Goal: Task Accomplishment & Management: Use online tool/utility

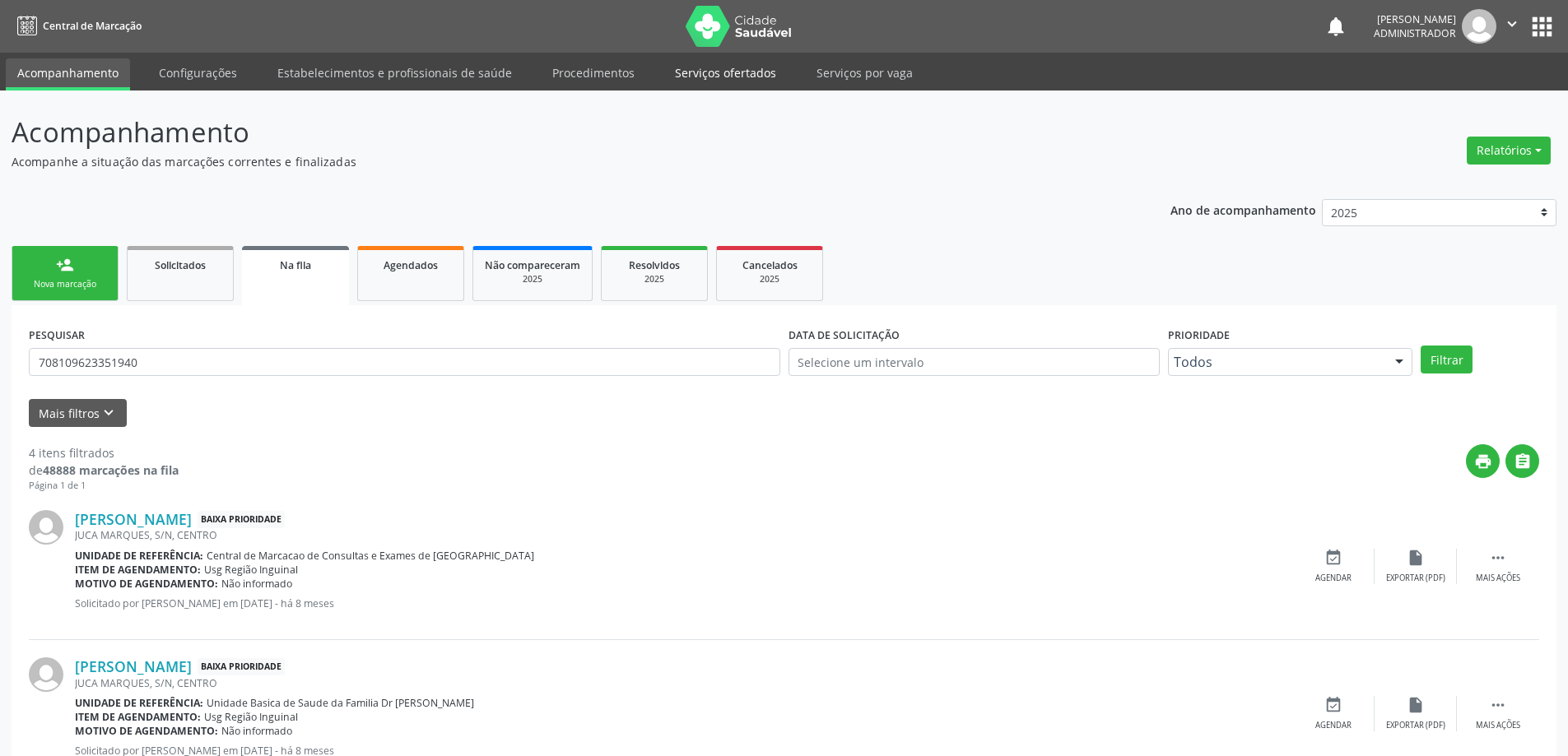
click at [736, 75] on link "Serviços ofertados" at bounding box center [725, 72] width 124 height 29
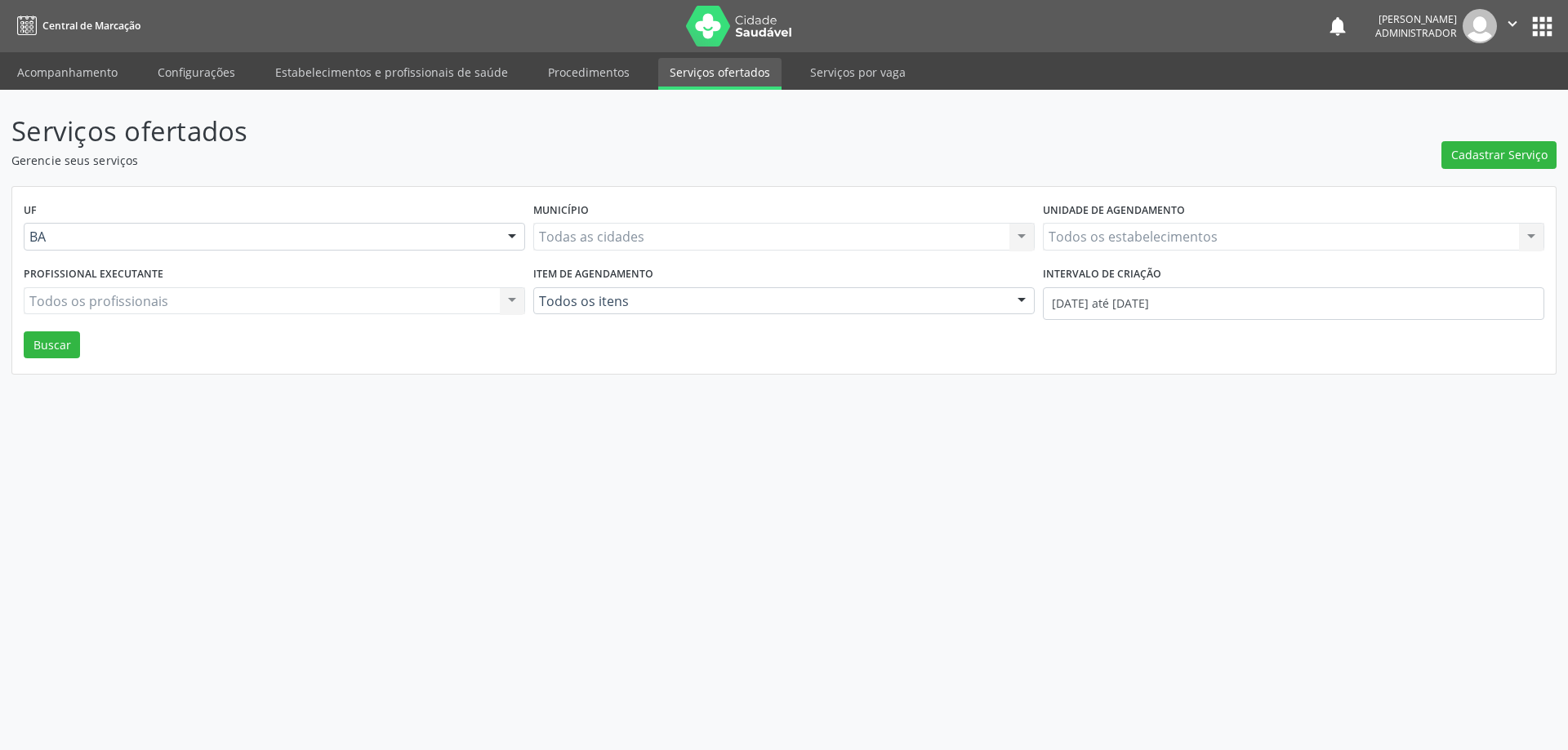
click at [1110, 238] on div "Todos os estabelecimentos Todos os estabelecimentos Nenhum resultado encontrado…" at bounding box center [1293, 236] width 501 height 27
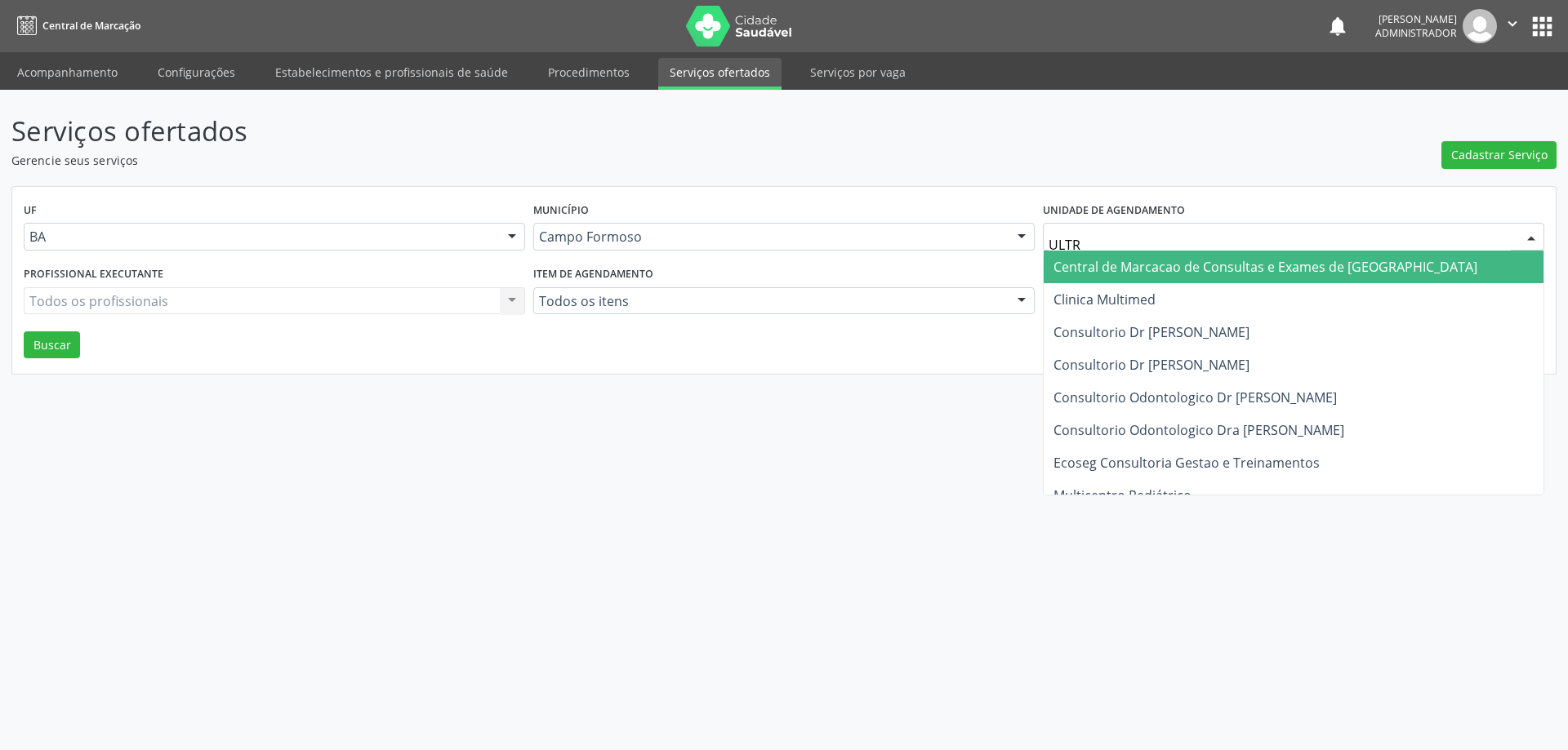
type input "ULTRA"
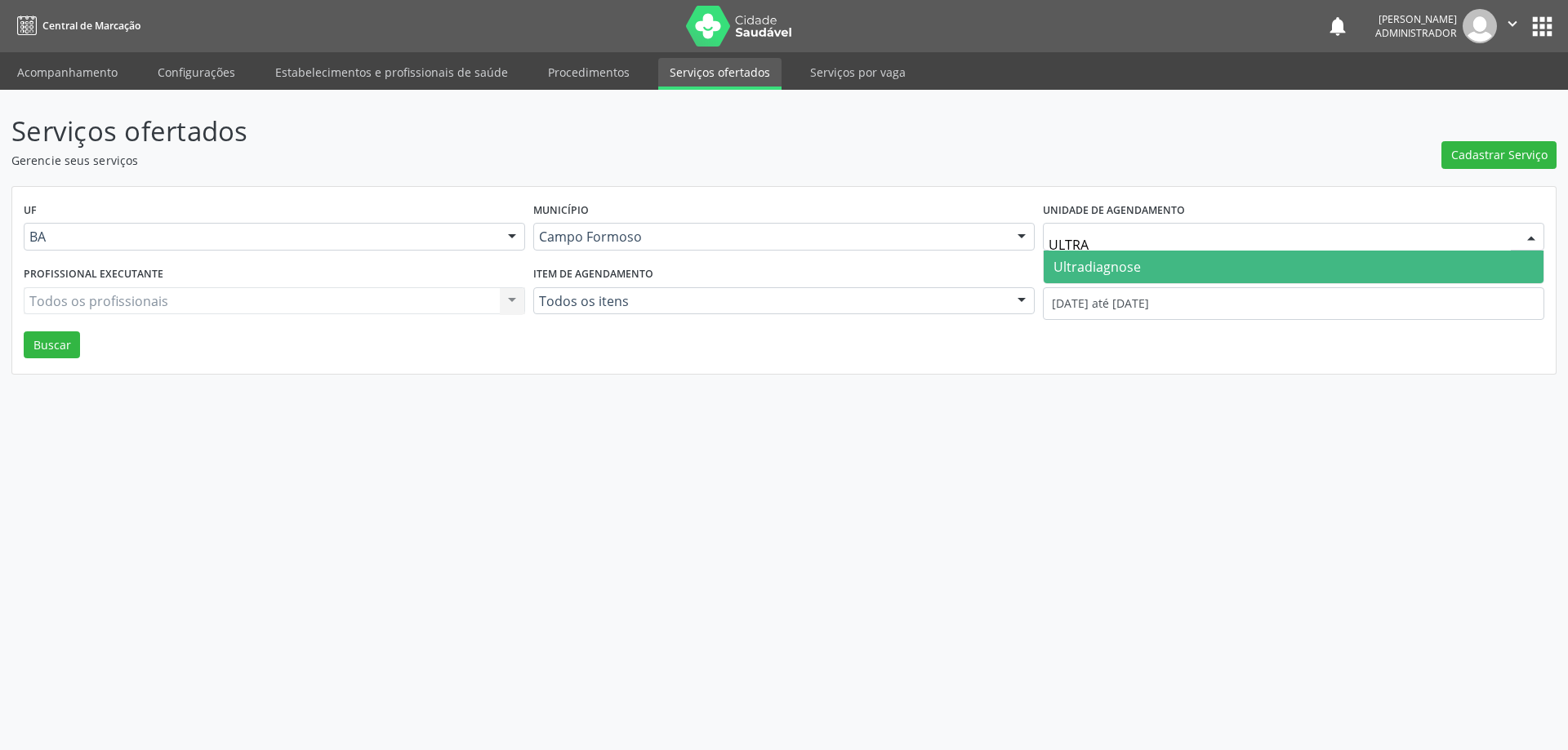
click at [1157, 255] on span "Ultradiagnose" at bounding box center [1293, 267] width 500 height 32
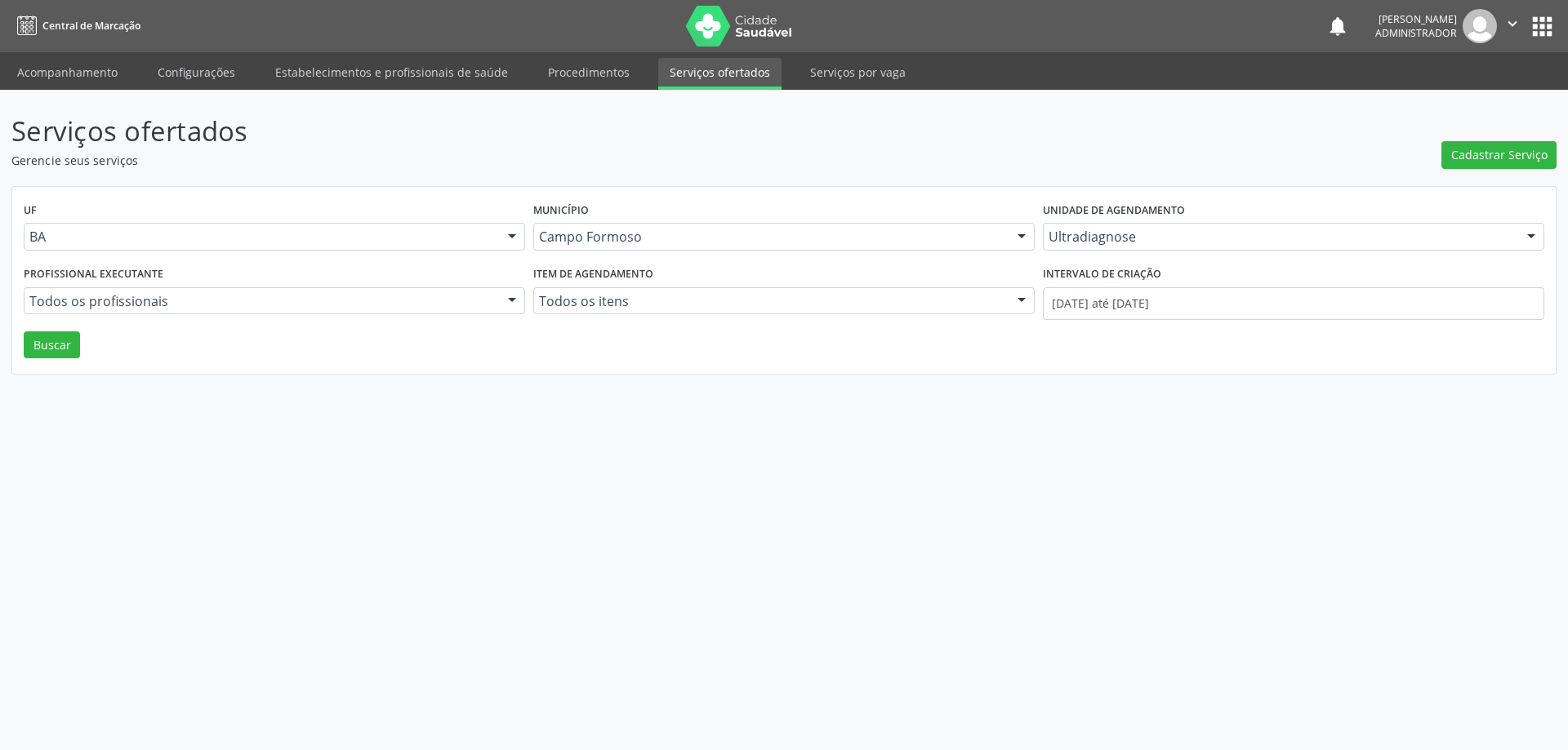
click at [507, 292] on div at bounding box center [512, 302] width 25 height 27
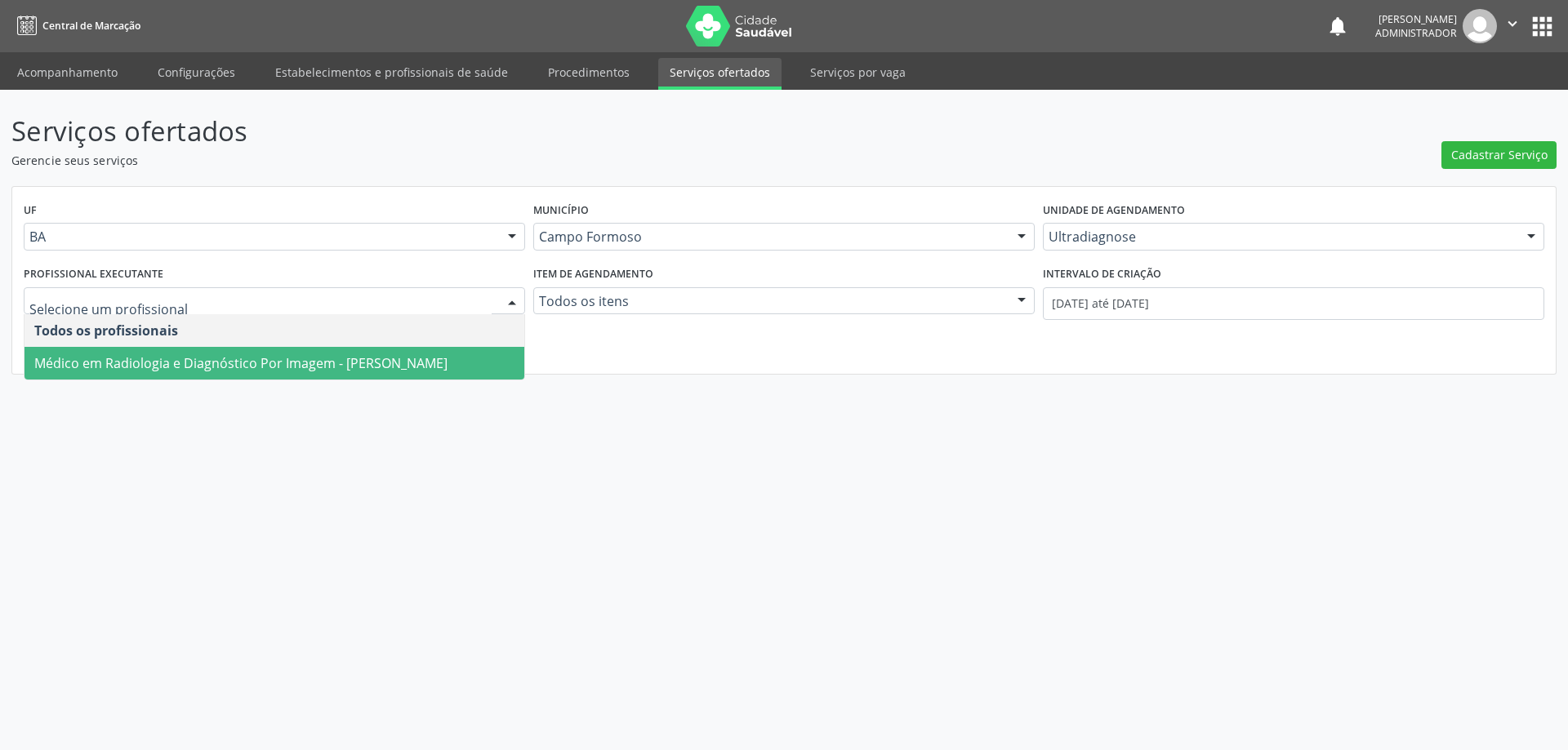
click at [447, 364] on span "Médico em Radiologia e Diagnóstico Por Imagem - Alciole Mendes Muritiba" at bounding box center [240, 363] width 413 height 18
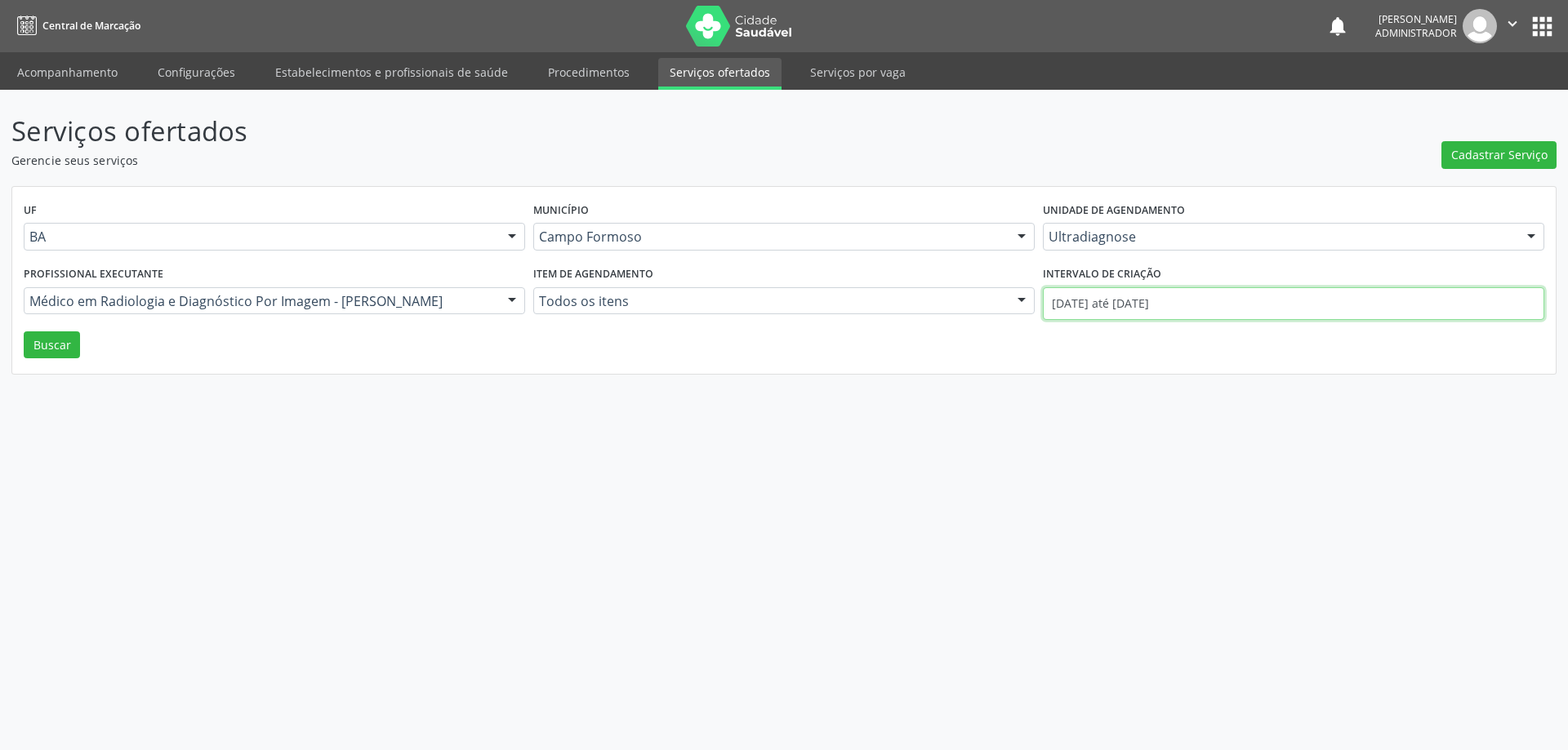
click at [1063, 298] on input "01/09/2025 até 16/09/2025" at bounding box center [1293, 303] width 501 height 32
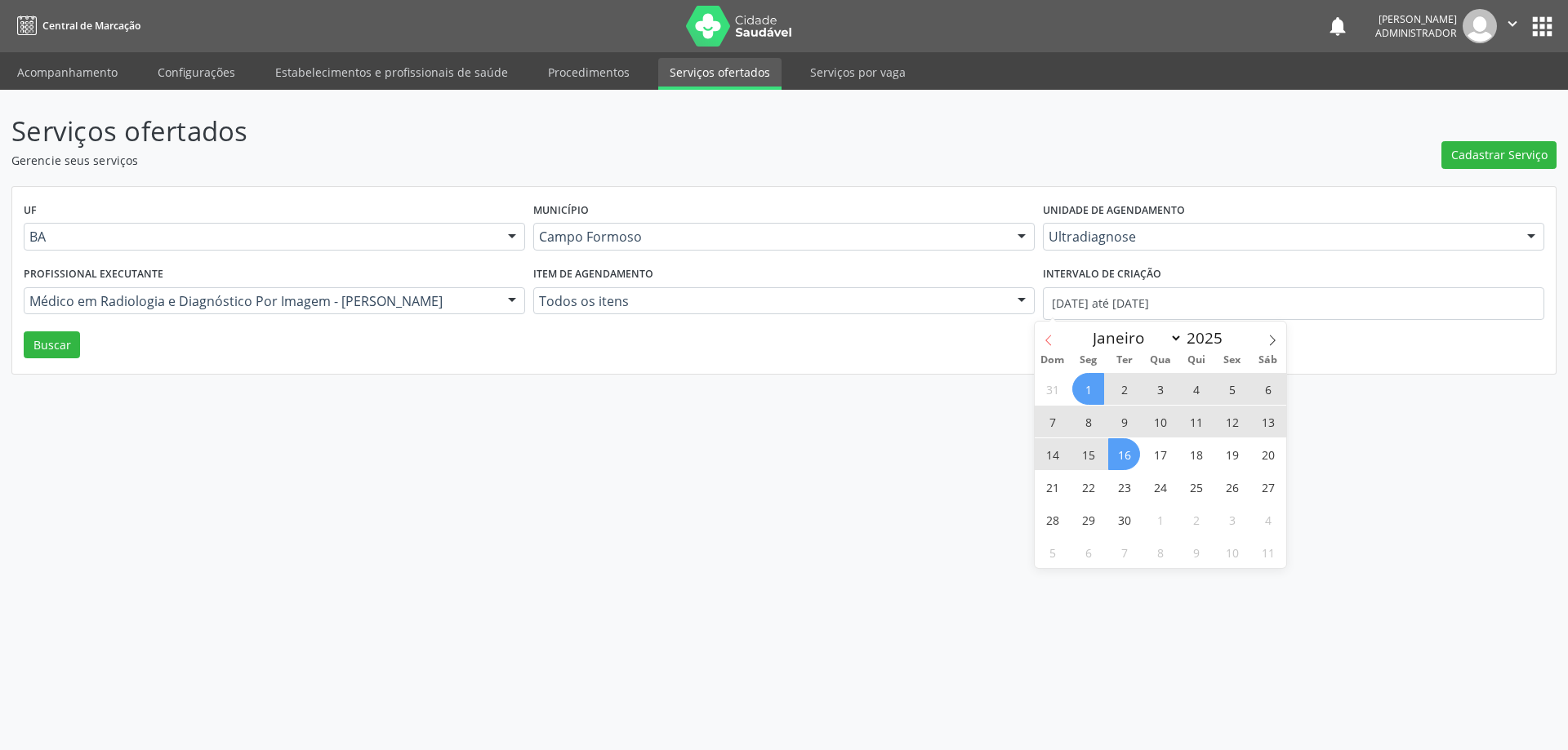
click at [1045, 344] on icon at bounding box center [1049, 341] width 12 height 12
select select "7"
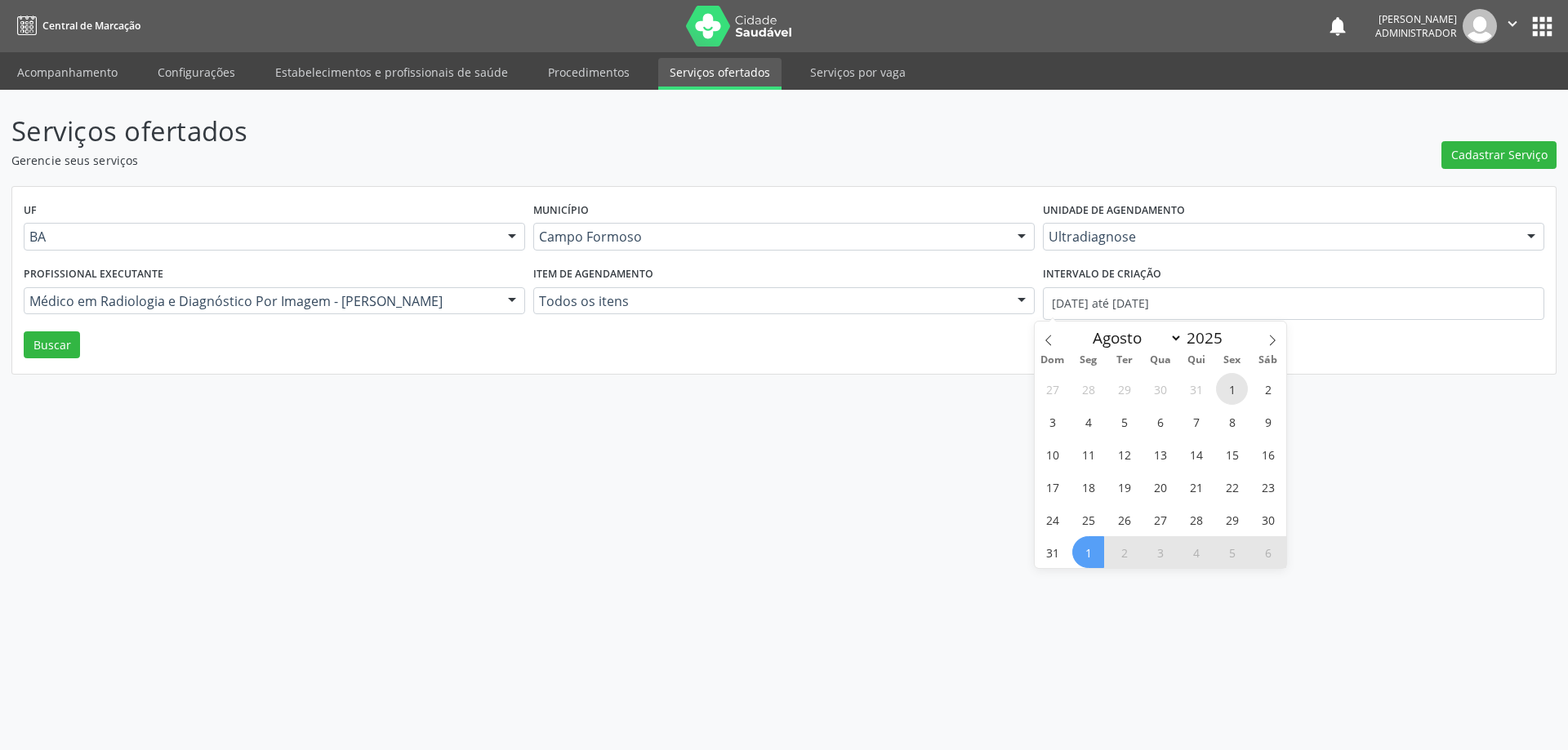
click at [1237, 391] on span "1" at bounding box center [1232, 389] width 31 height 31
type input "01/08/2025"
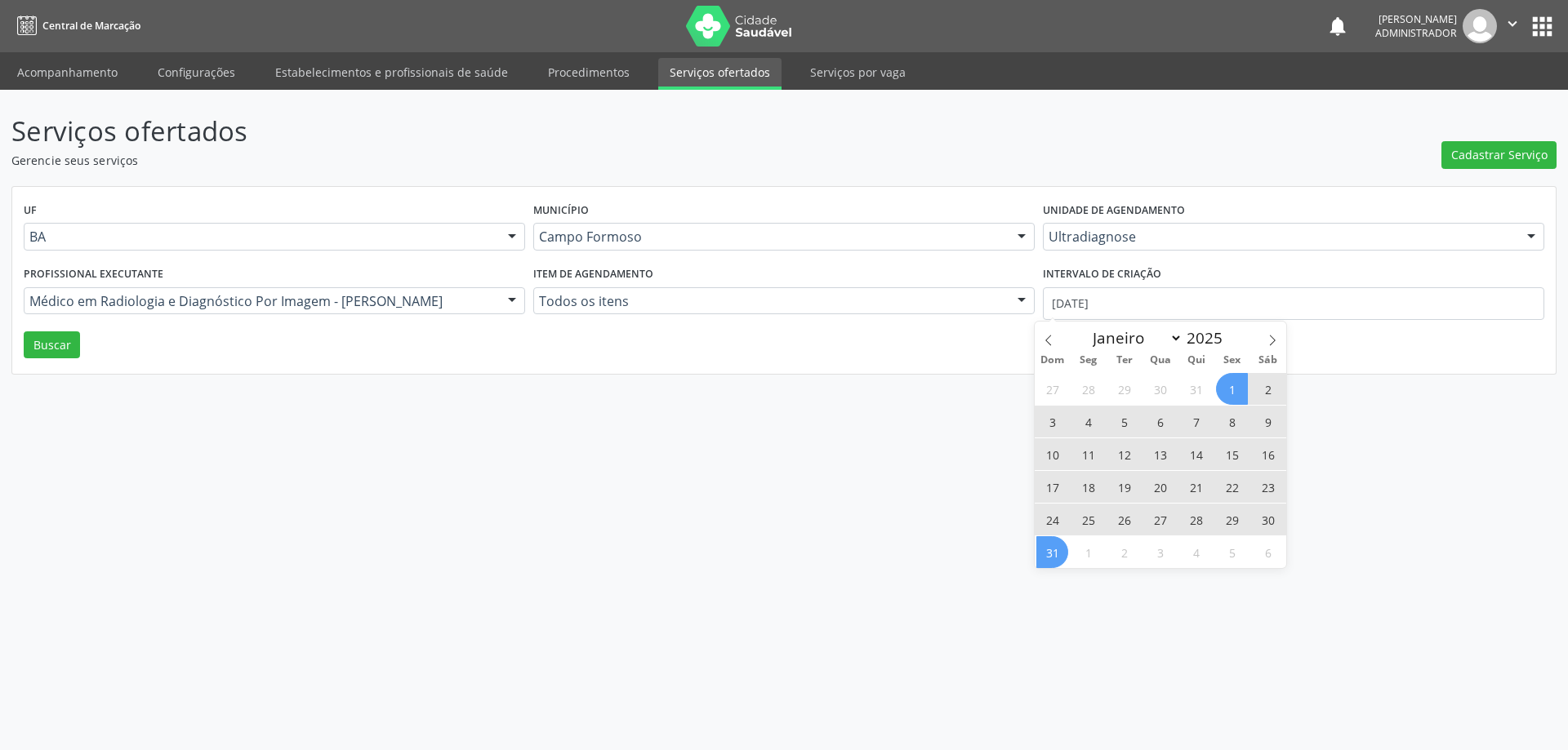
click at [1058, 555] on span "31" at bounding box center [1052, 552] width 31 height 31
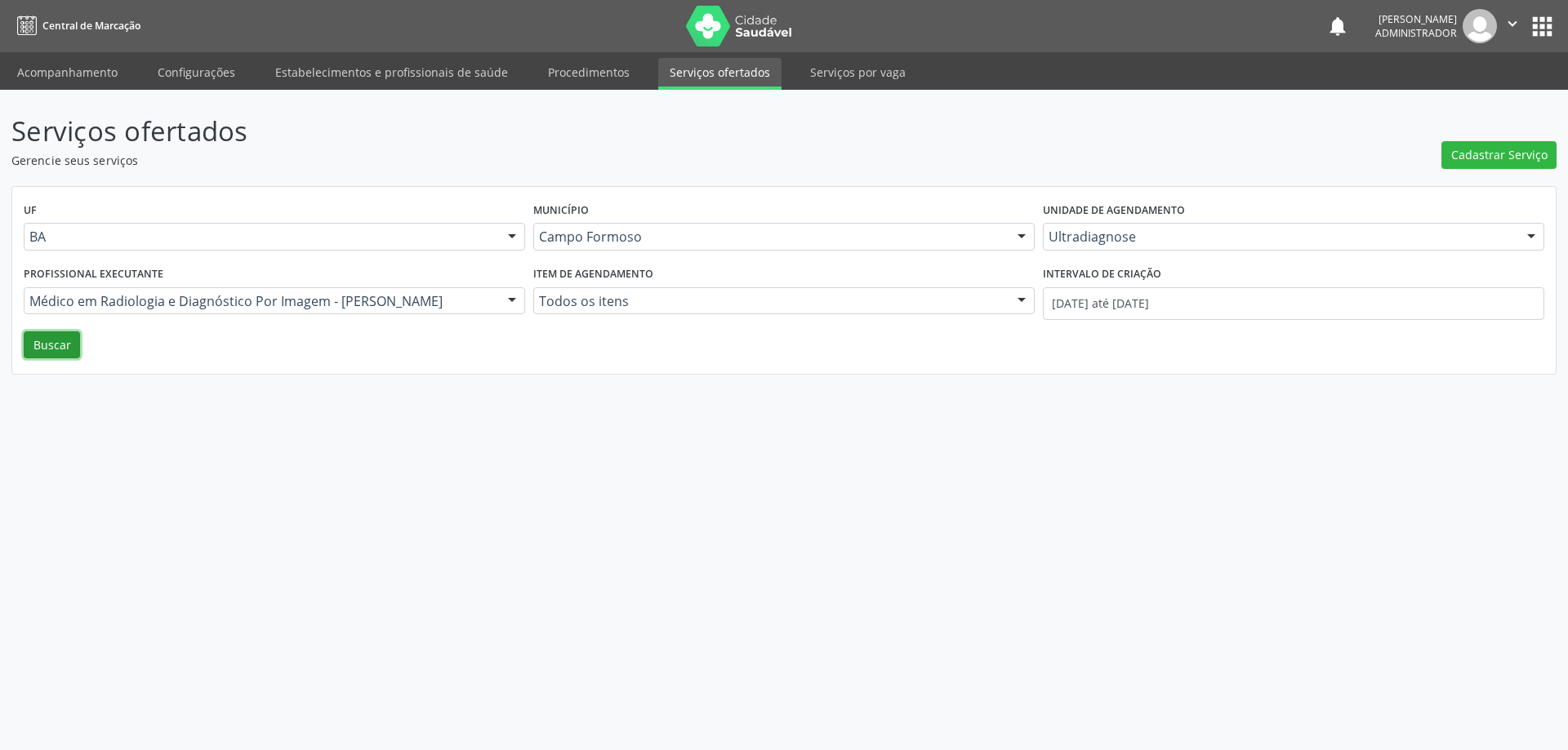
click at [70, 344] on button "Buscar" at bounding box center [51, 345] width 56 height 27
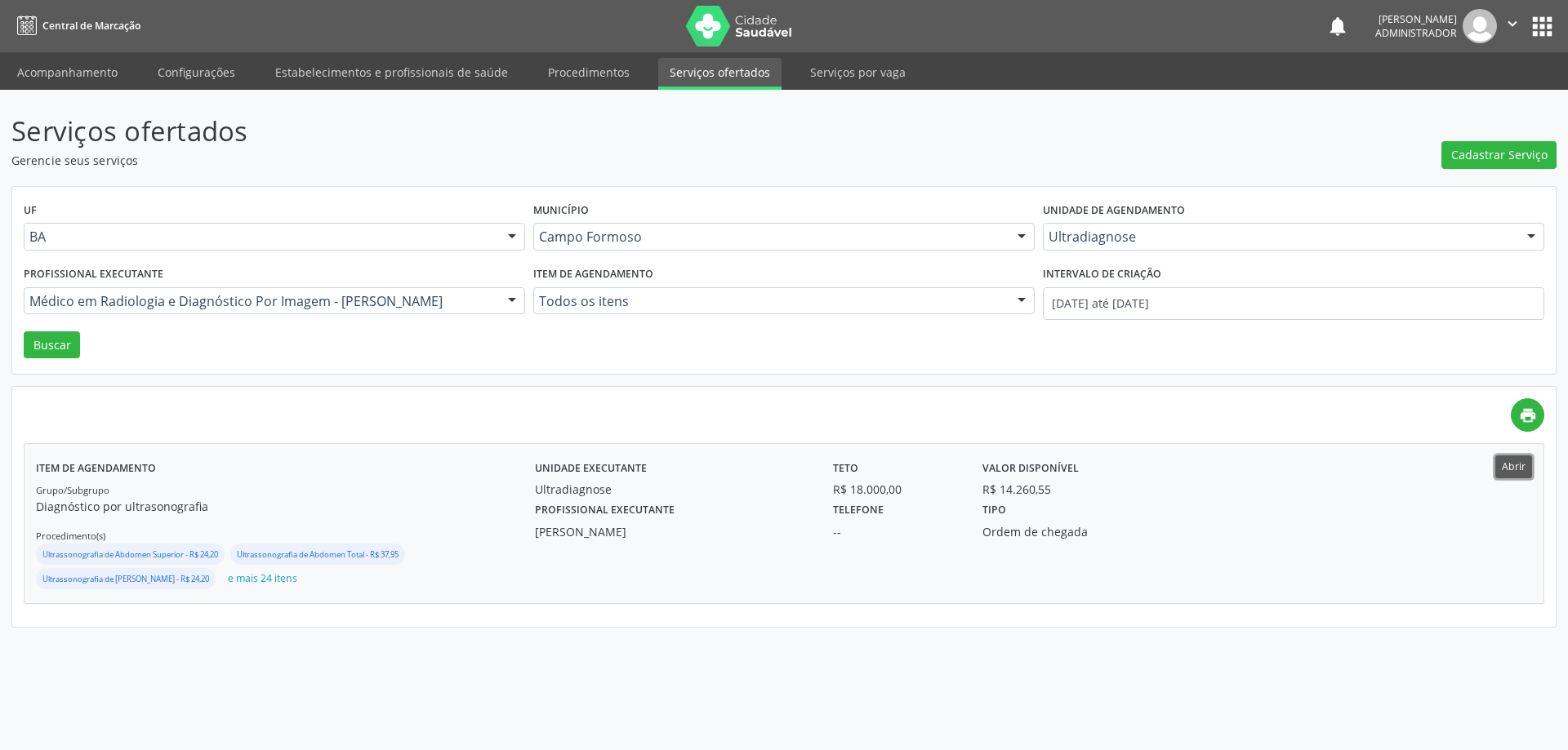
click at [1501, 468] on button "Abrir" at bounding box center [1513, 467] width 36 height 22
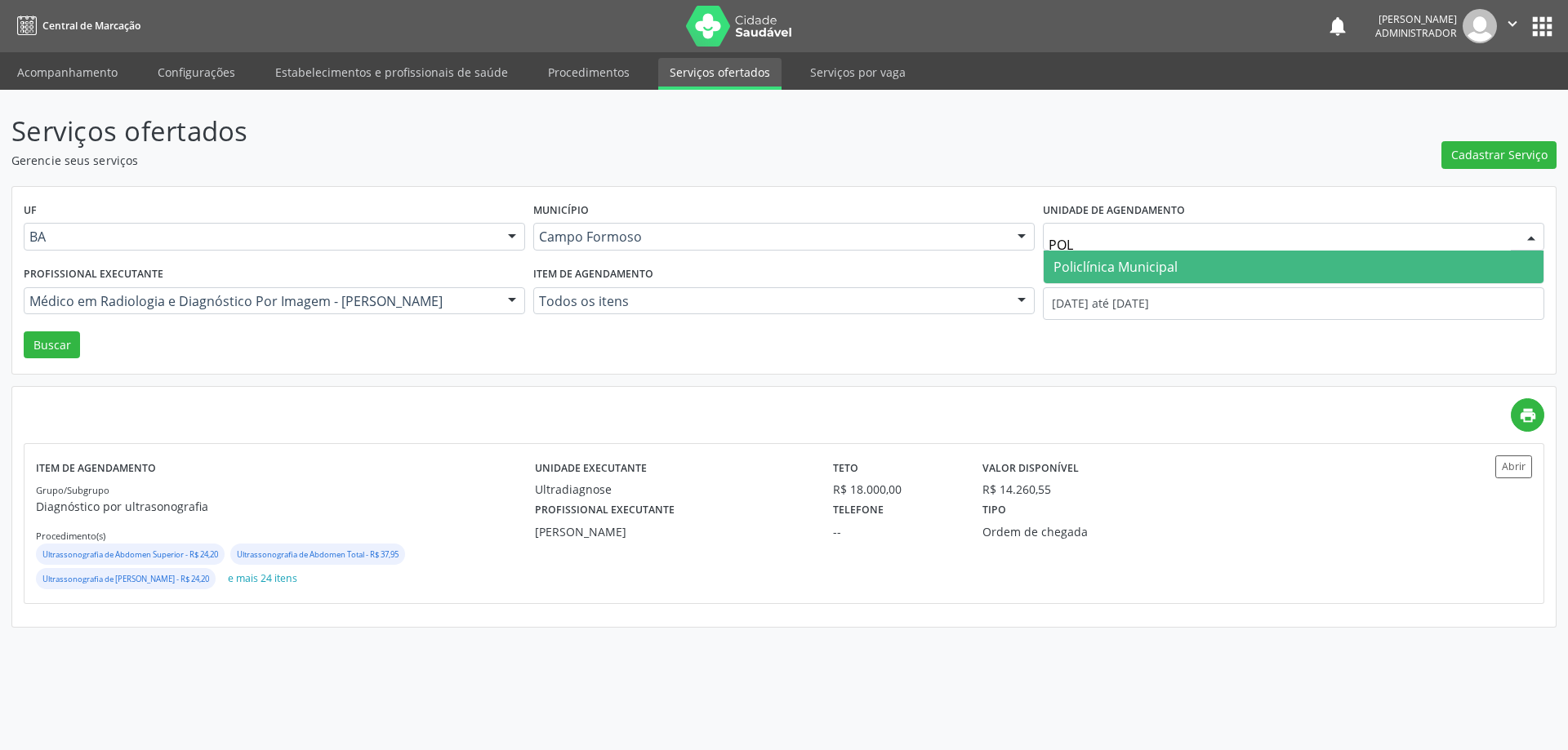
type input "POLI"
click at [1065, 267] on span "Policlínica Municipal" at bounding box center [1115, 267] width 125 height 18
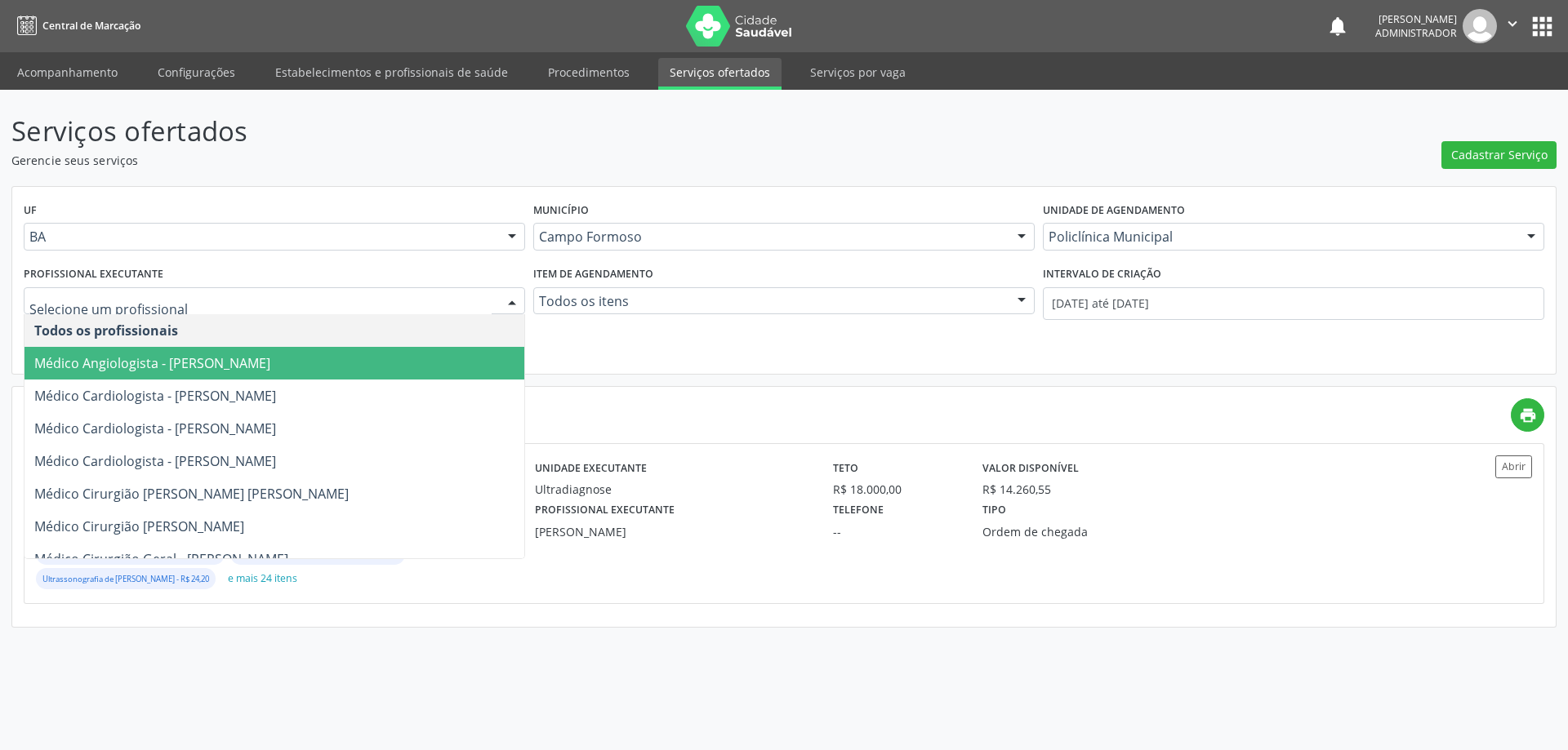
click at [508, 297] on div at bounding box center [512, 302] width 25 height 27
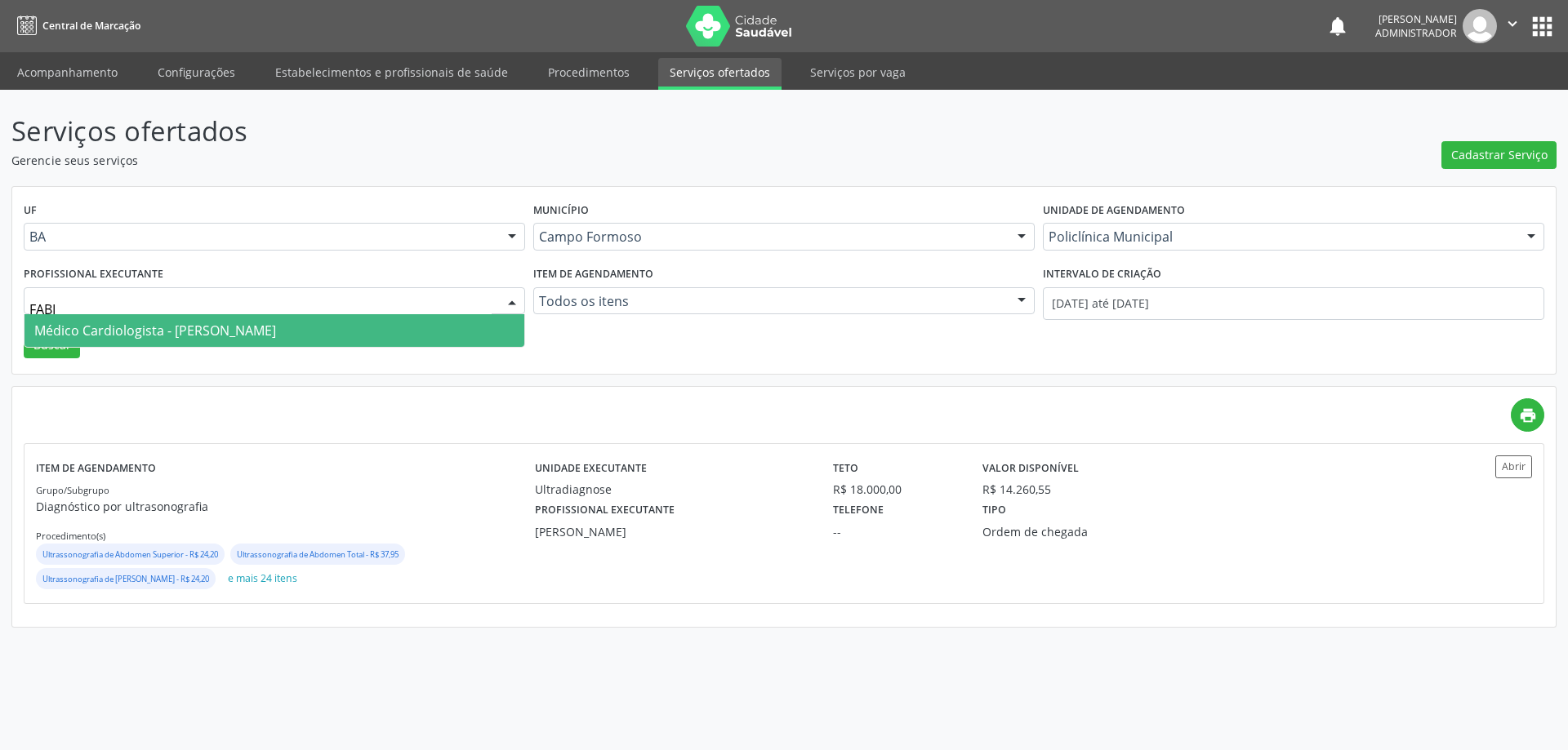
type input "FABIO"
click at [420, 334] on span "Médico Cardiologista - Fabio Rodrigues Damasceno Domingues" at bounding box center [275, 330] width 500 height 32
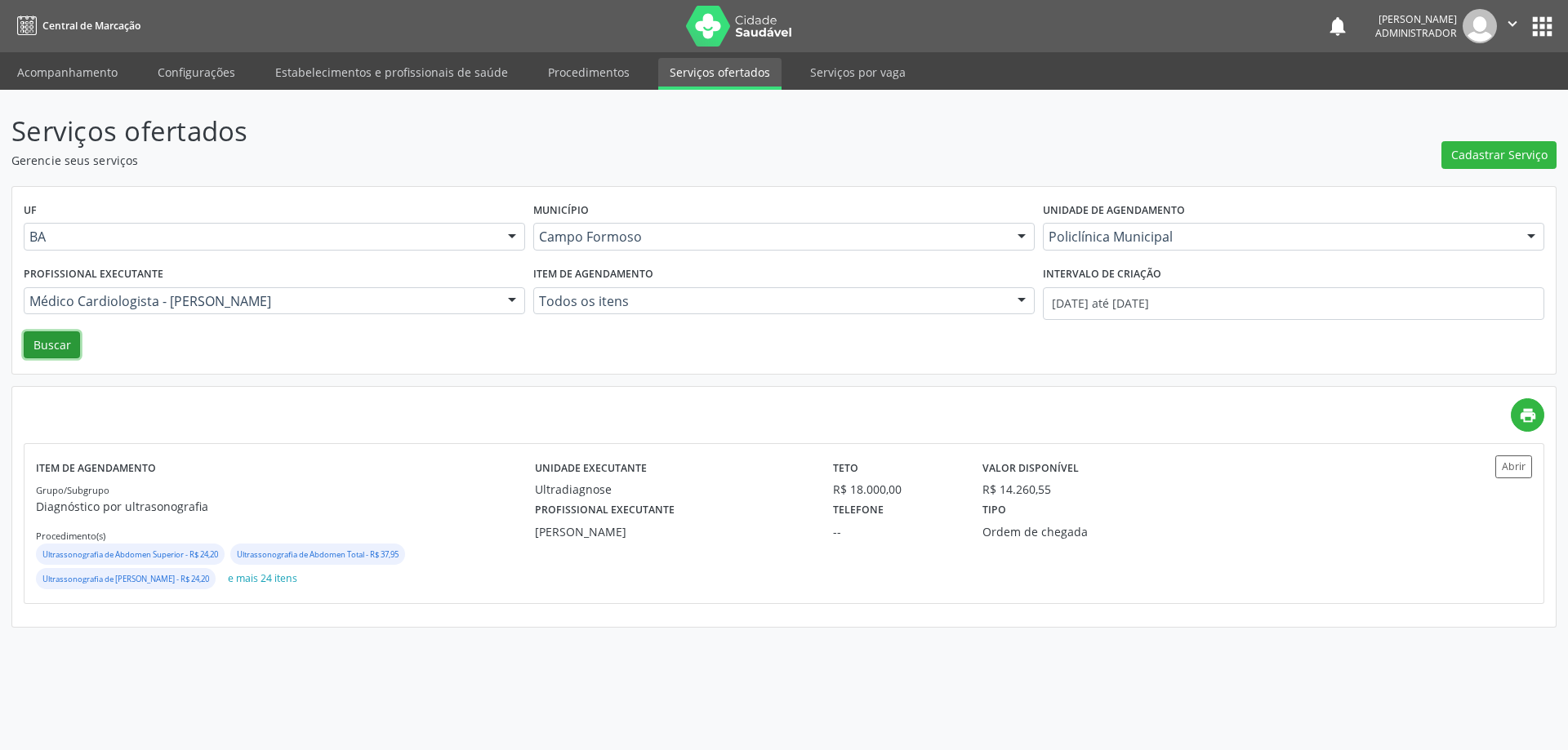
click at [56, 345] on button "Buscar" at bounding box center [51, 345] width 56 height 27
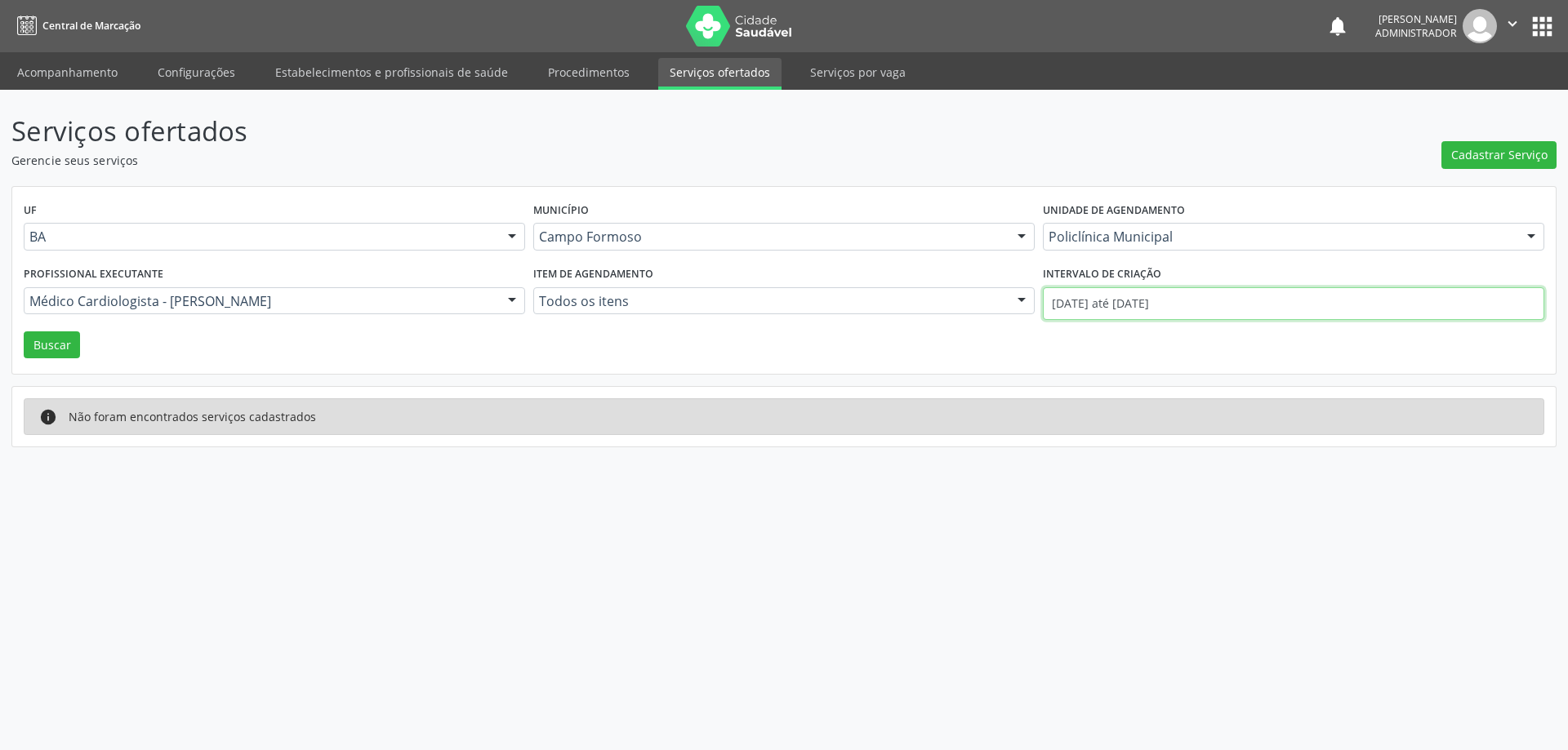
click at [1125, 298] on input "01/08/2025 até 31/08/2025" at bounding box center [1293, 303] width 501 height 32
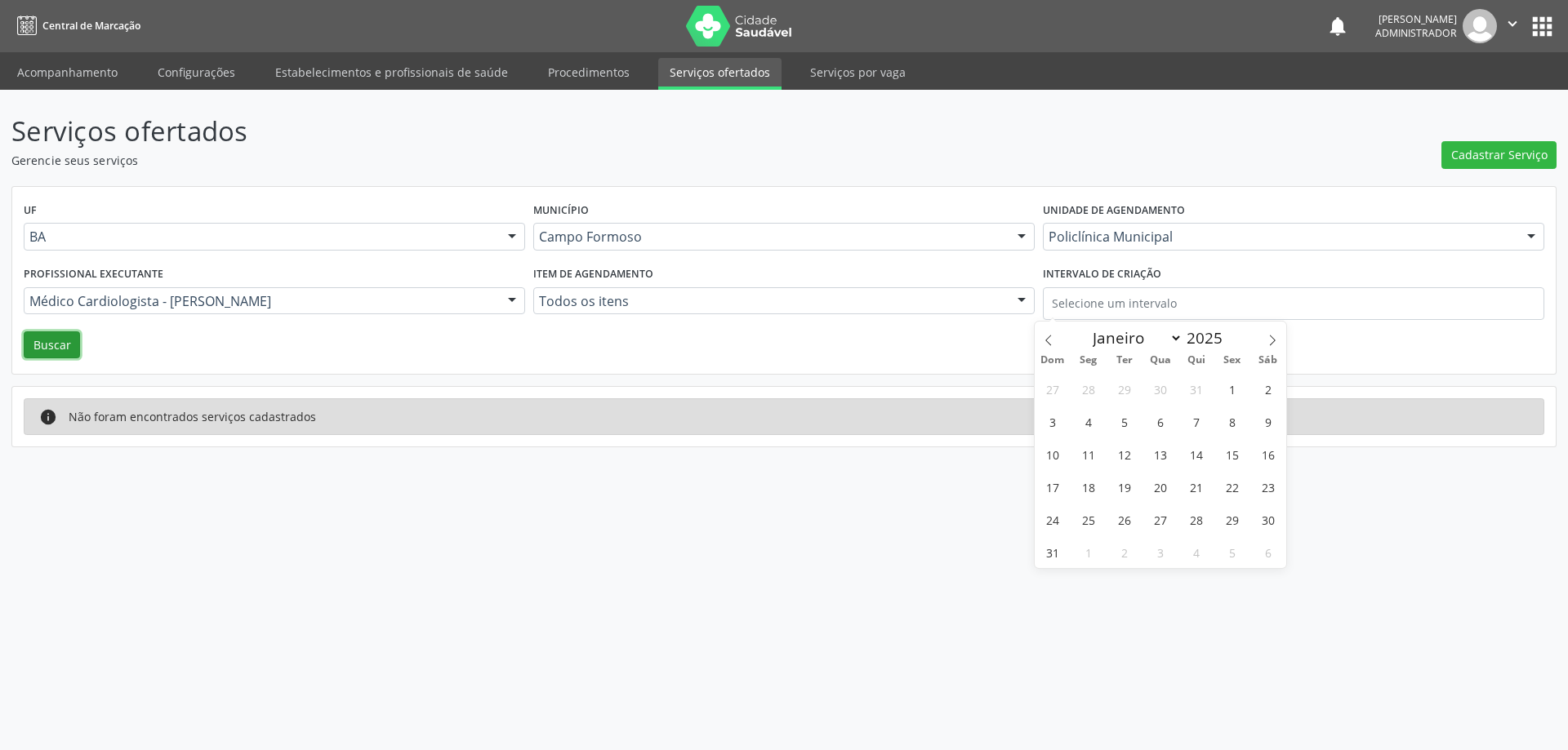
click at [65, 344] on button "Buscar" at bounding box center [51, 345] width 56 height 27
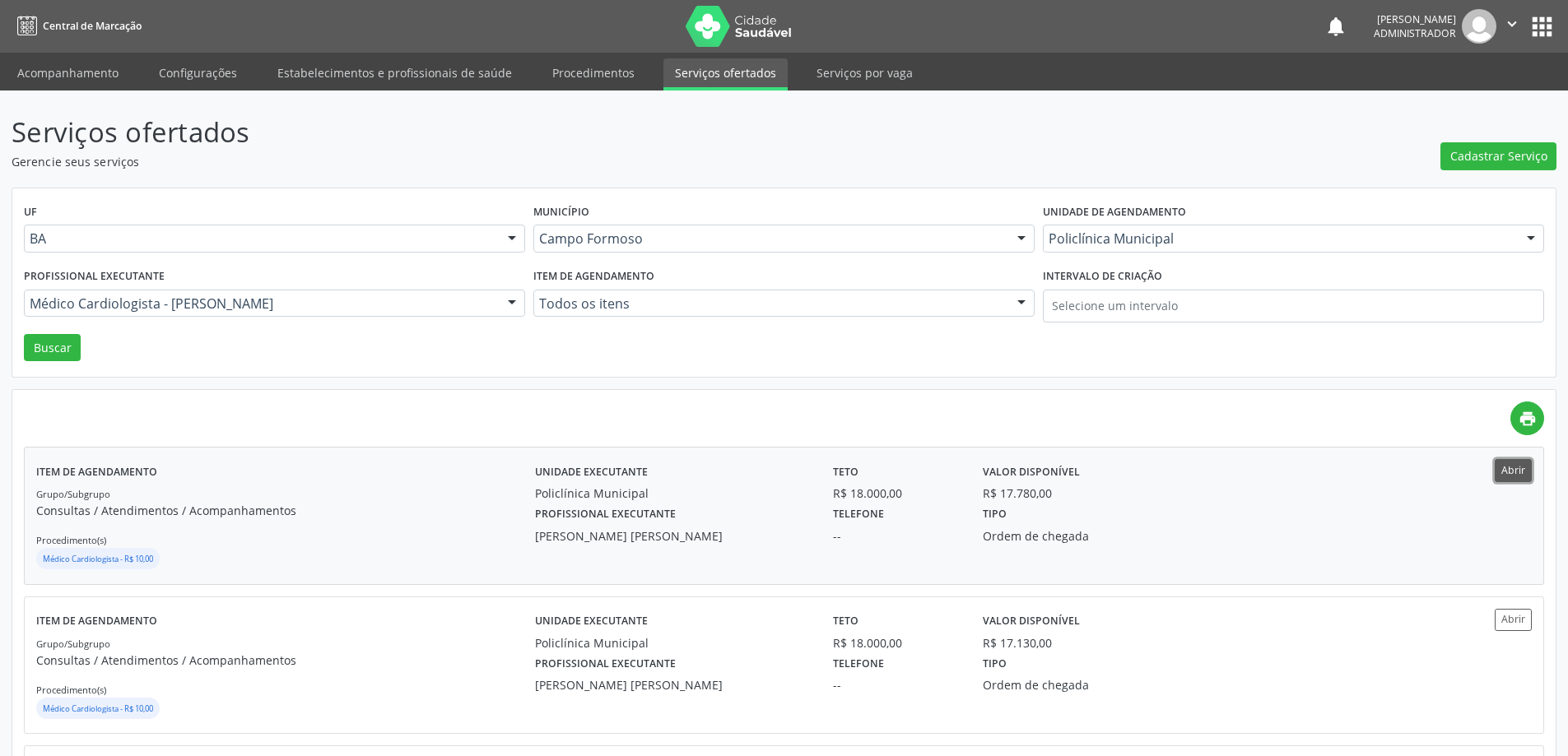
click at [1506, 470] on button "Abrir" at bounding box center [1513, 470] width 37 height 22
click at [514, 302] on div at bounding box center [512, 304] width 25 height 28
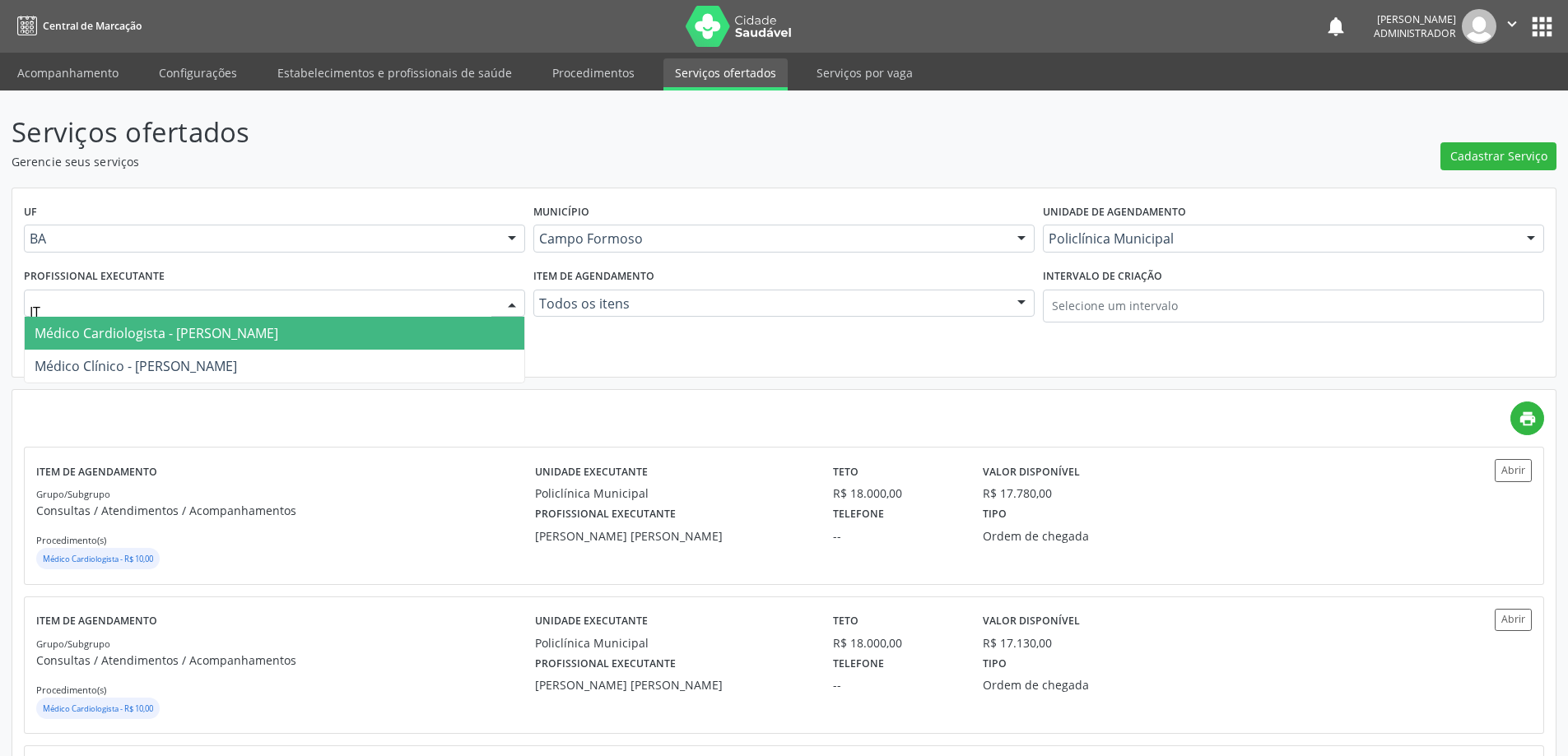
type input "ITA"
click at [420, 333] on span "Médico Clínico - Italo Goncalves da Silva" at bounding box center [275, 333] width 500 height 33
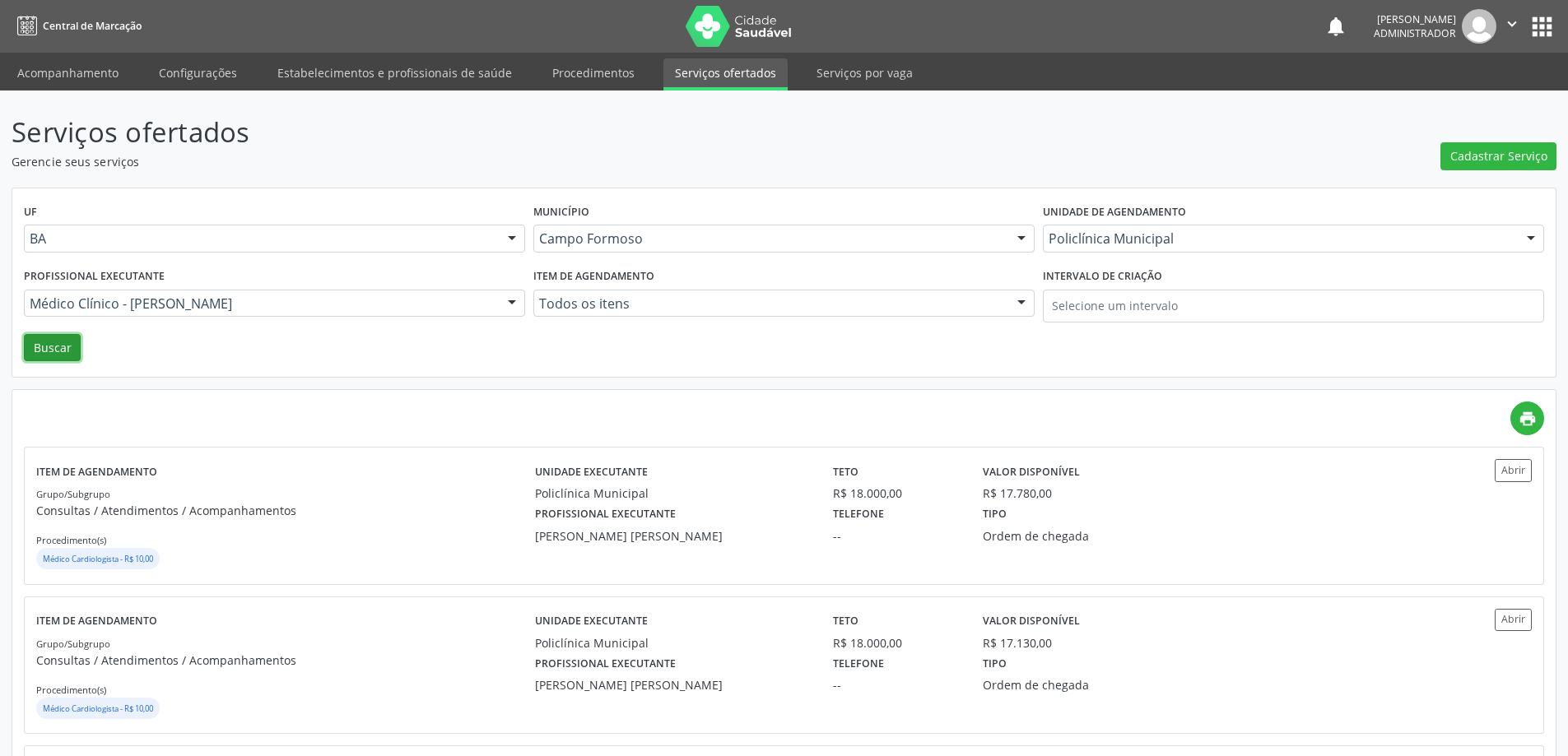
click at [56, 344] on button "Buscar" at bounding box center [51, 348] width 56 height 28
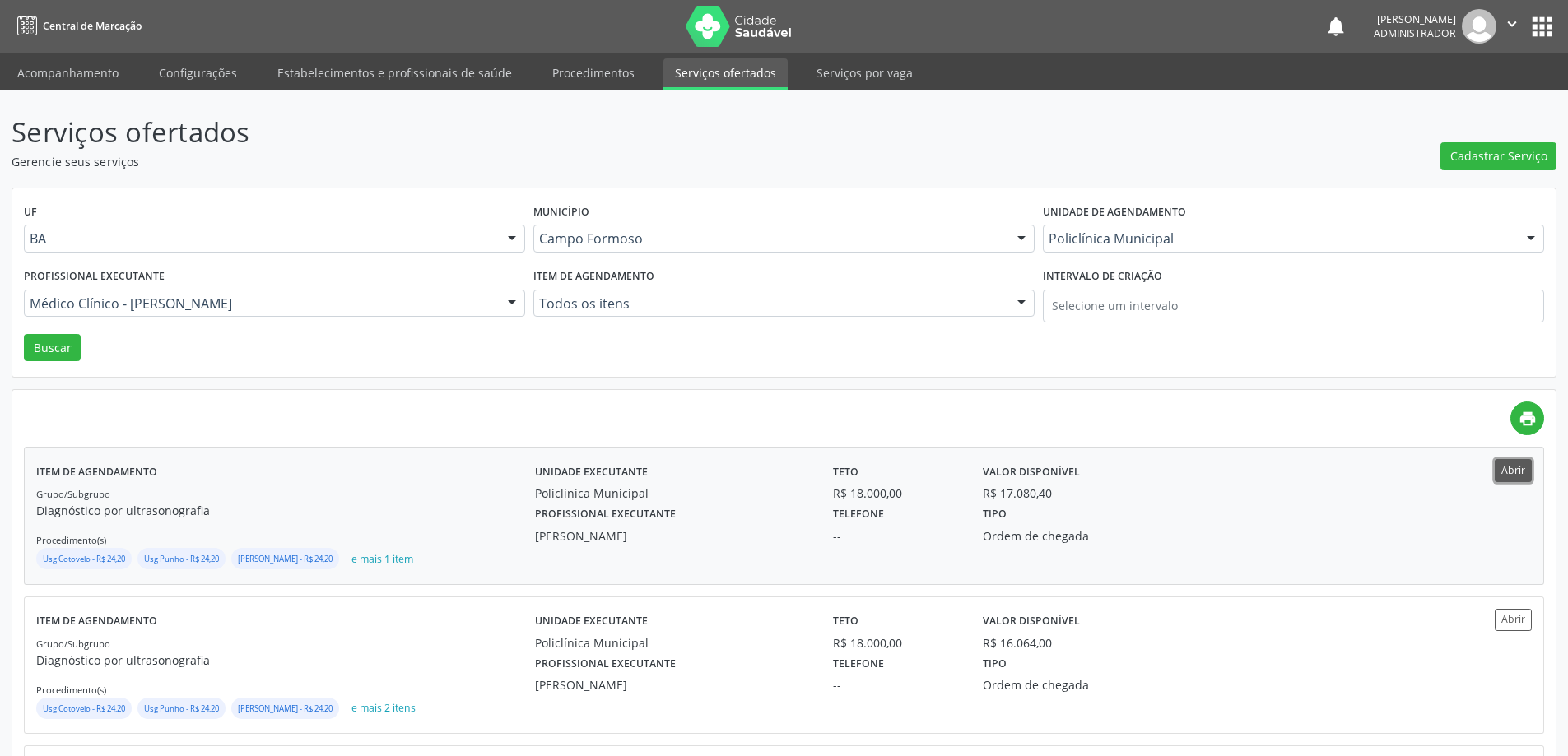
click at [1517, 472] on button "Abrir" at bounding box center [1513, 470] width 37 height 22
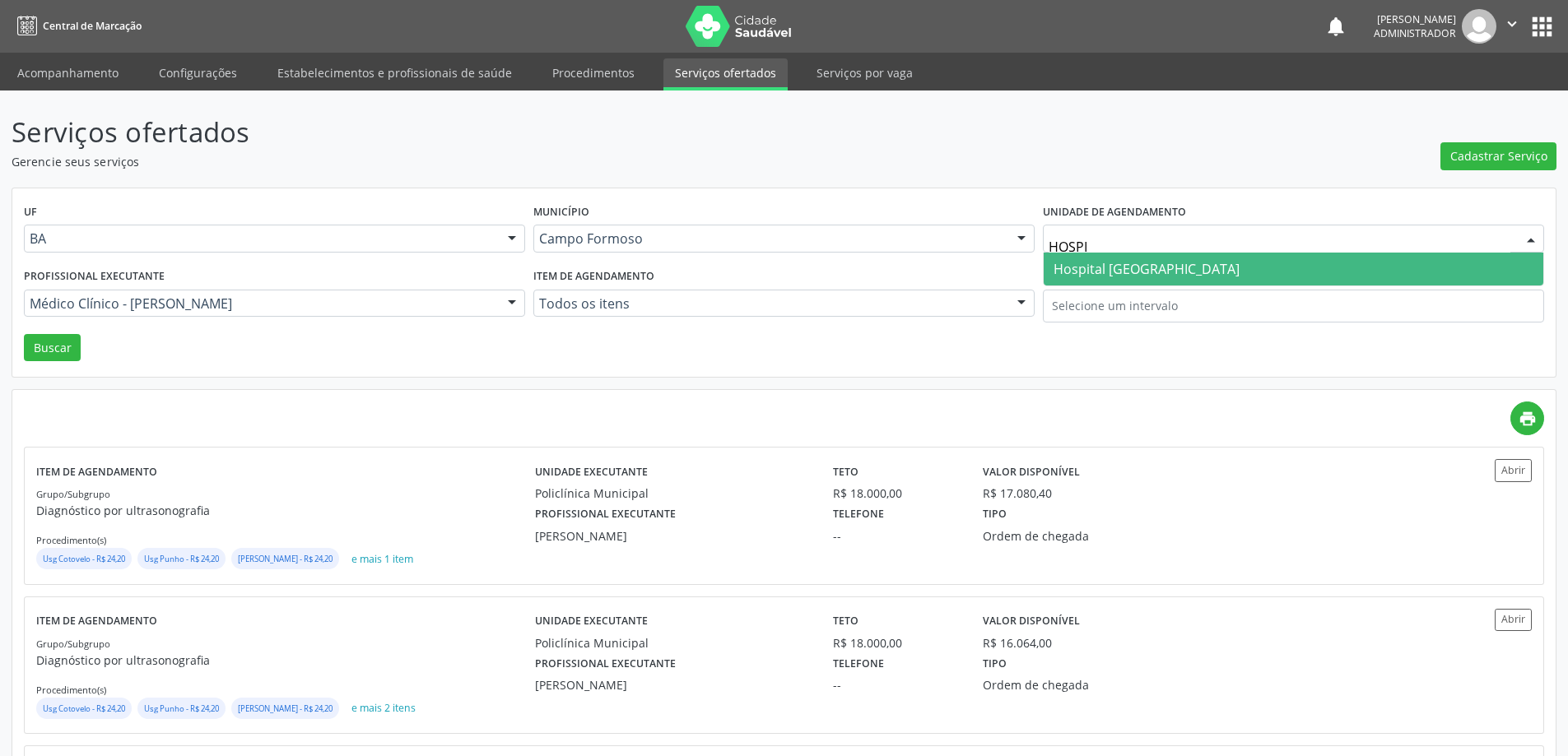
type input "HOSPIT"
click at [1113, 262] on span "Hospital [GEOGRAPHIC_DATA]" at bounding box center [1146, 269] width 186 height 18
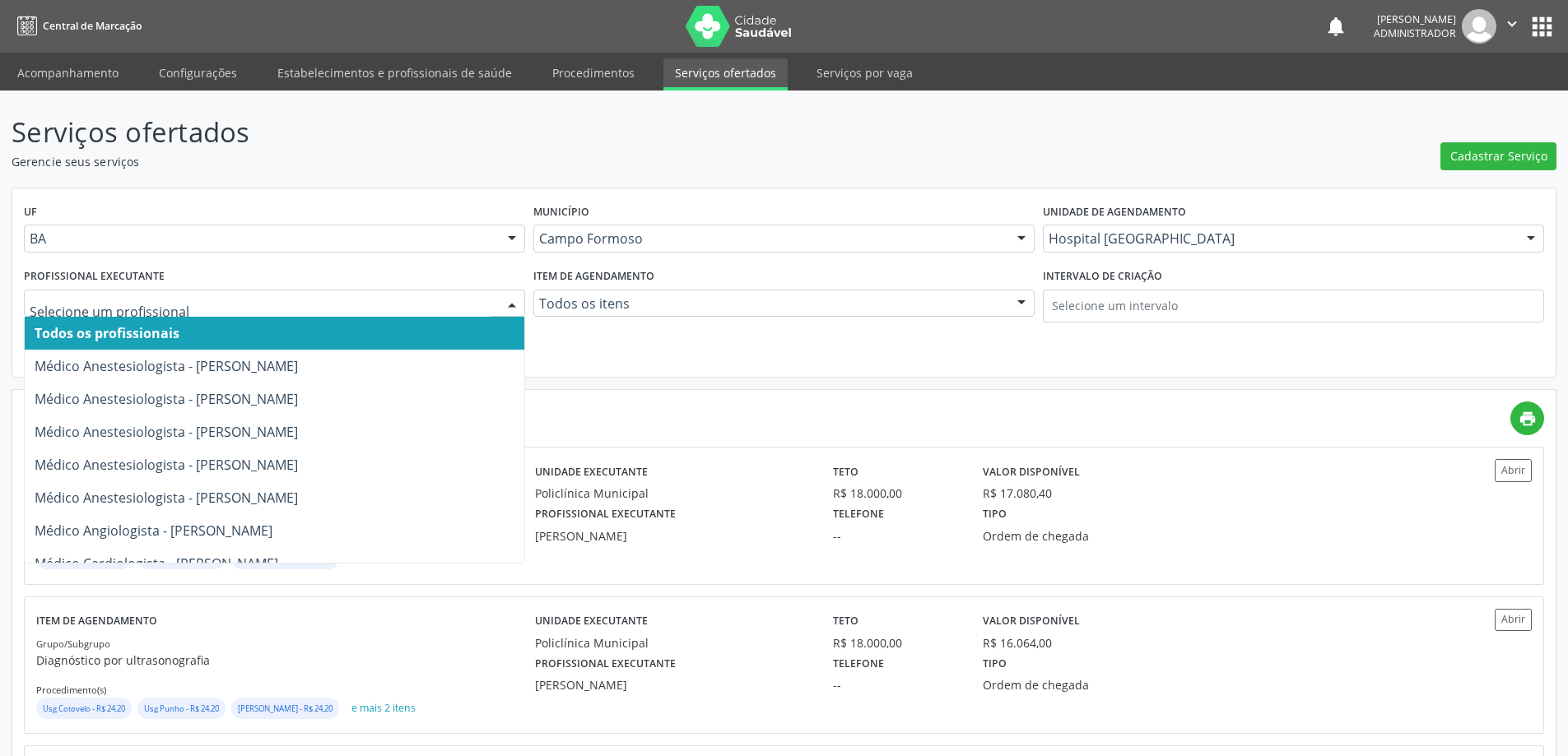
click at [509, 303] on div at bounding box center [512, 304] width 25 height 28
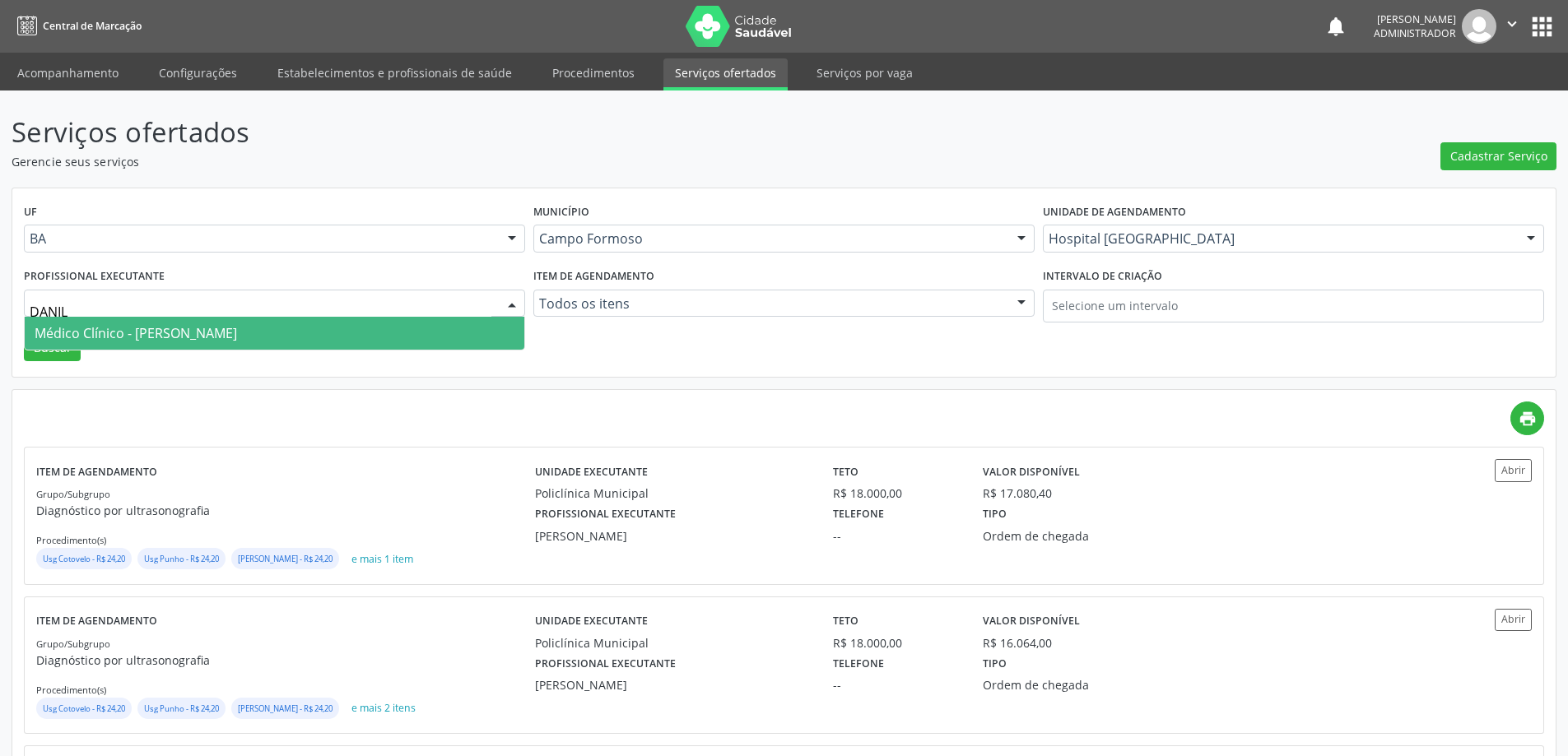
type input "DANILO"
click at [472, 331] on span "Médico Clínico - Danilo Souza Cardoso" at bounding box center [275, 333] width 500 height 33
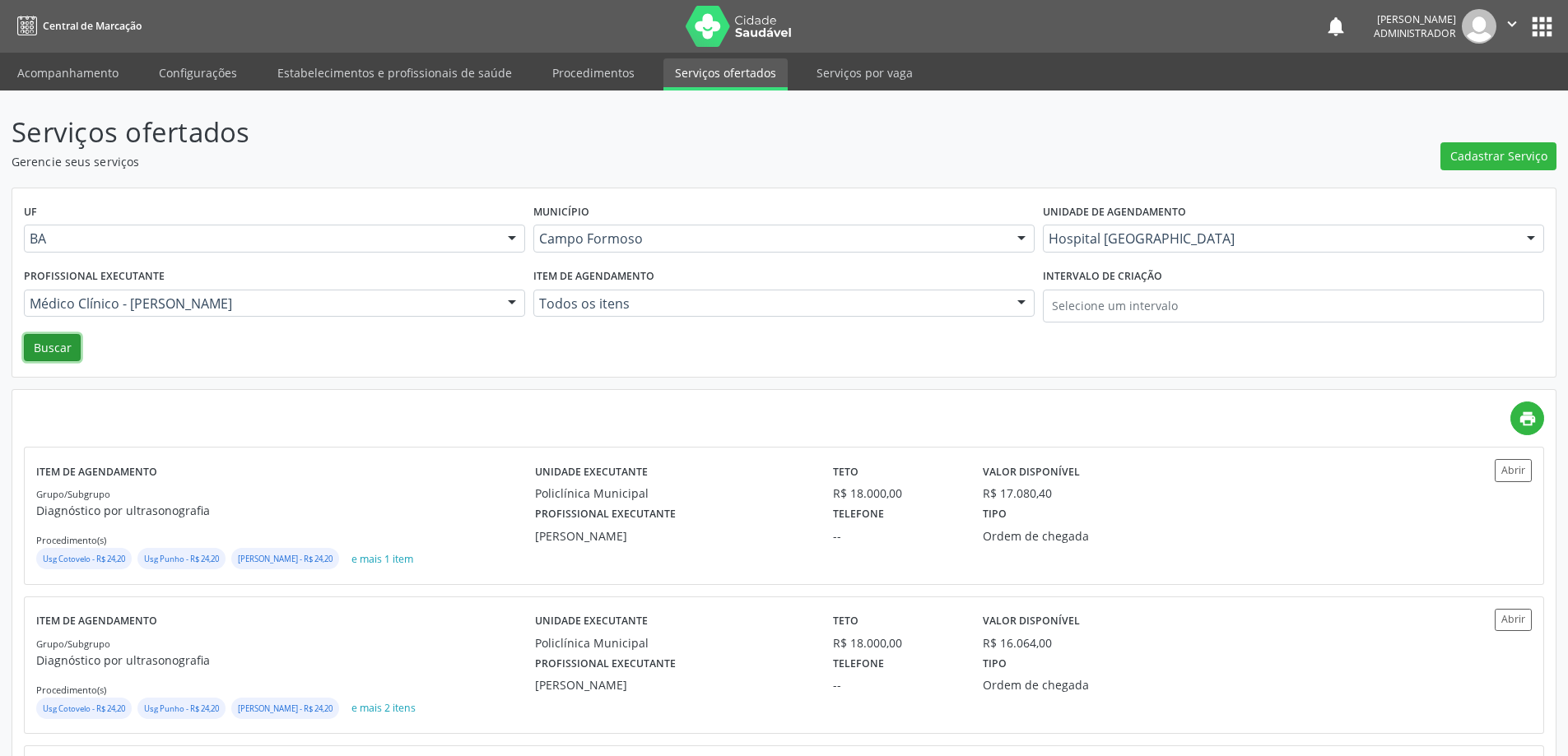
click at [31, 352] on button "Buscar" at bounding box center [51, 348] width 56 height 28
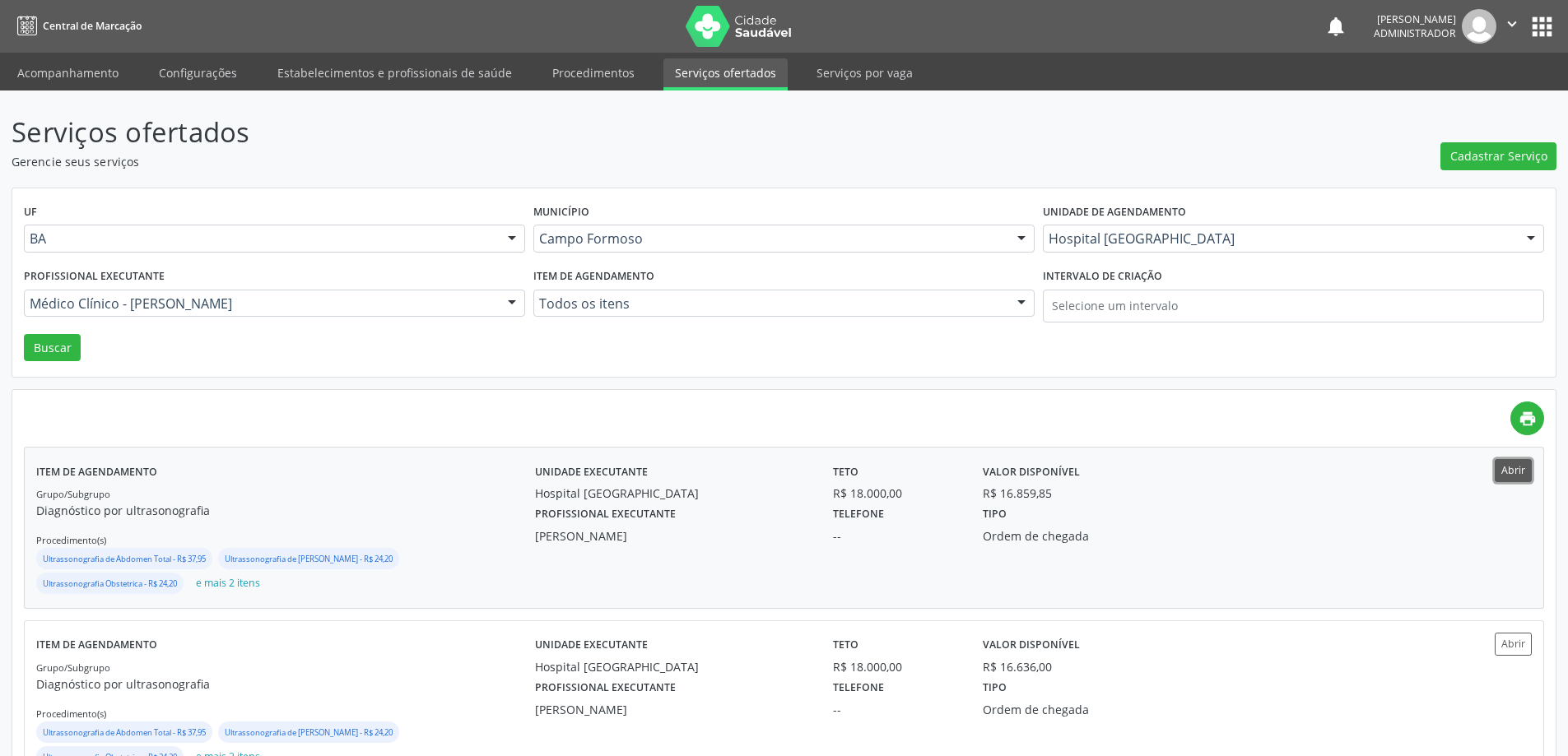
click at [1529, 472] on button "Abrir" at bounding box center [1513, 470] width 37 height 22
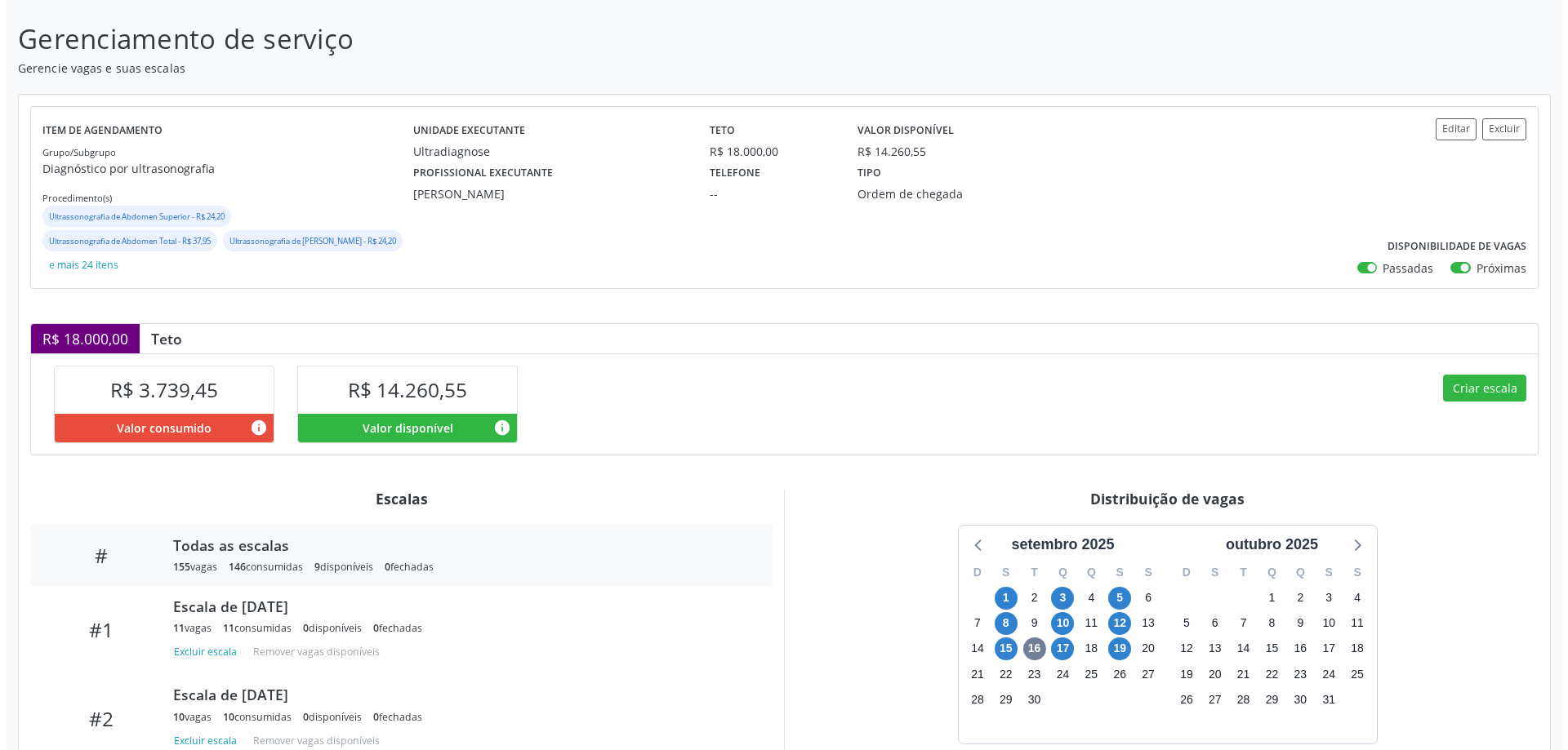
scroll to position [220, 0]
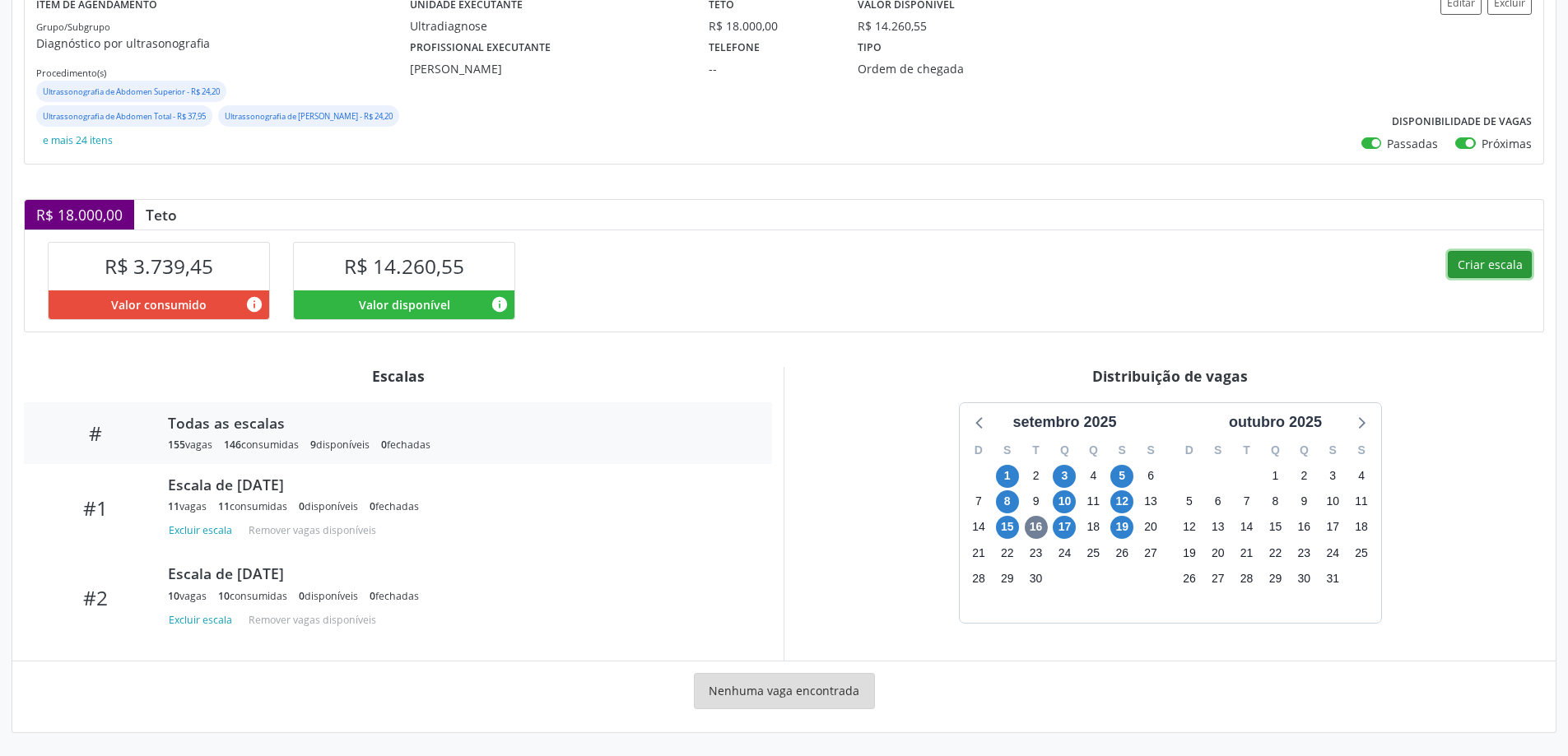
click at [1472, 262] on button "Criar escala" at bounding box center [1489, 265] width 84 height 28
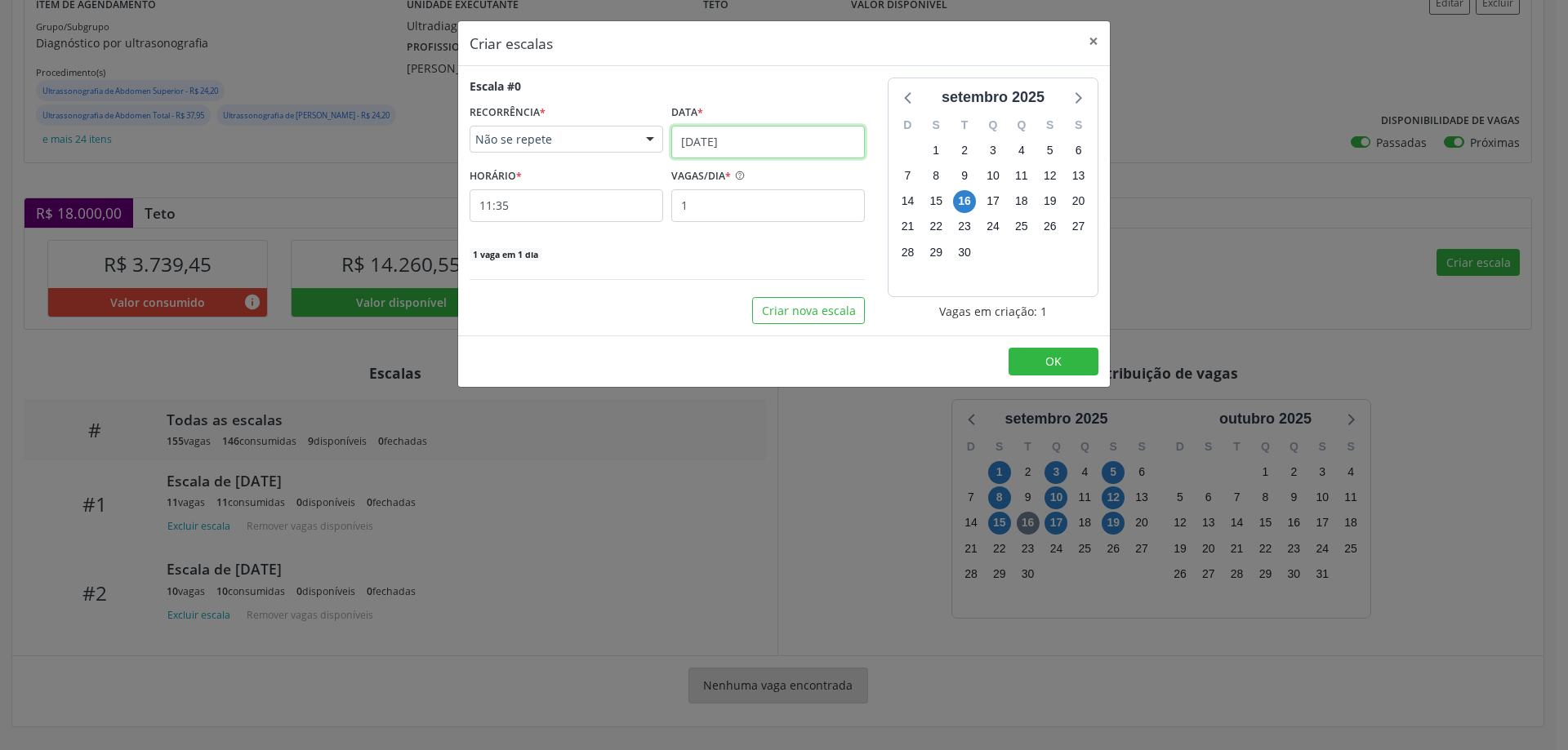
click at [757, 134] on input "16/09/2025" at bounding box center [768, 141] width 193 height 32
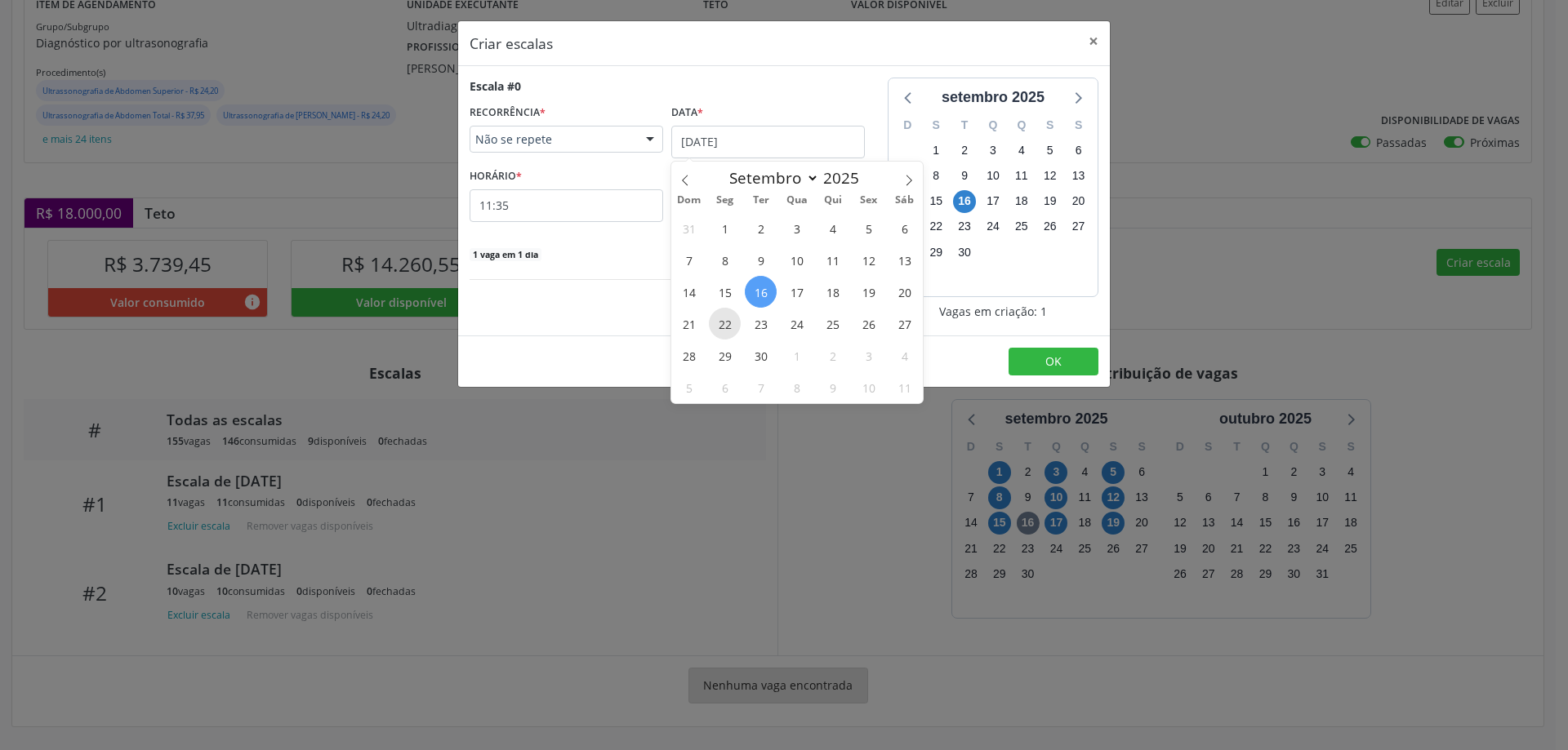
click at [728, 318] on span "22" at bounding box center [725, 324] width 31 height 31
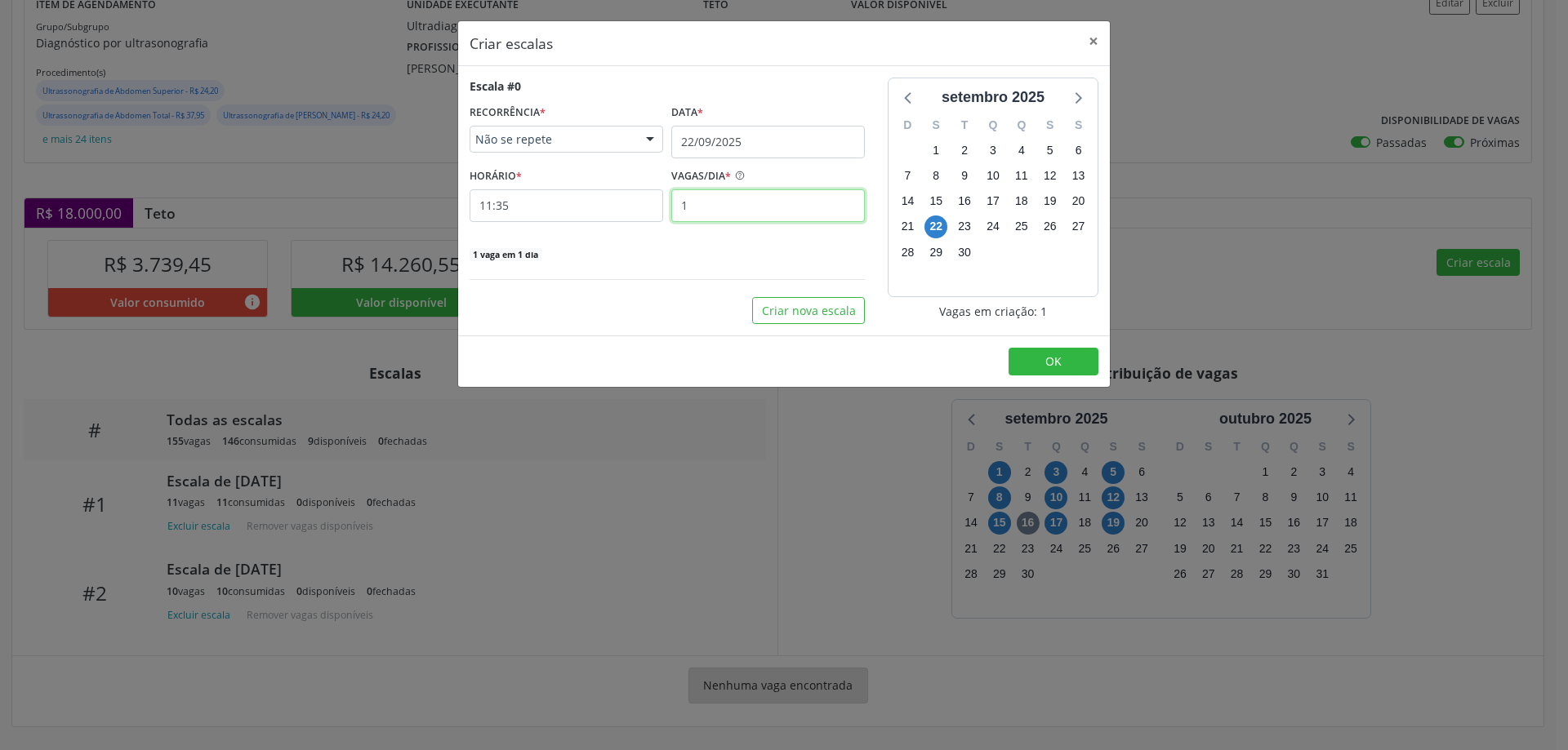
click at [713, 208] on input "1" at bounding box center [768, 205] width 193 height 32
type input "14"
click at [608, 208] on input "11:35" at bounding box center [566, 205] width 193 height 32
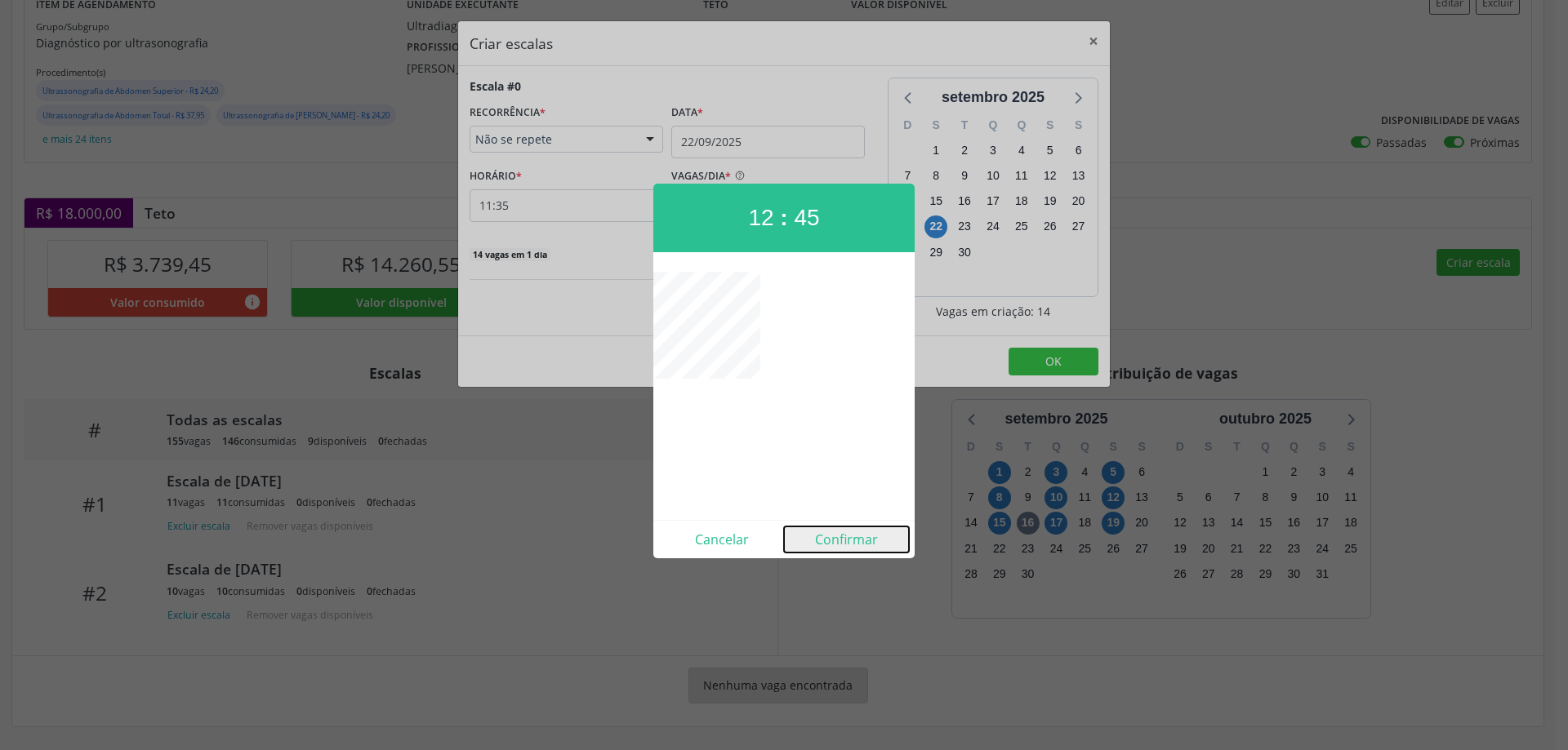
click at [844, 527] on button "Confirmar" at bounding box center [846, 539] width 125 height 26
type input "12:45"
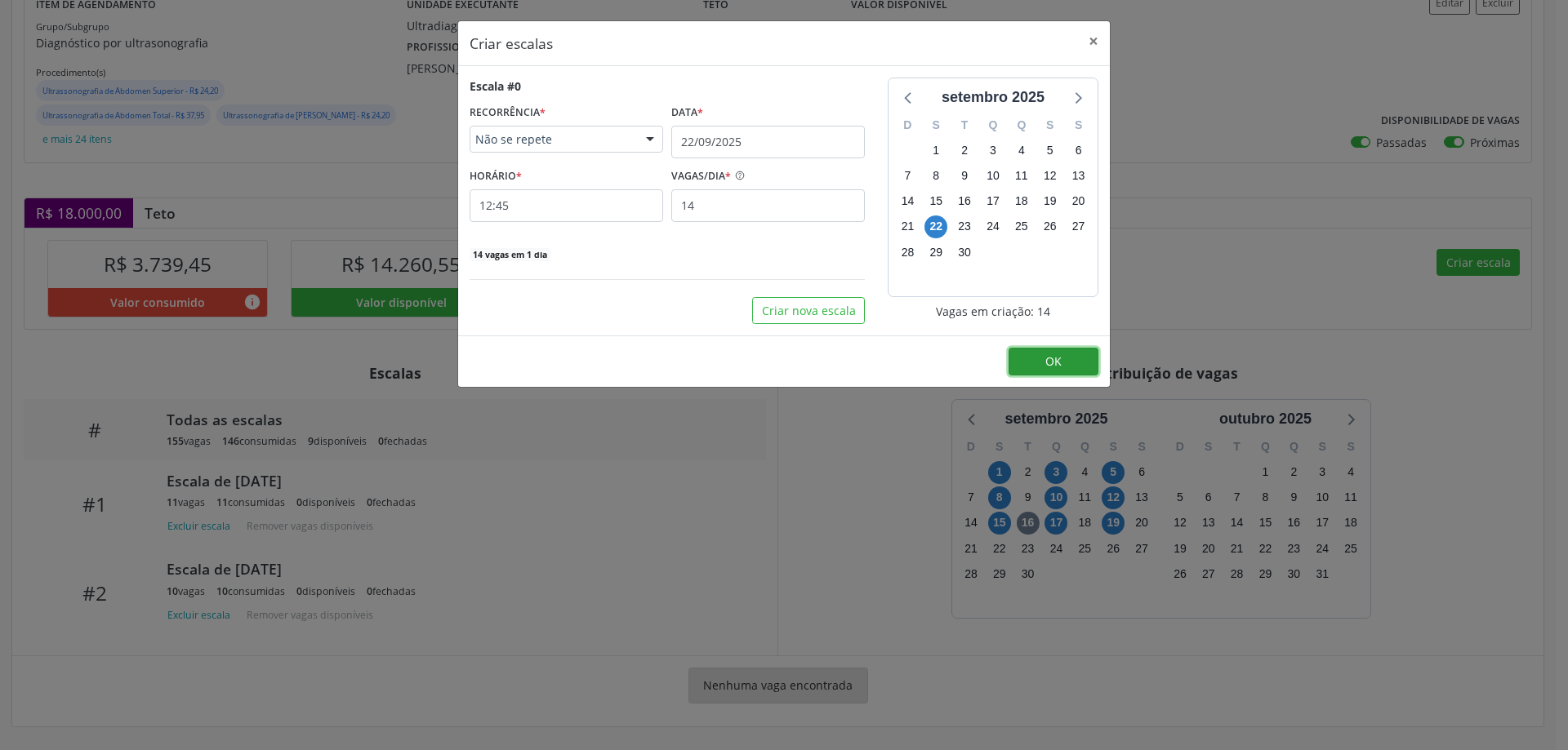
click at [1068, 359] on button "OK" at bounding box center [1054, 362] width 90 height 27
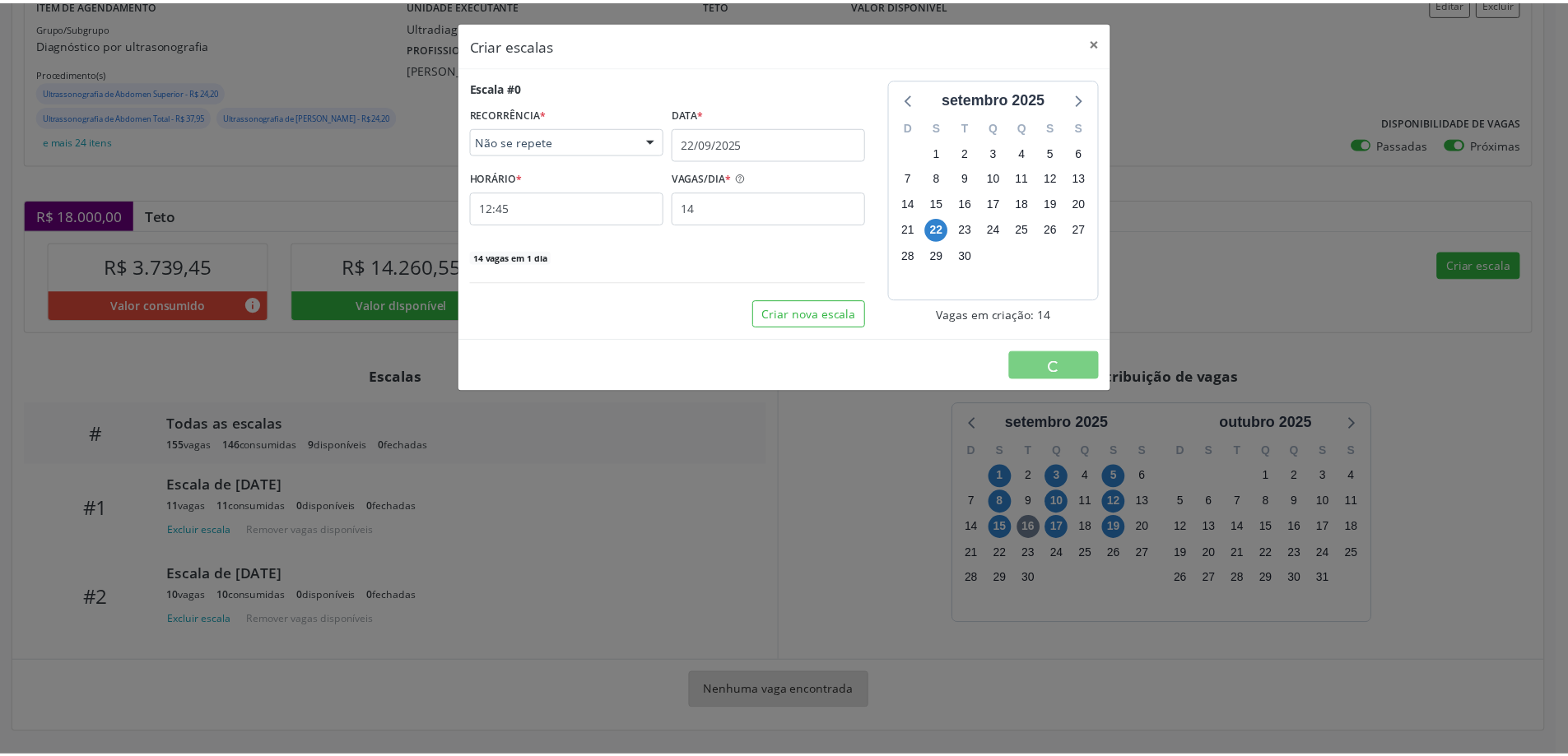
scroll to position [0, 0]
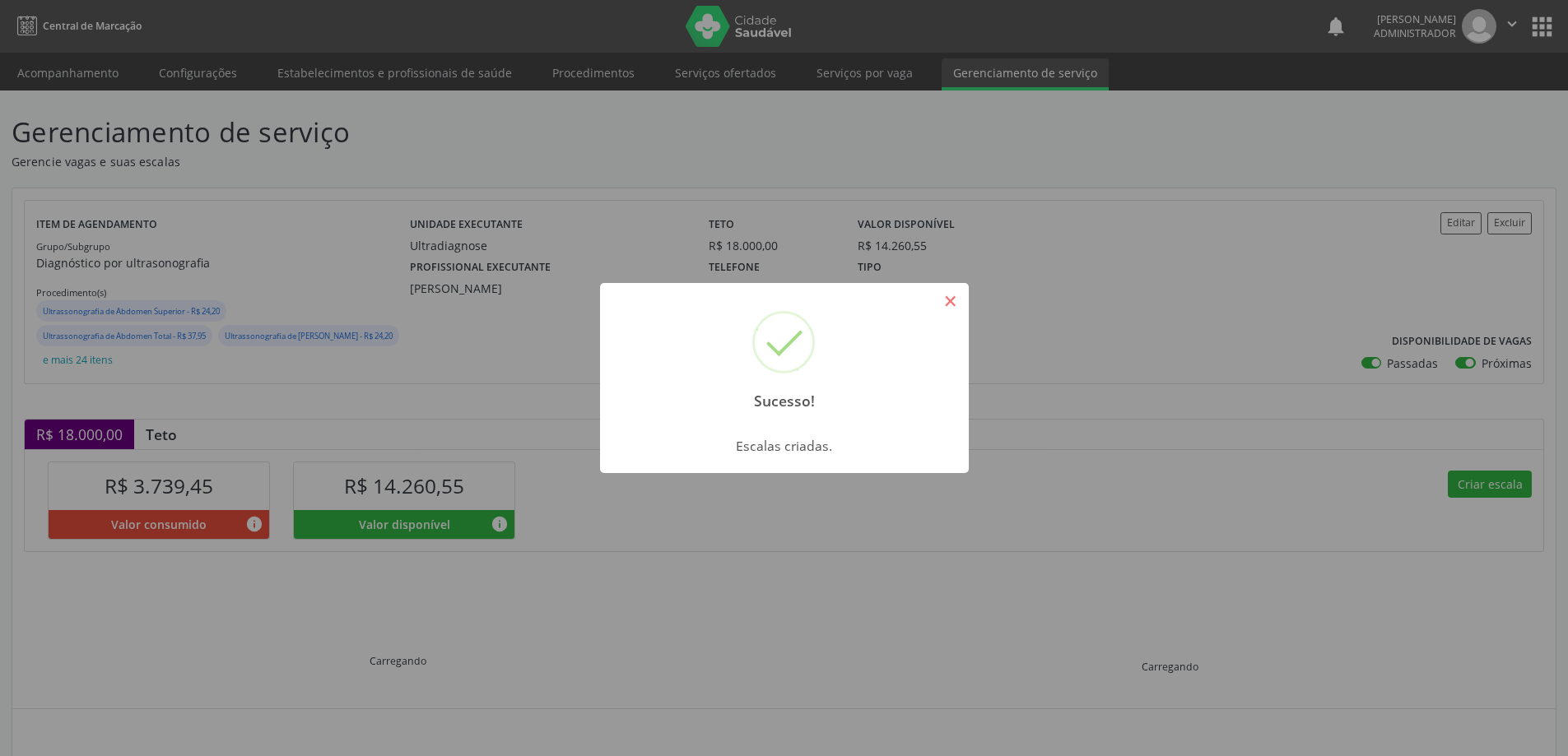
click at [949, 307] on button "×" at bounding box center [950, 301] width 28 height 28
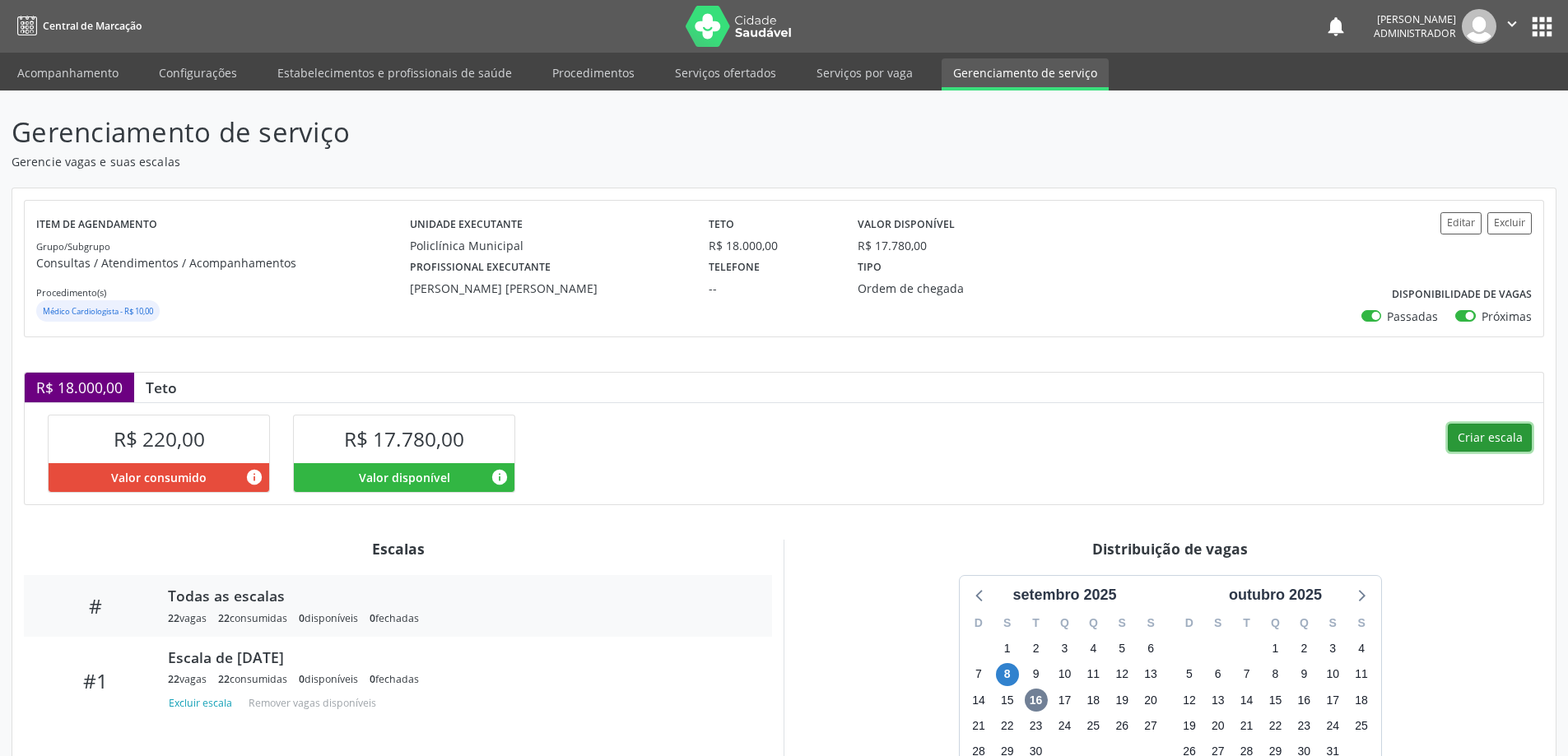
click at [1469, 436] on button "Criar escala" at bounding box center [1489, 438] width 84 height 28
select select "8"
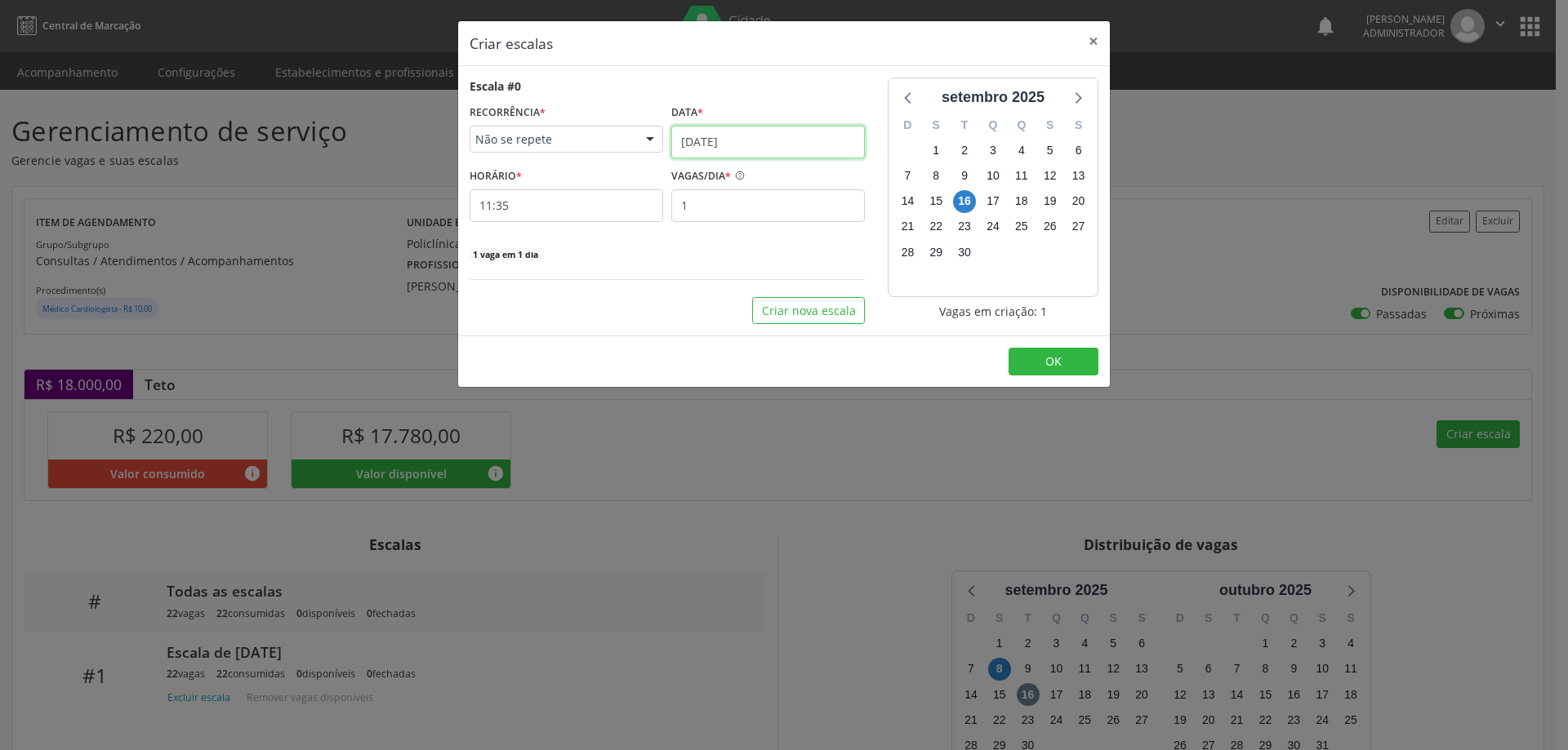
click at [714, 139] on input "16/09/2025" at bounding box center [768, 141] width 193 height 32
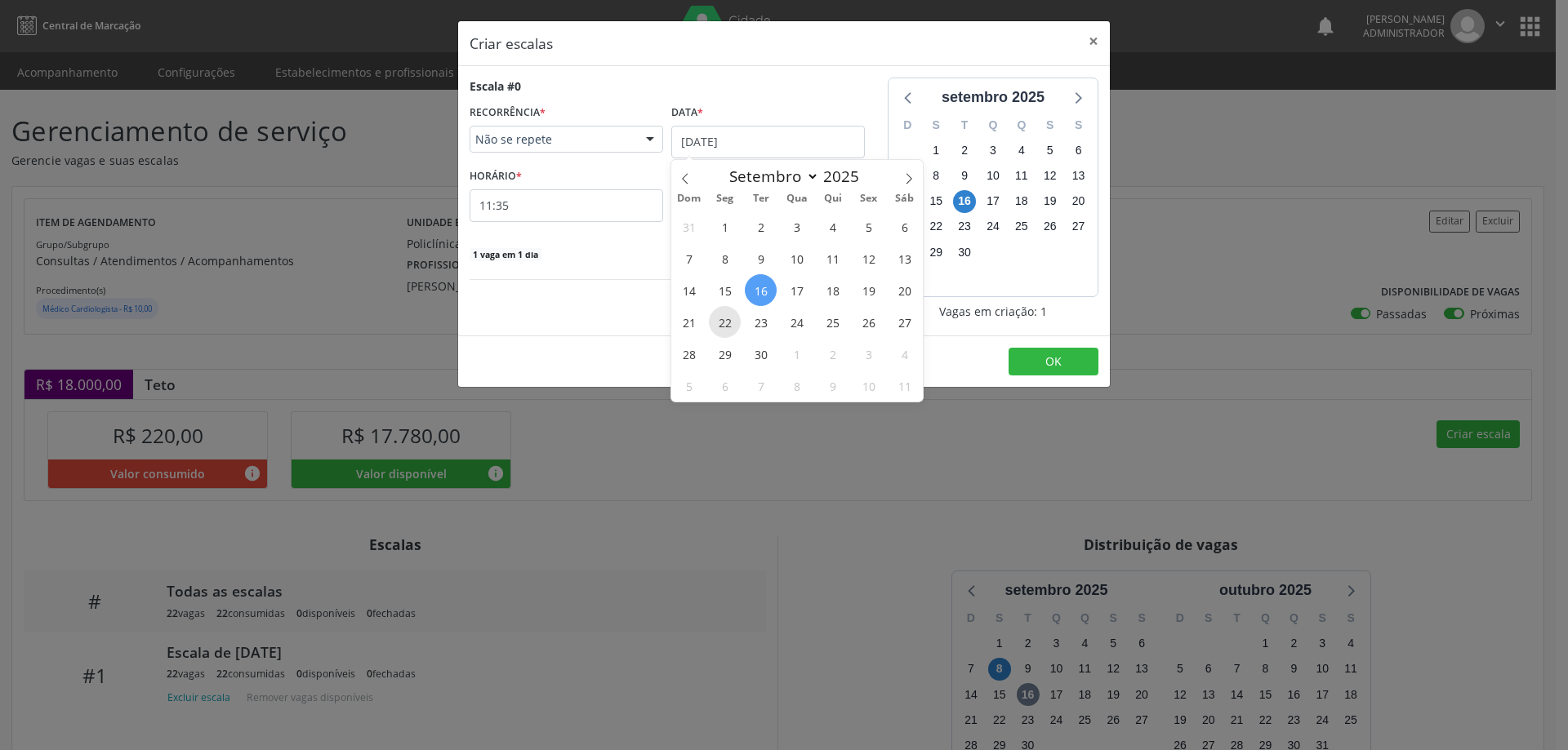
click at [722, 313] on span "22" at bounding box center [725, 322] width 31 height 31
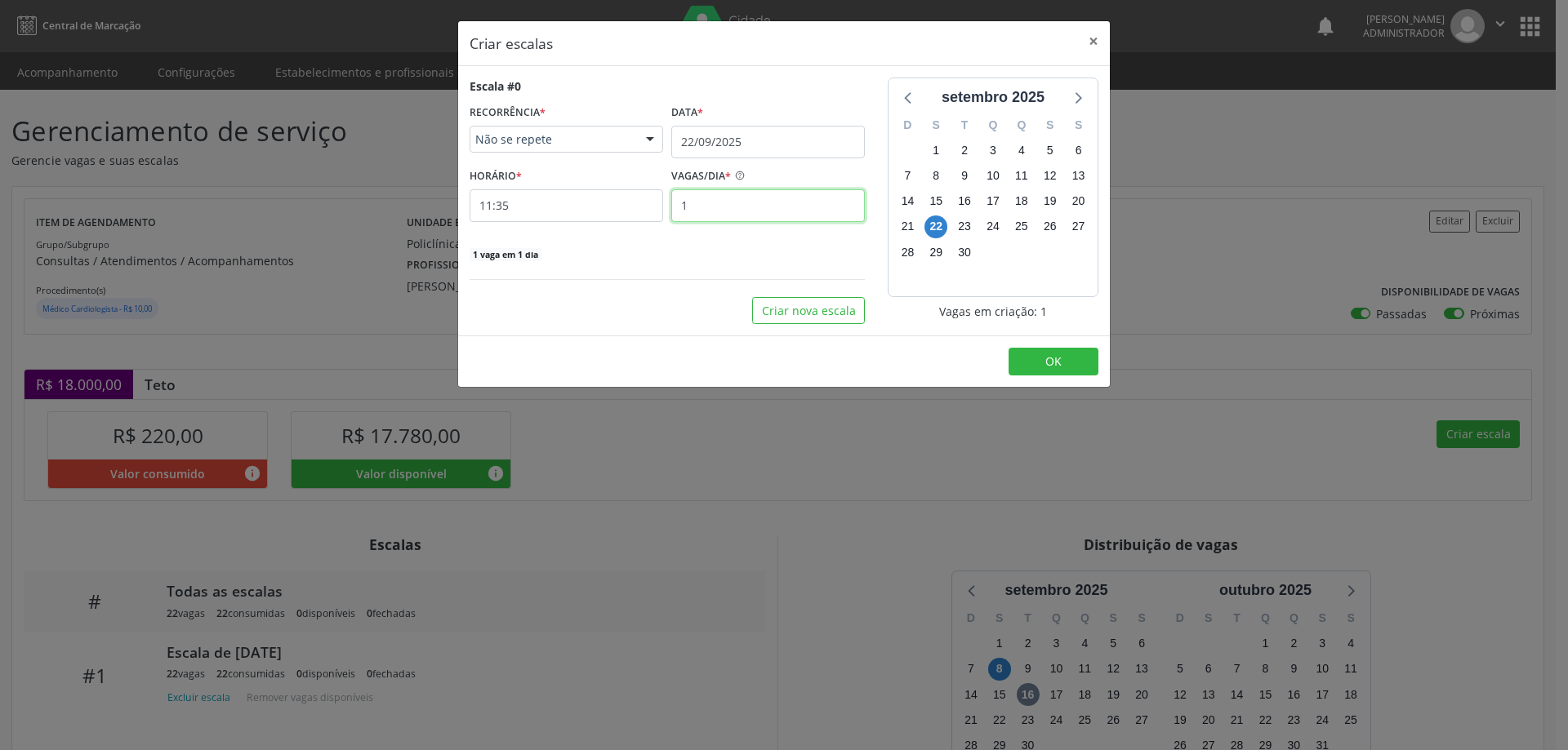
click at [711, 206] on input "1" at bounding box center [768, 205] width 193 height 32
type input "22"
click at [611, 214] on input "11:35" at bounding box center [566, 205] width 193 height 32
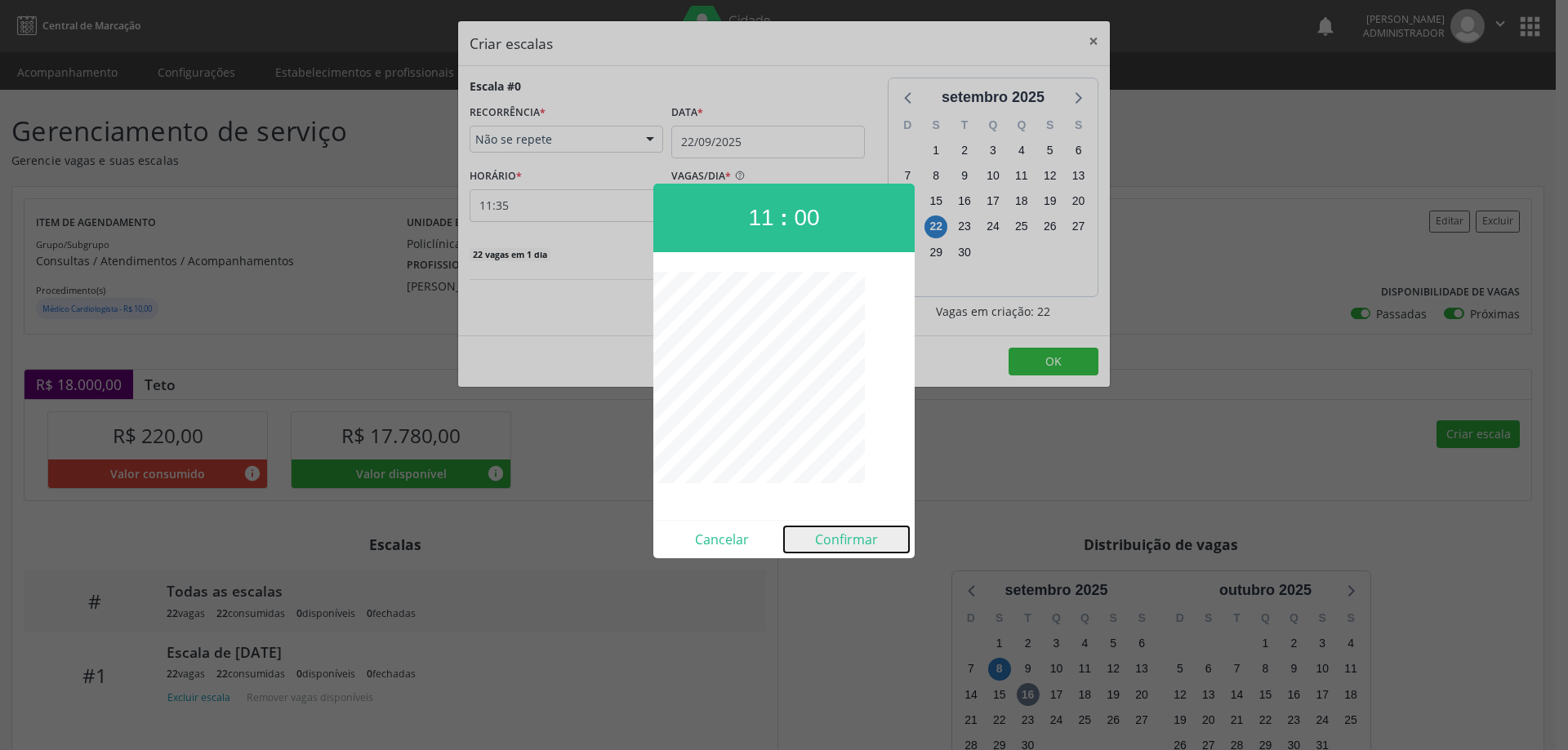
click at [855, 535] on button "Confirmar" at bounding box center [846, 539] width 125 height 26
type input "11:00"
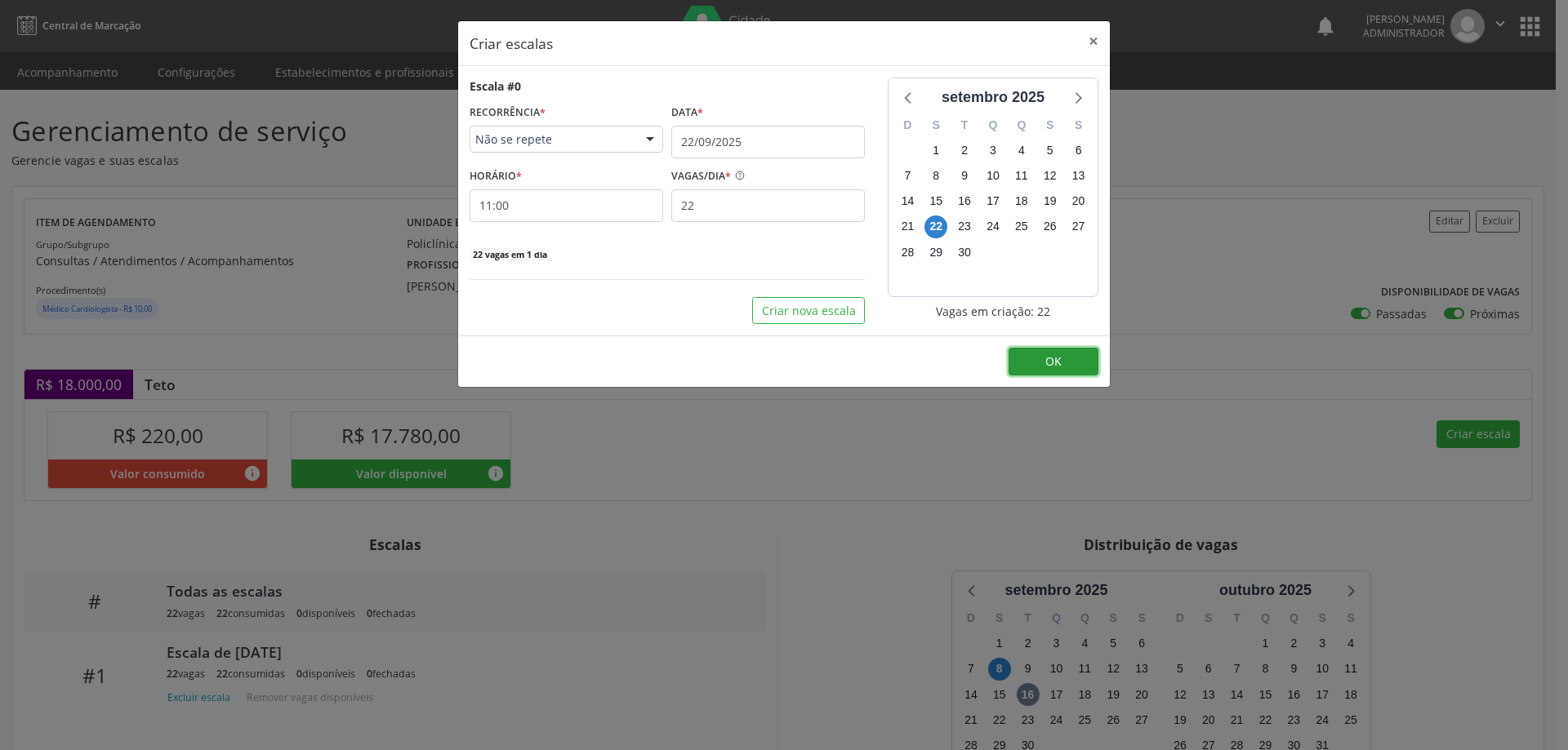
click at [1074, 359] on button "OK" at bounding box center [1054, 362] width 90 height 27
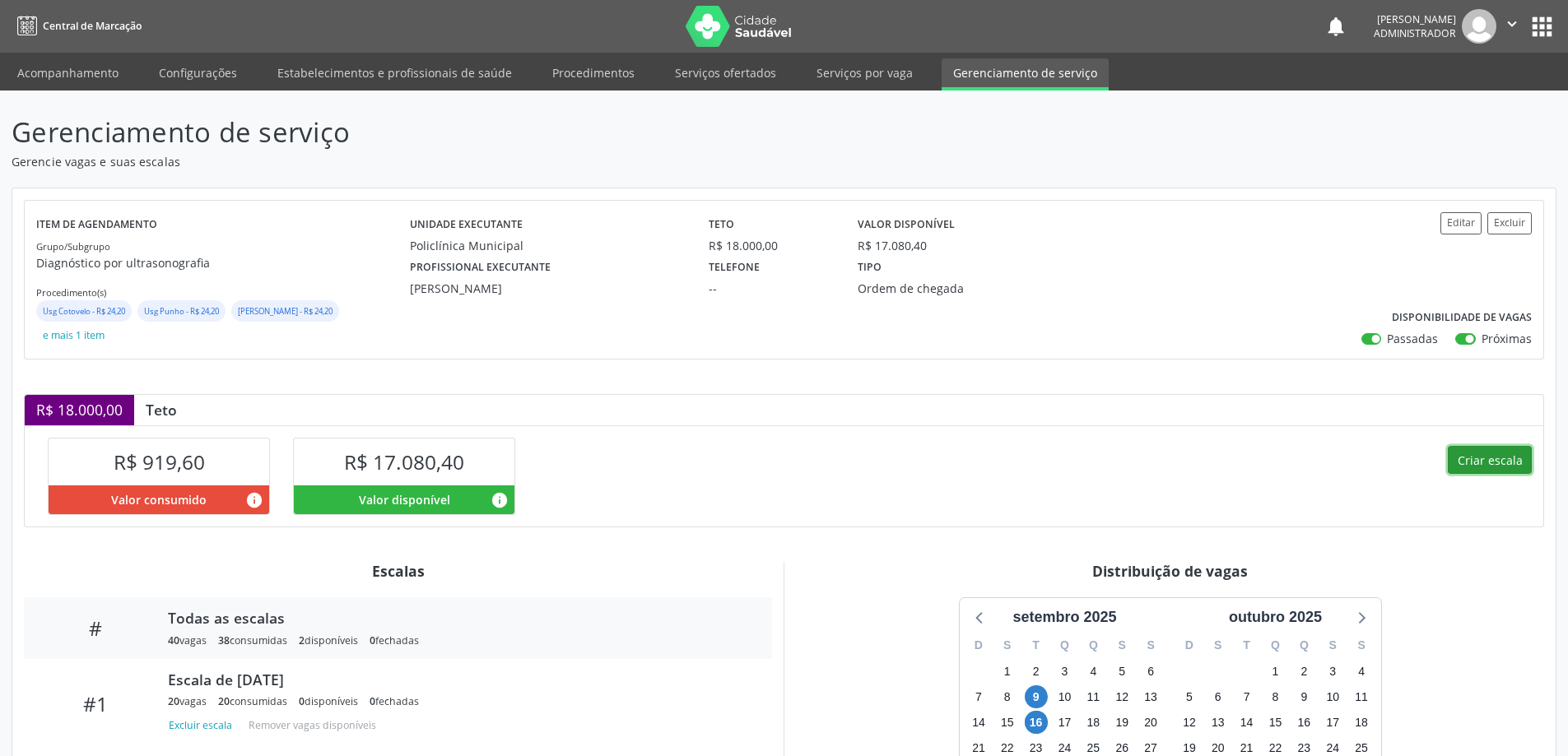
click at [1476, 463] on button "Criar escala" at bounding box center [1489, 460] width 84 height 28
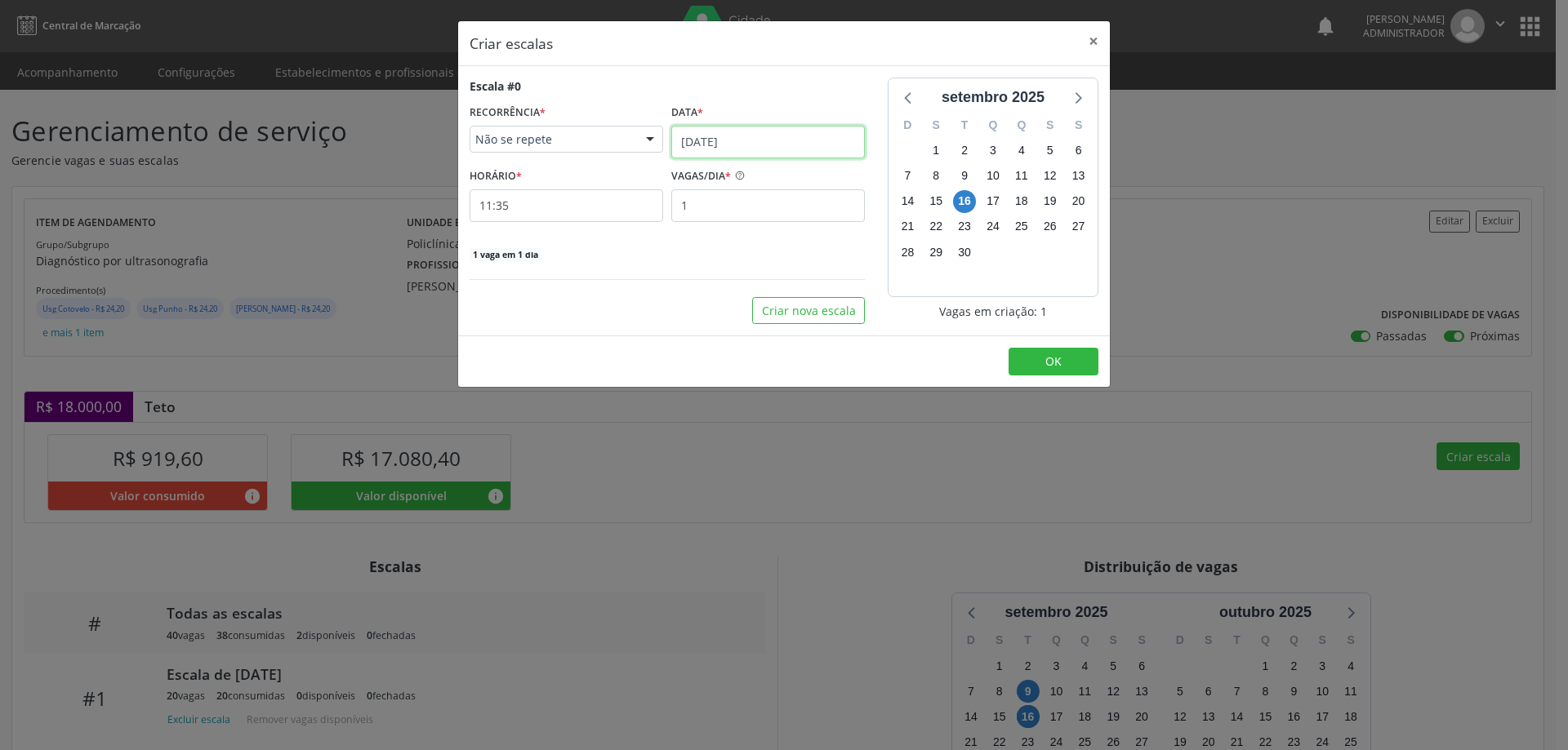
click at [710, 134] on input "[DATE]" at bounding box center [768, 141] width 193 height 32
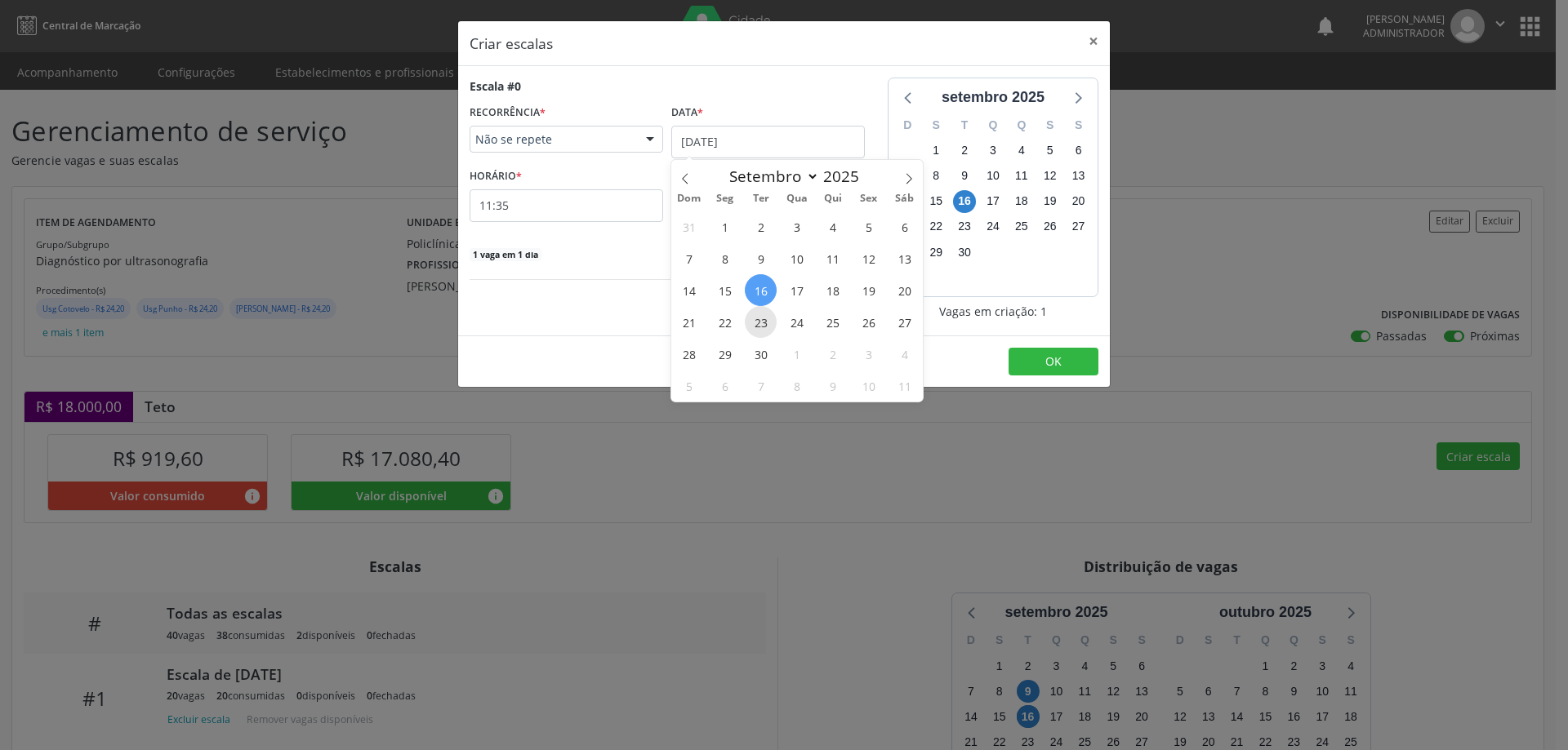
click at [767, 317] on span "23" at bounding box center [761, 322] width 31 height 31
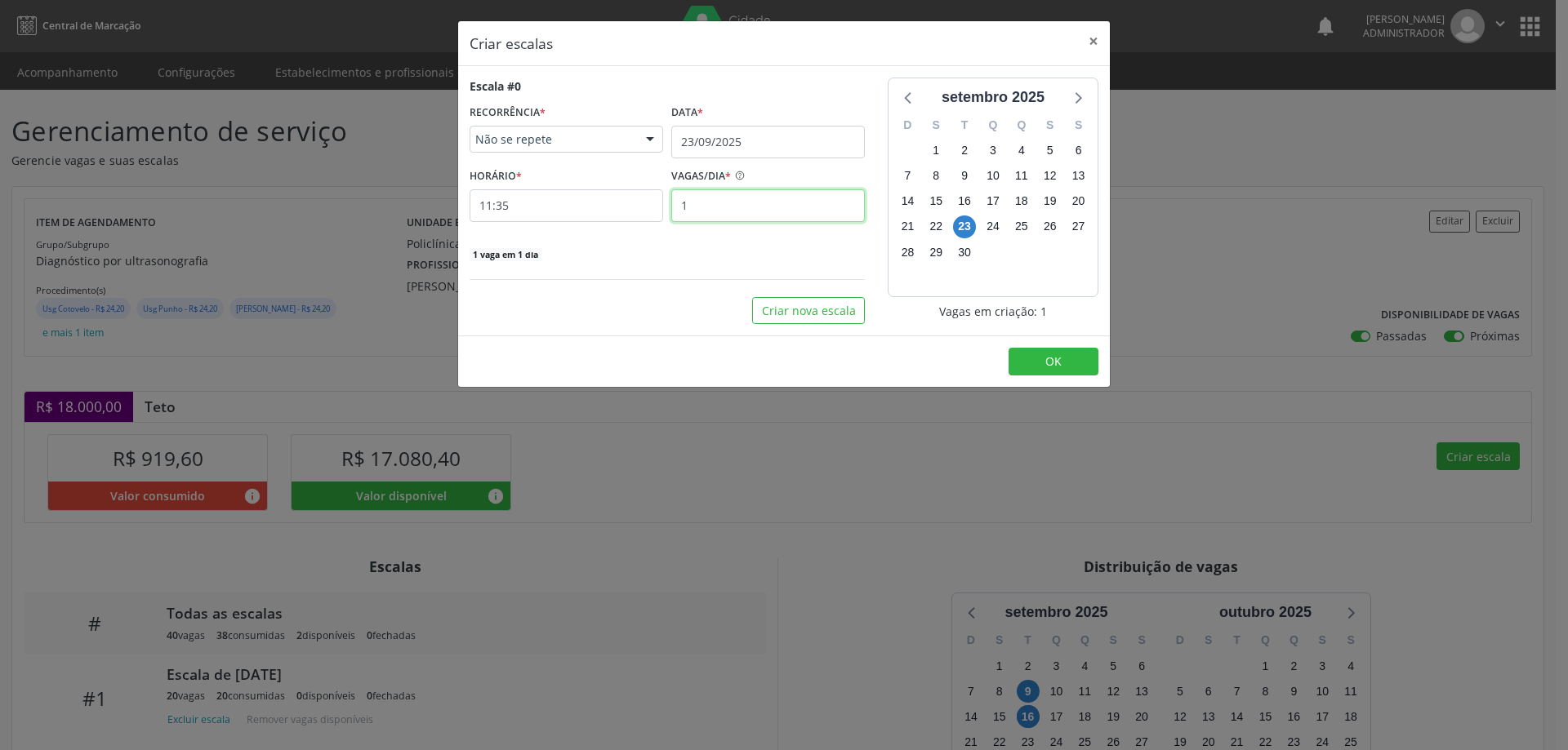
click at [719, 208] on input "1" at bounding box center [768, 205] width 193 height 32
type input "20"
click at [614, 206] on input "11:35" at bounding box center [566, 205] width 193 height 32
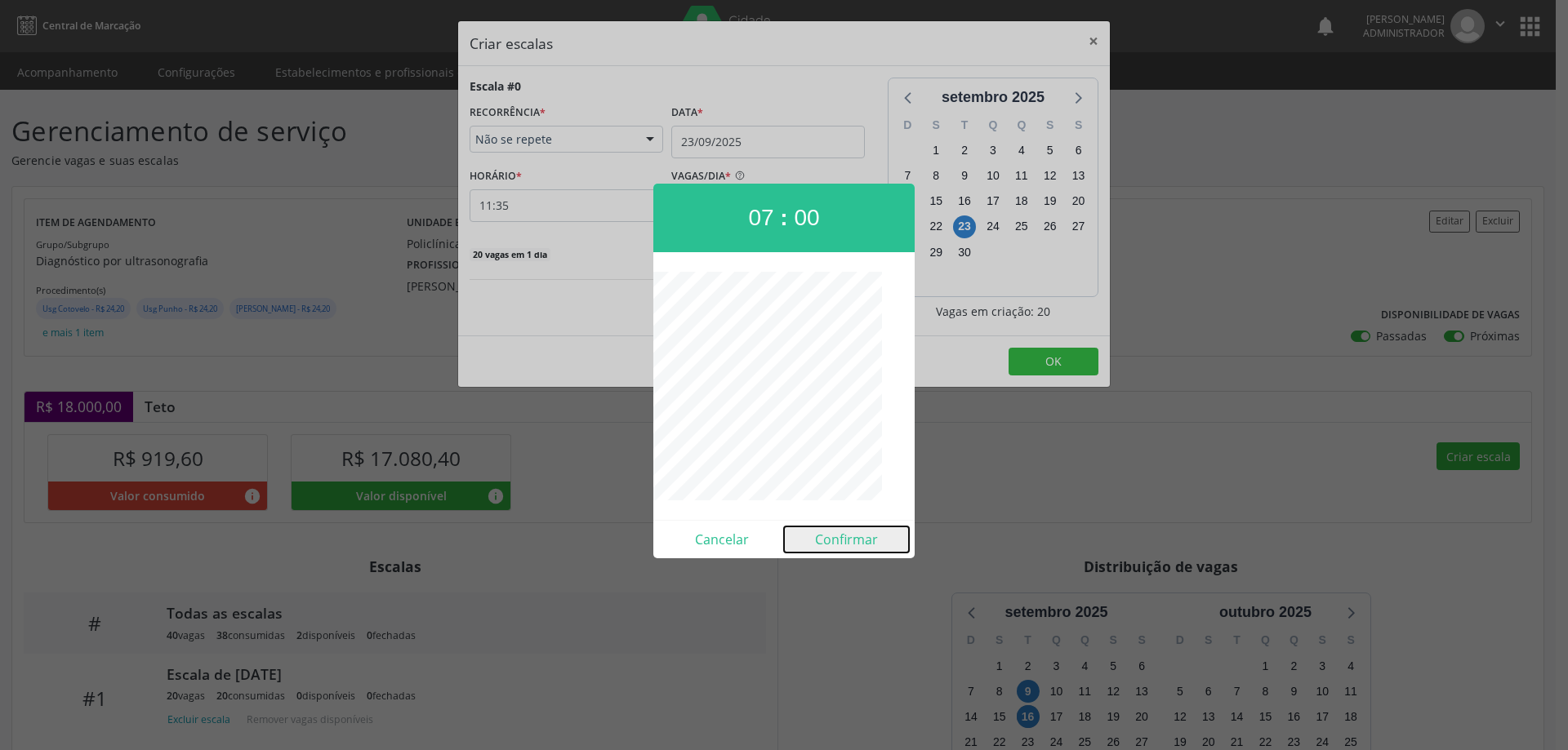
click at [862, 540] on button "Confirmar" at bounding box center [846, 539] width 125 height 26
type input "07:00"
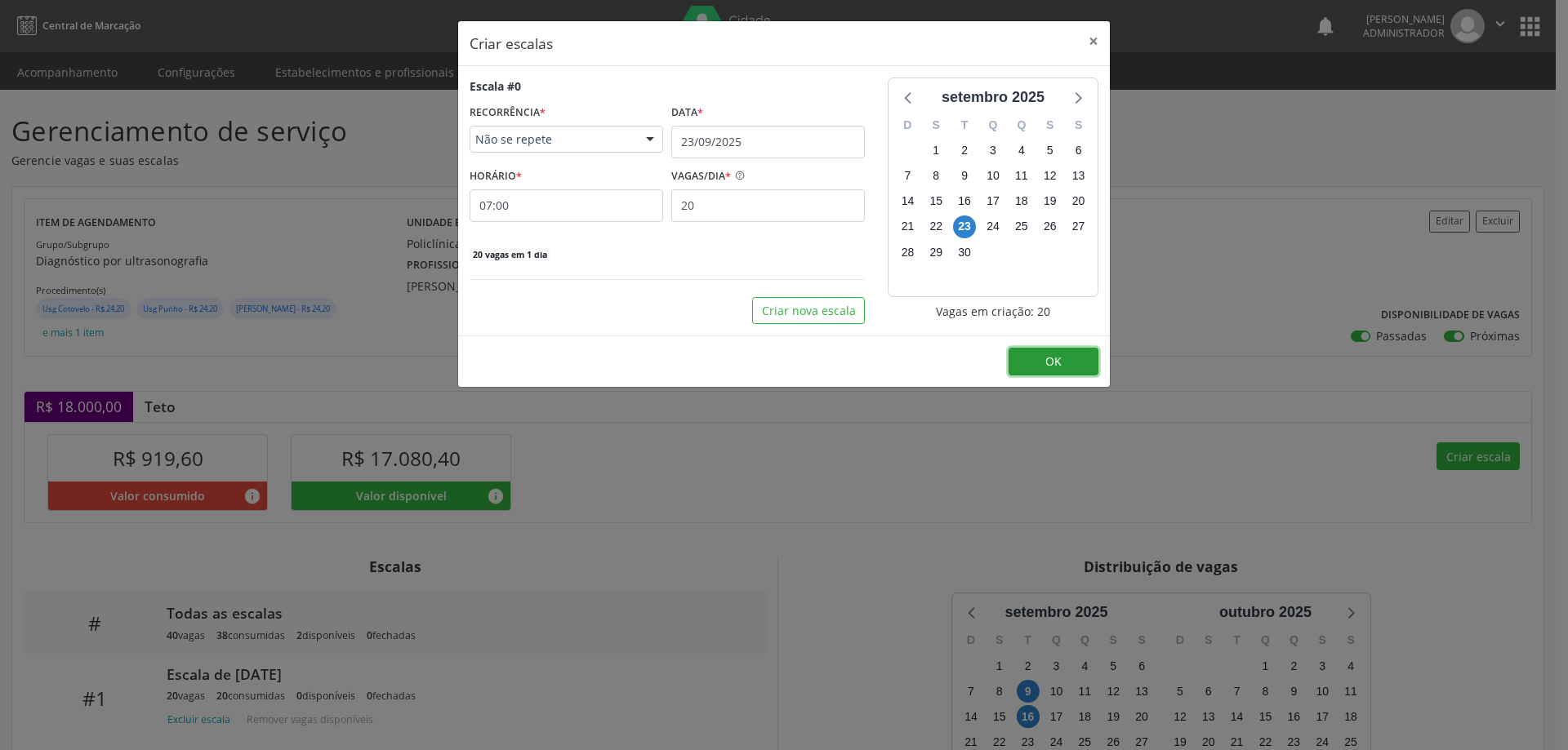
click at [1049, 357] on span "OK" at bounding box center [1053, 362] width 17 height 16
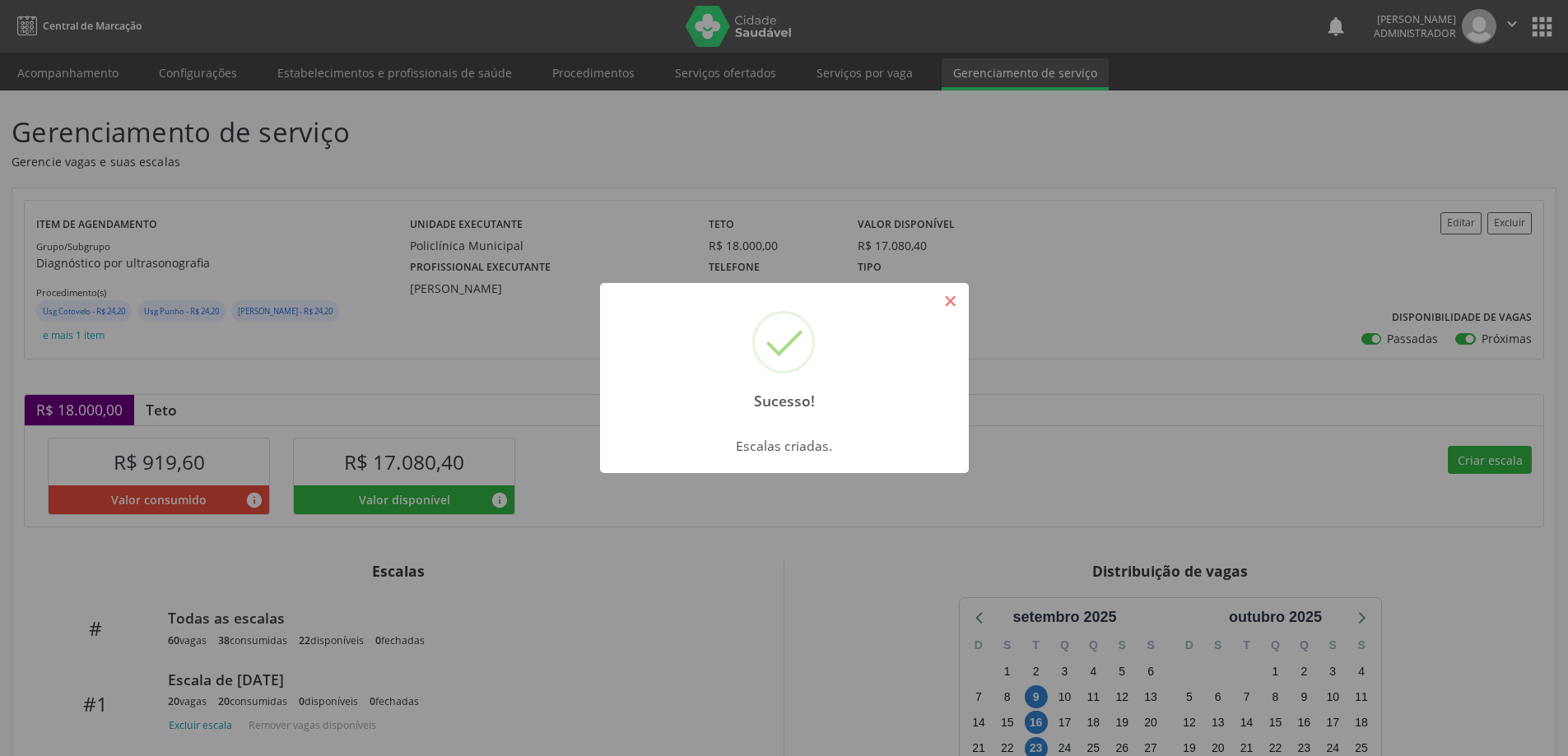
click at [950, 303] on button "×" at bounding box center [950, 301] width 28 height 28
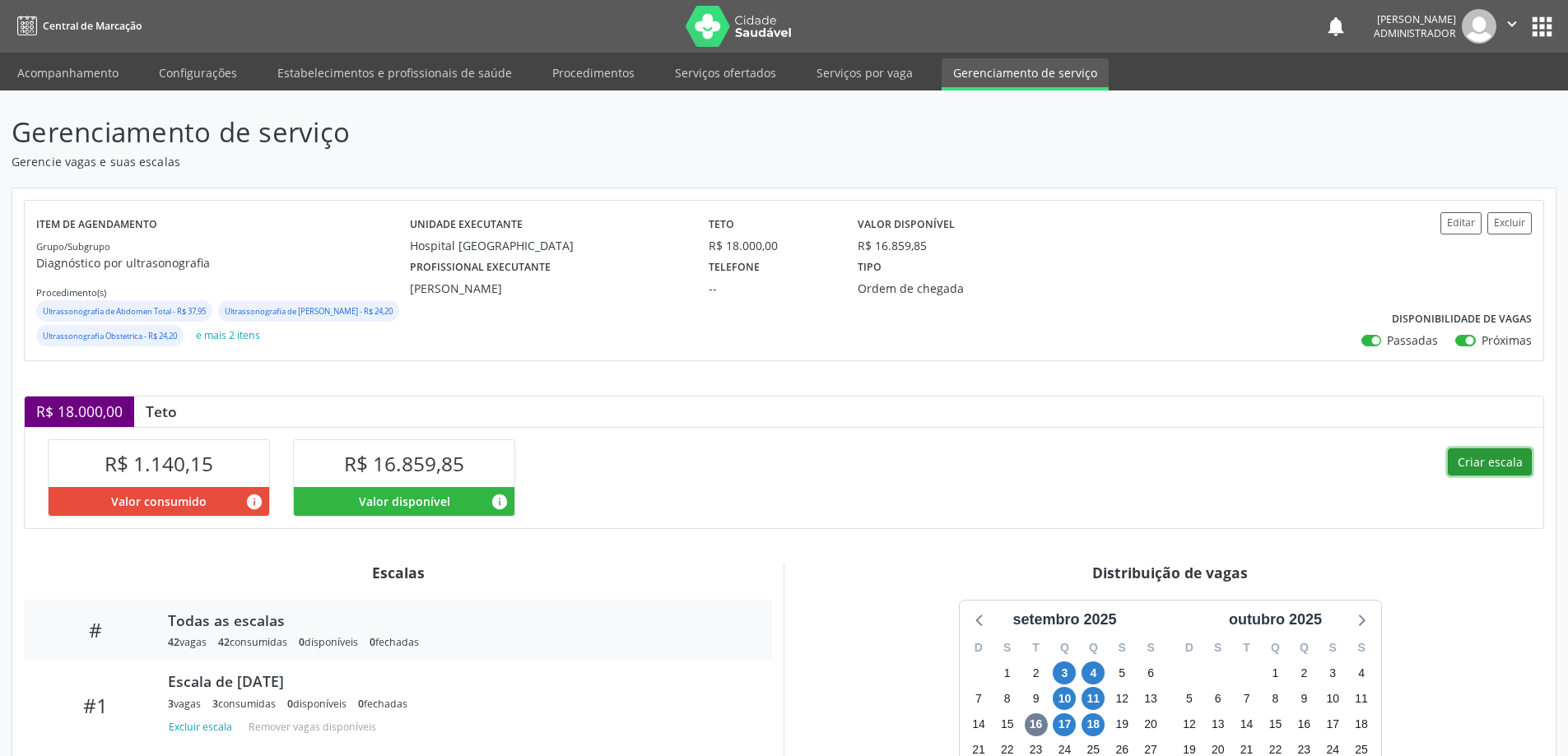
click at [1465, 476] on button "Criar escala" at bounding box center [1489, 462] width 84 height 28
select select "8"
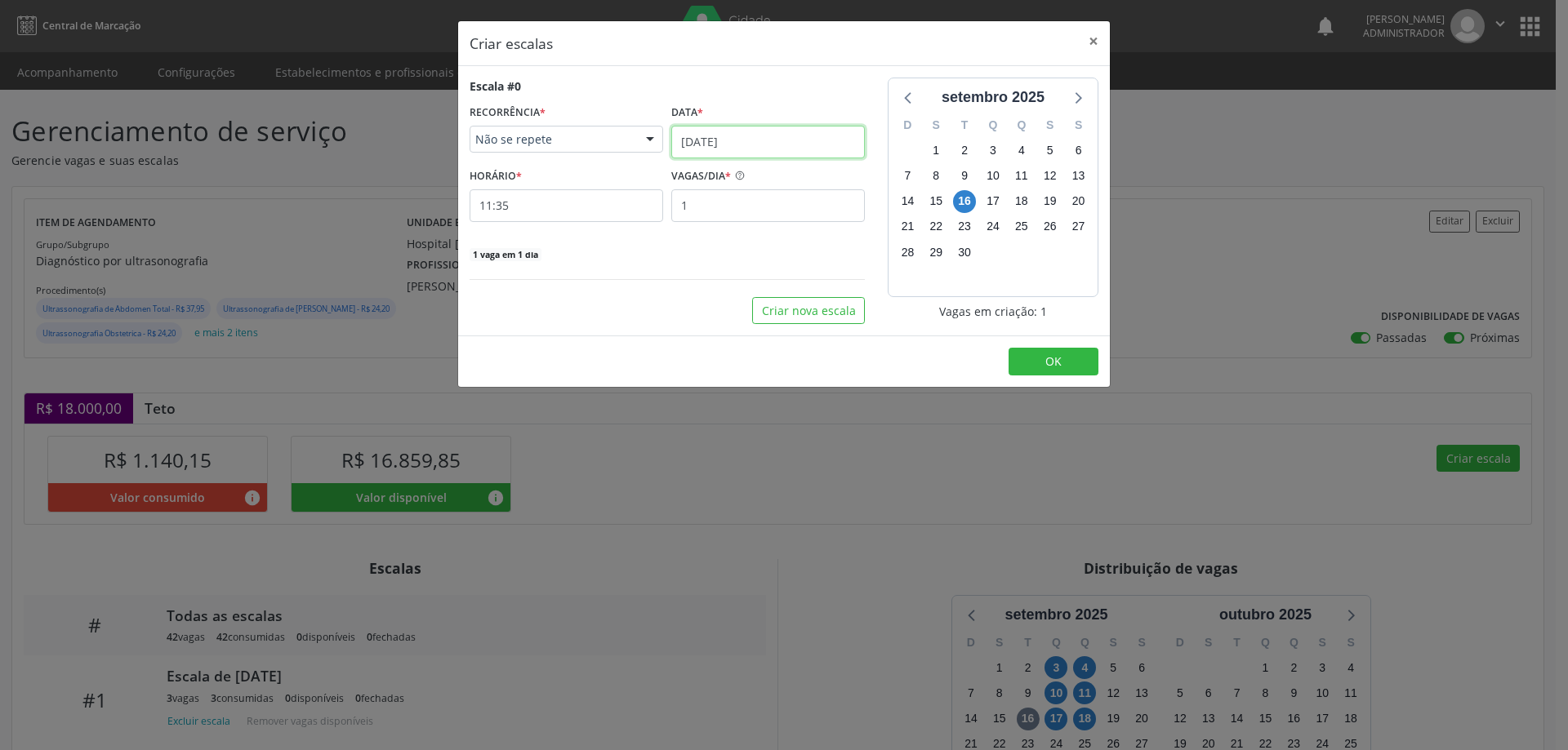
click at [722, 138] on input "[DATE]" at bounding box center [768, 141] width 193 height 32
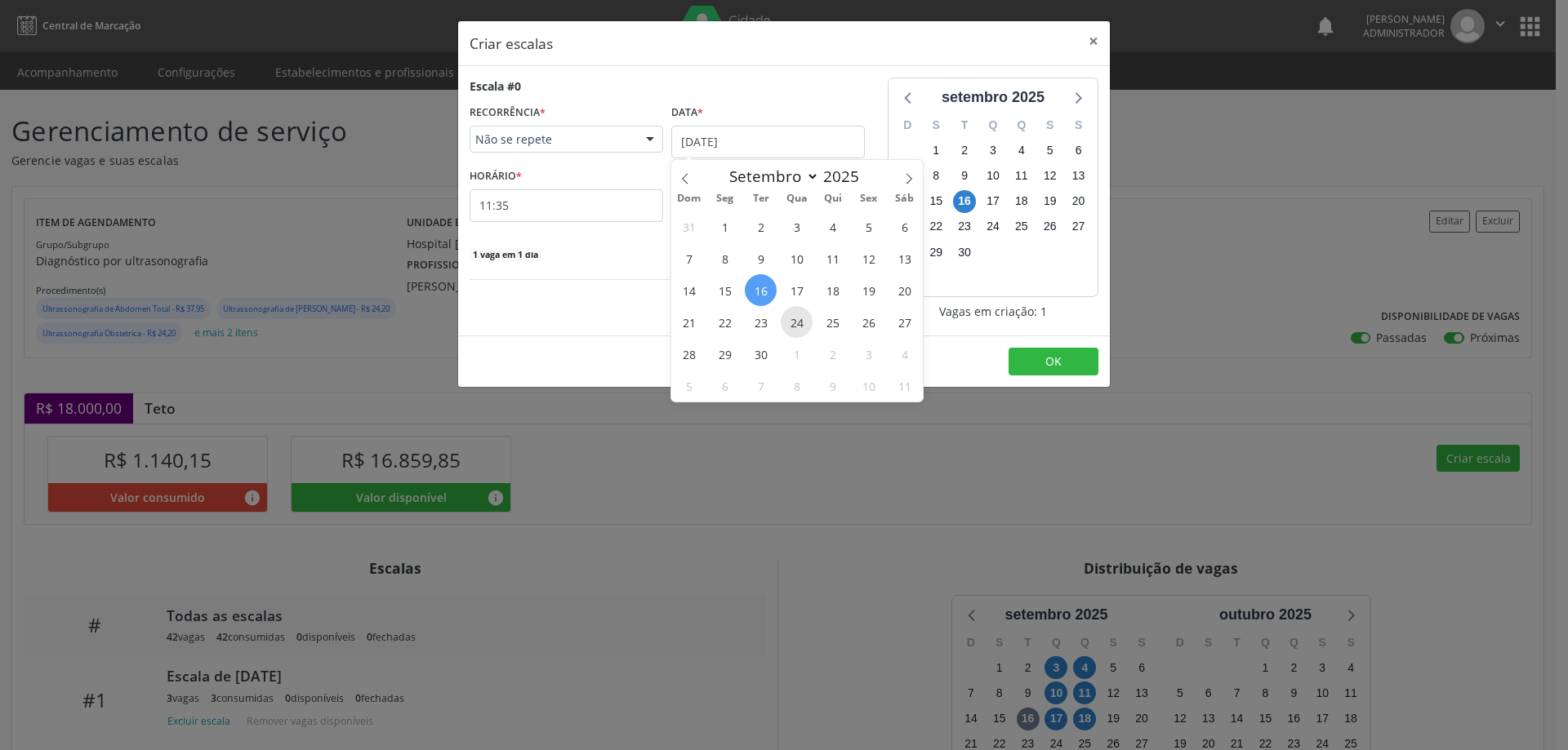
click at [794, 319] on span "24" at bounding box center [796, 322] width 31 height 31
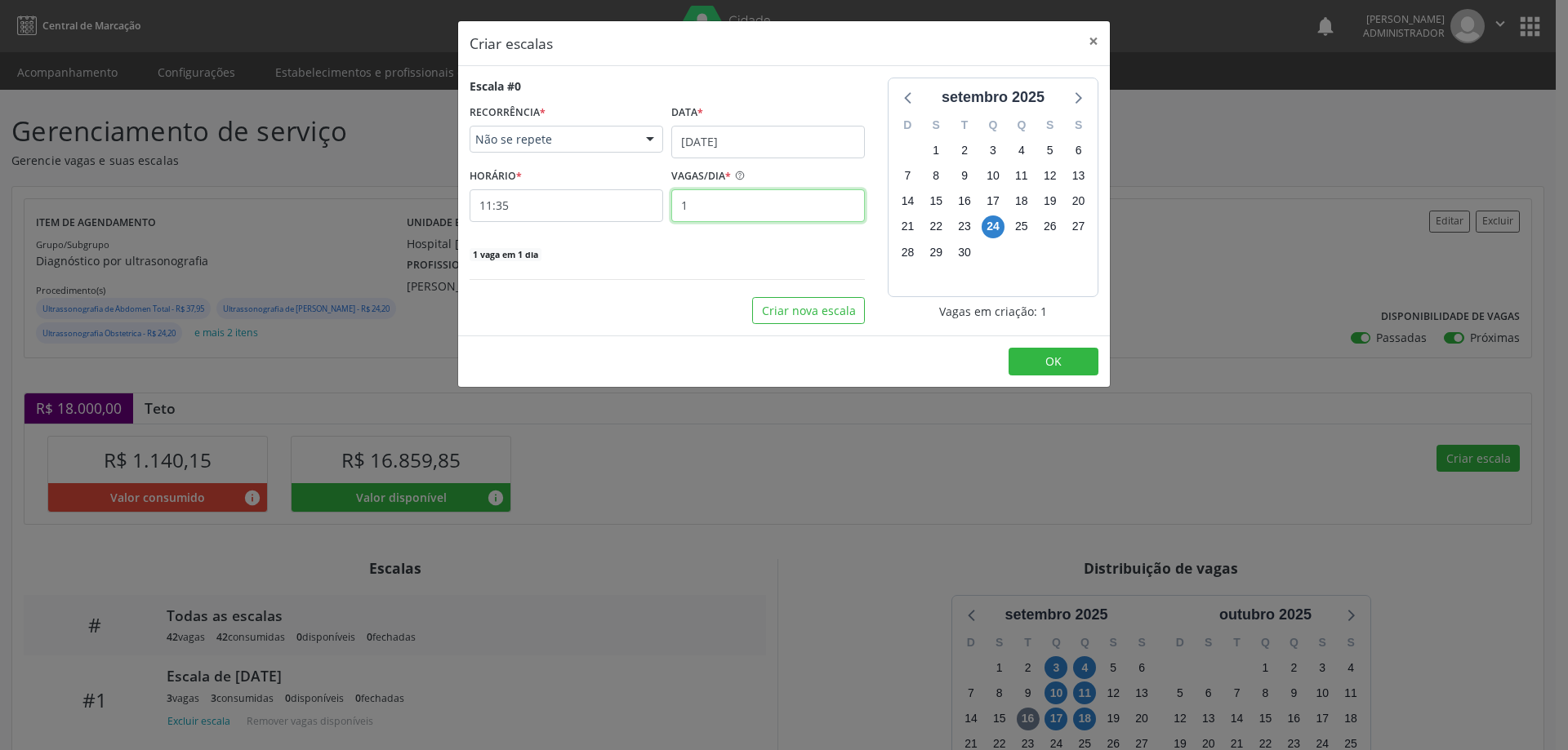
click at [721, 204] on input "1" at bounding box center [768, 205] width 193 height 32
type input "3"
click at [631, 209] on input "11:35" at bounding box center [566, 205] width 193 height 32
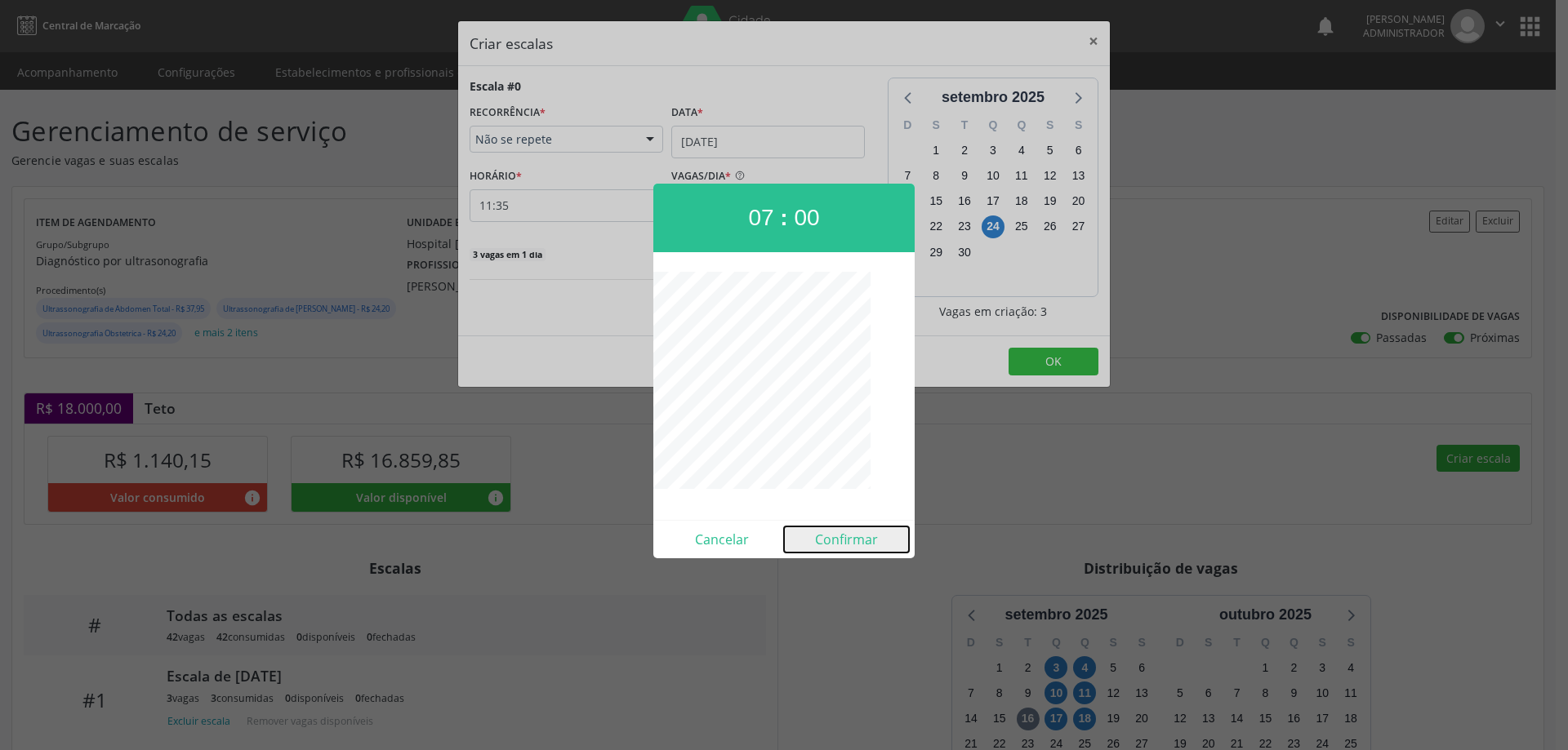
click at [838, 543] on button "Confirmar" at bounding box center [846, 539] width 125 height 26
type input "07:00"
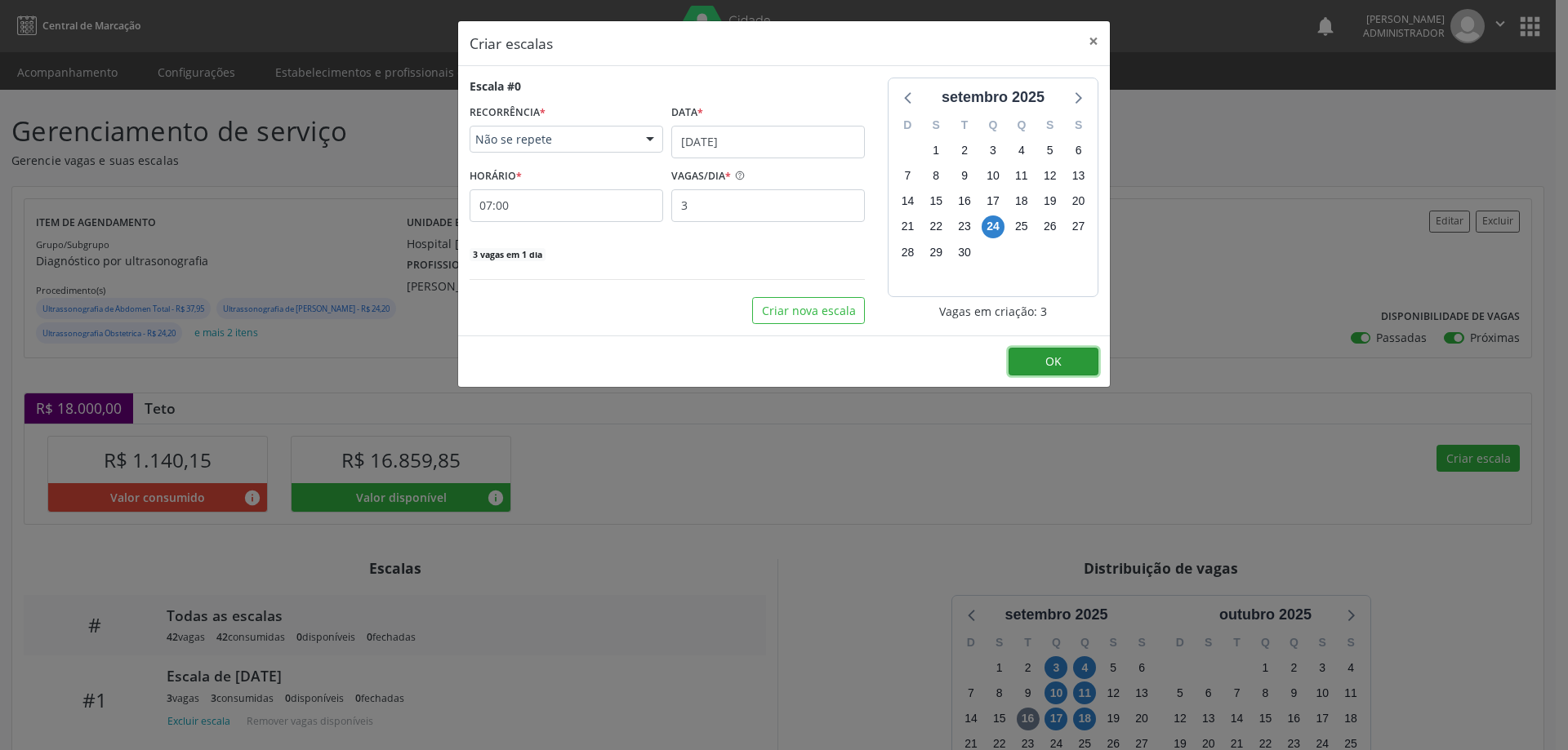
click at [1030, 359] on button "OK" at bounding box center [1054, 362] width 90 height 27
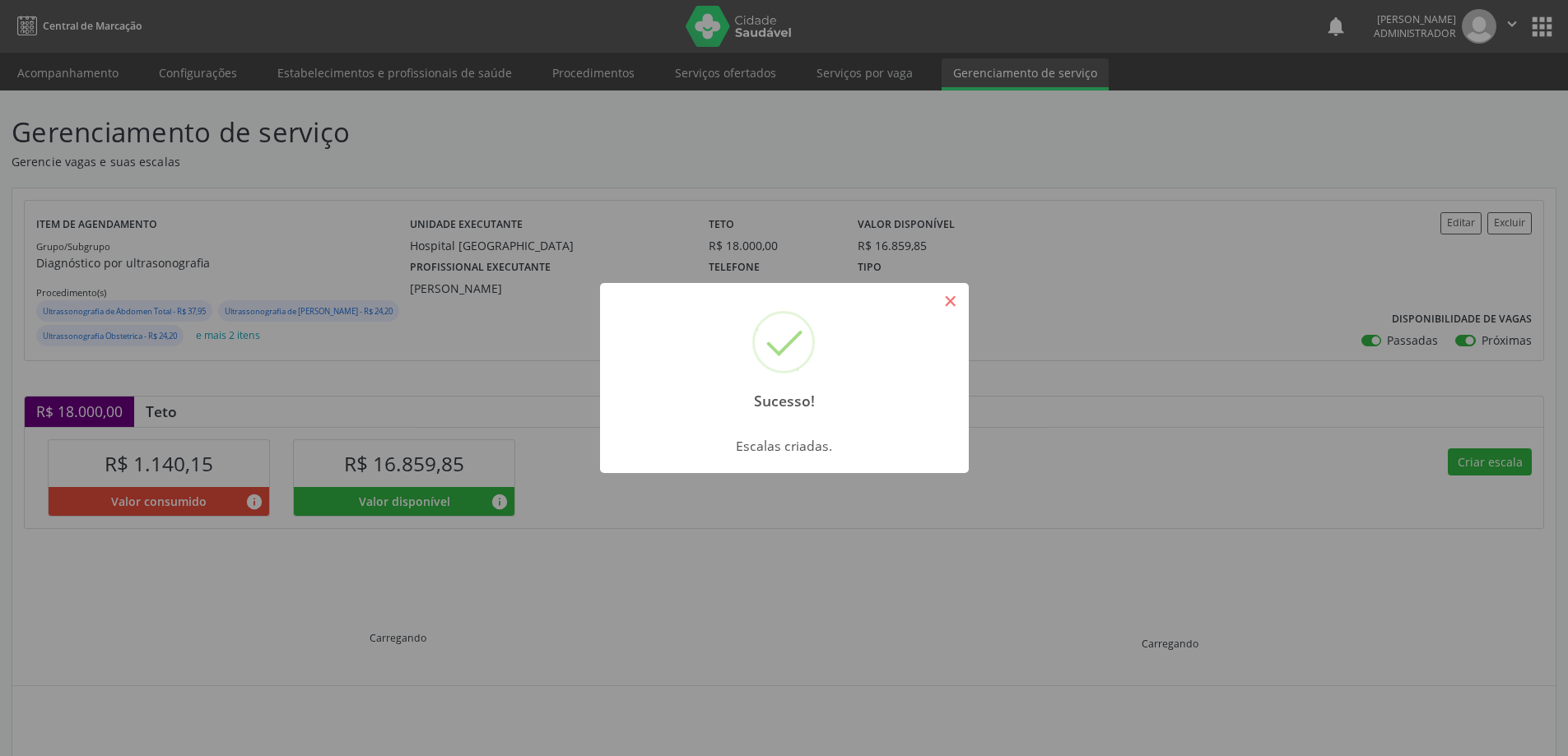
click at [956, 303] on button "×" at bounding box center [950, 301] width 28 height 28
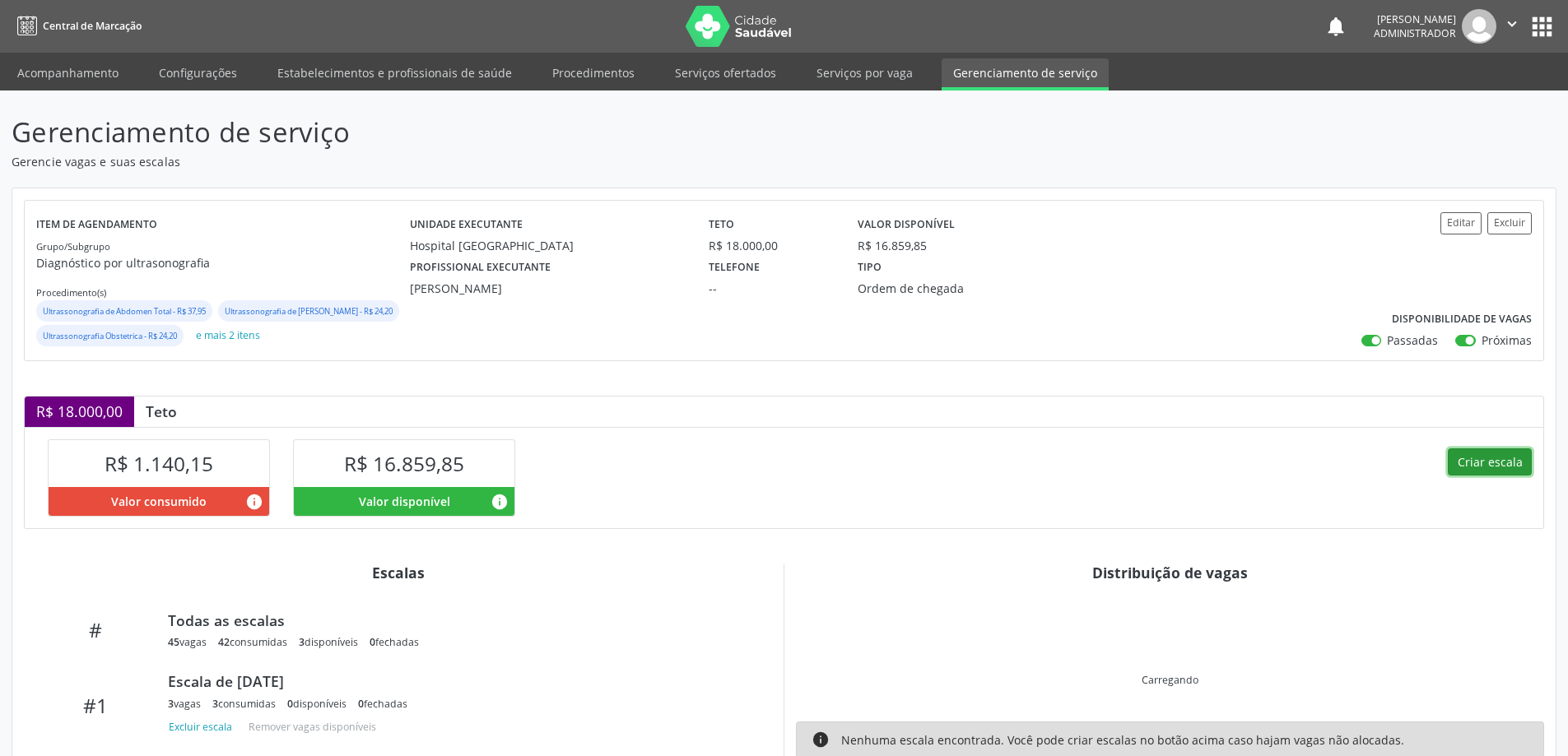
click at [1479, 474] on button "Criar escala" at bounding box center [1489, 462] width 84 height 28
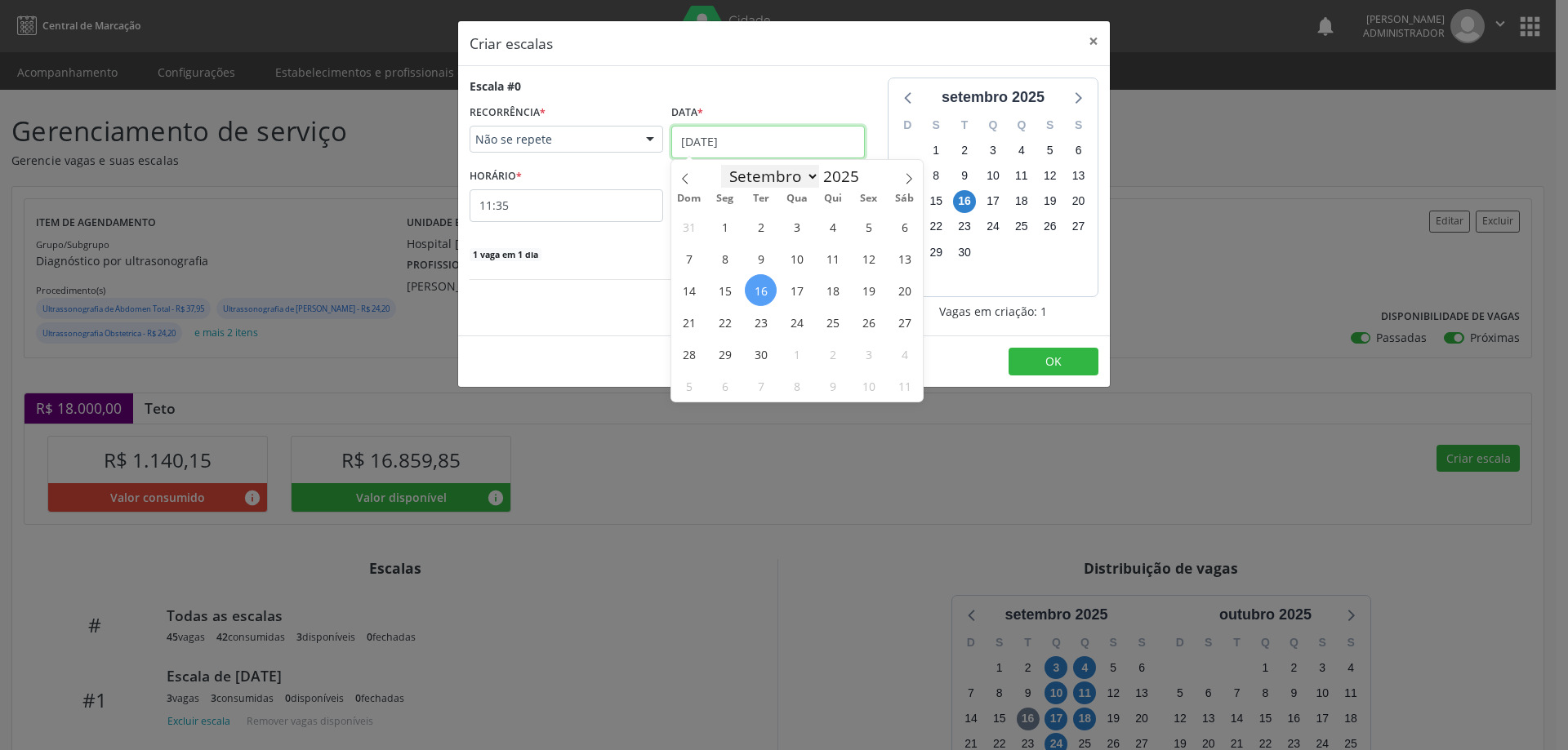
drag, startPoint x: 751, startPoint y: 131, endPoint x: 745, endPoint y: 165, distance: 34.5
click at [748, 133] on input "[DATE]" at bounding box center [768, 141] width 193 height 32
click at [798, 316] on span "24" at bounding box center [796, 322] width 31 height 31
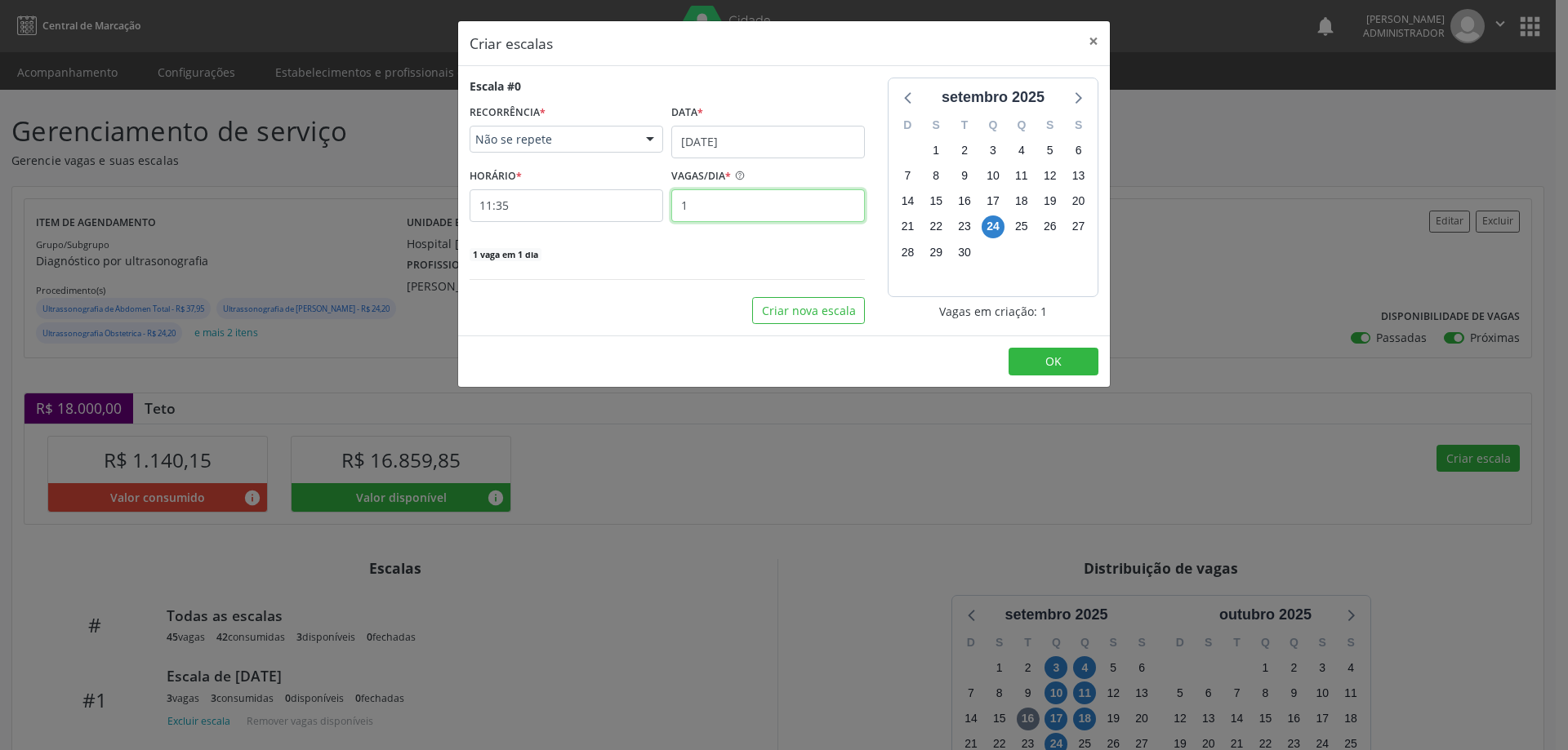
click at [723, 206] on input "1" at bounding box center [768, 205] width 193 height 32
type input "4"
click at [641, 203] on input "11:35" at bounding box center [566, 205] width 193 height 32
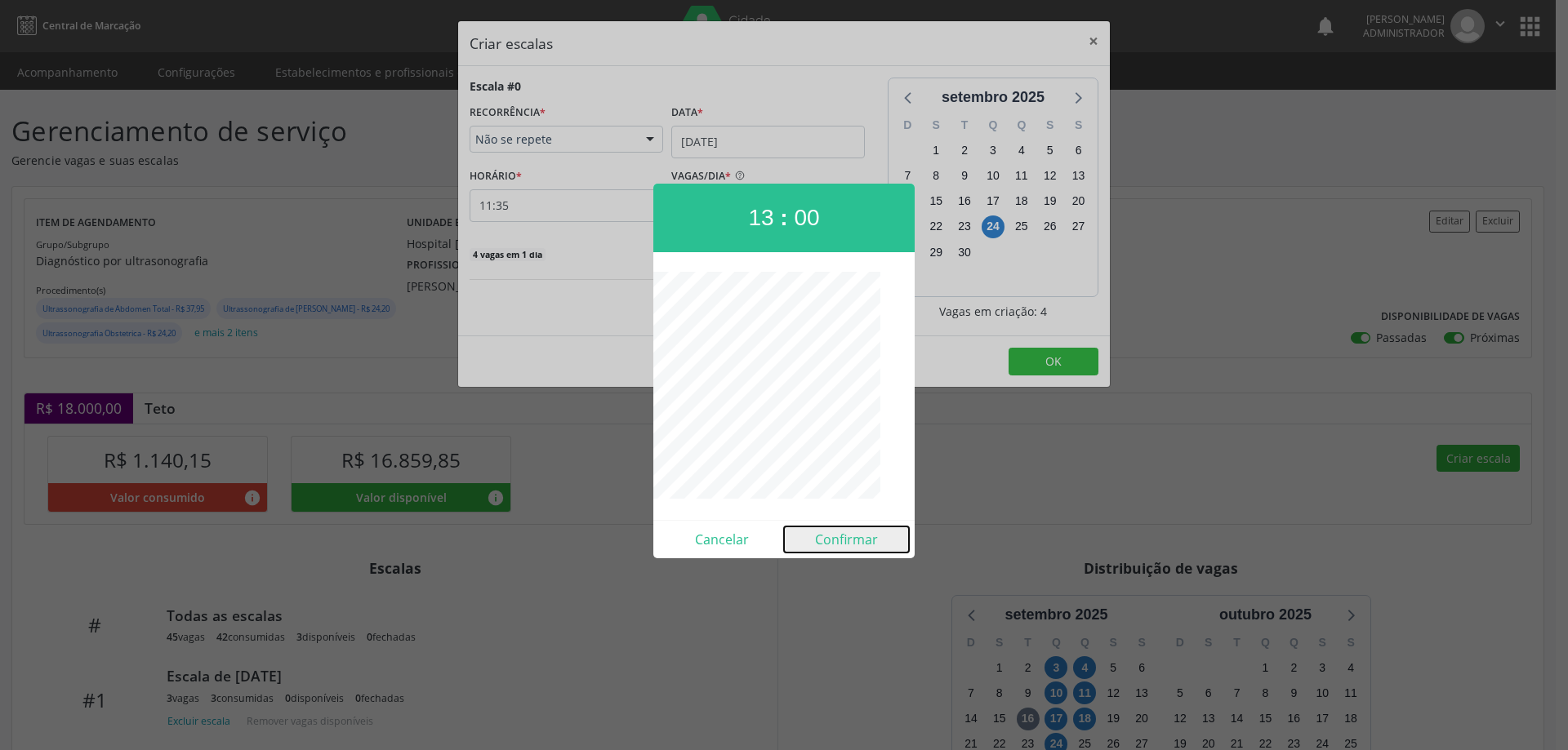
click at [862, 541] on button "Confirmar" at bounding box center [846, 539] width 125 height 26
type input "13:00"
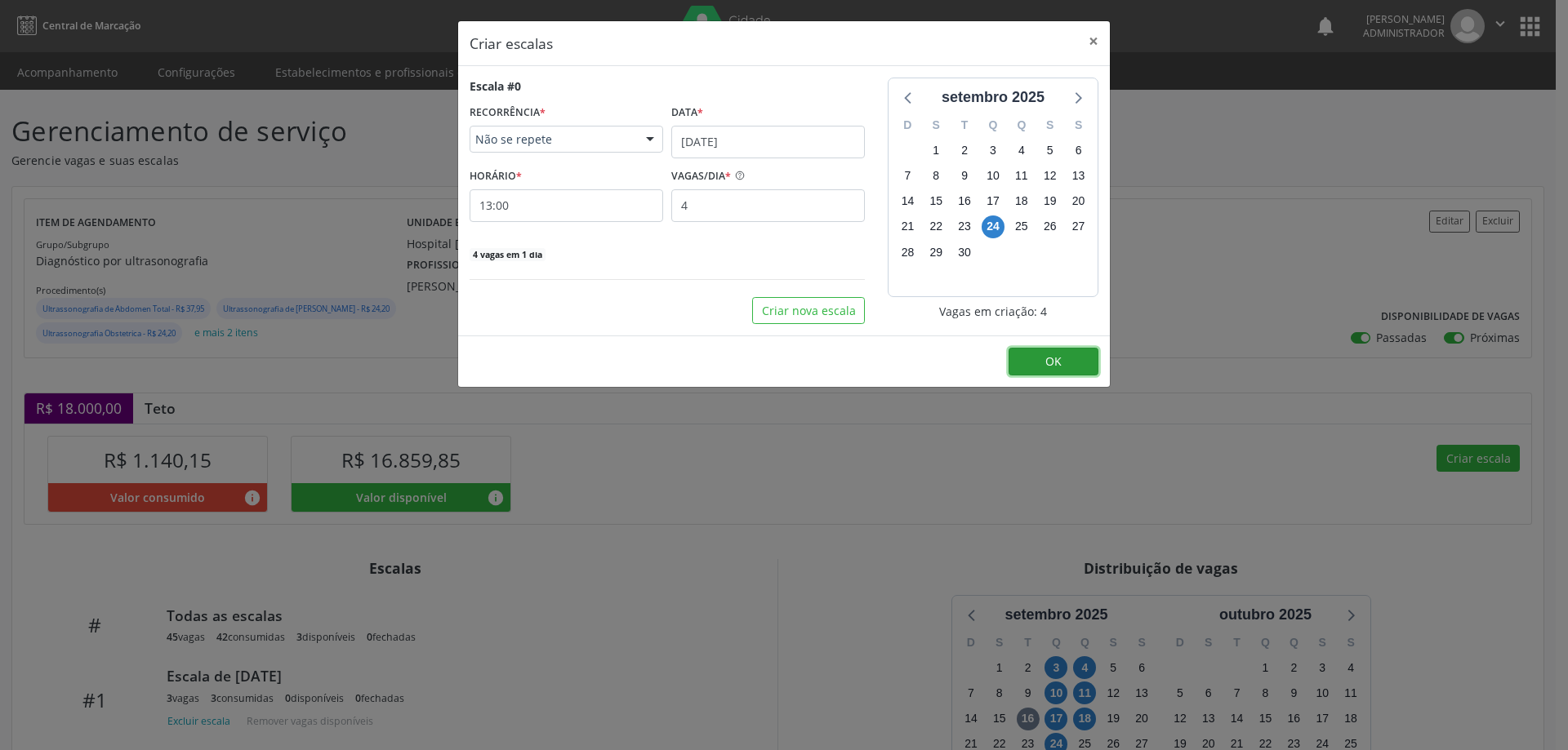
click at [1087, 355] on button "OK" at bounding box center [1054, 362] width 90 height 27
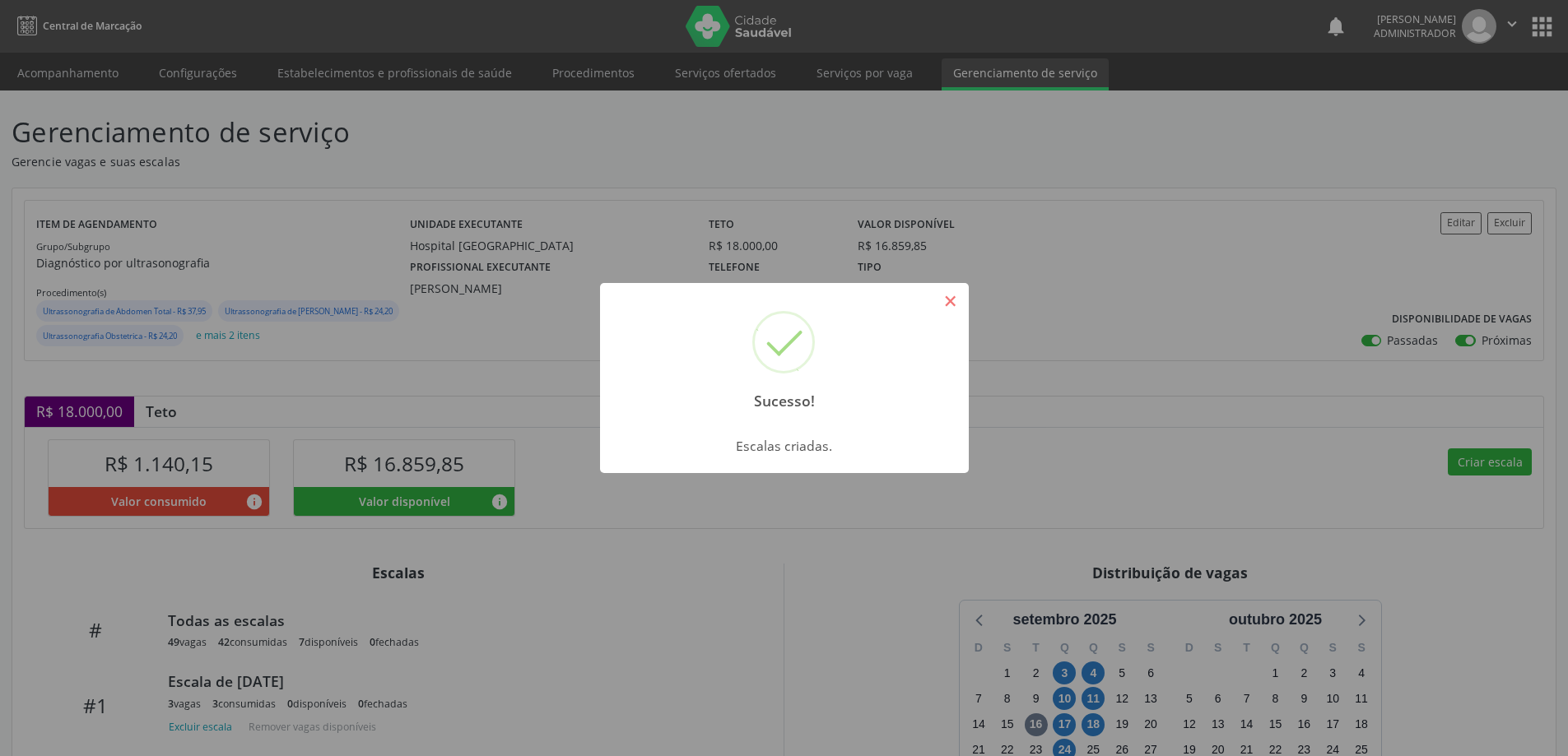
click at [954, 303] on button "×" at bounding box center [950, 301] width 28 height 28
